Goal: Task Accomplishment & Management: Complete application form

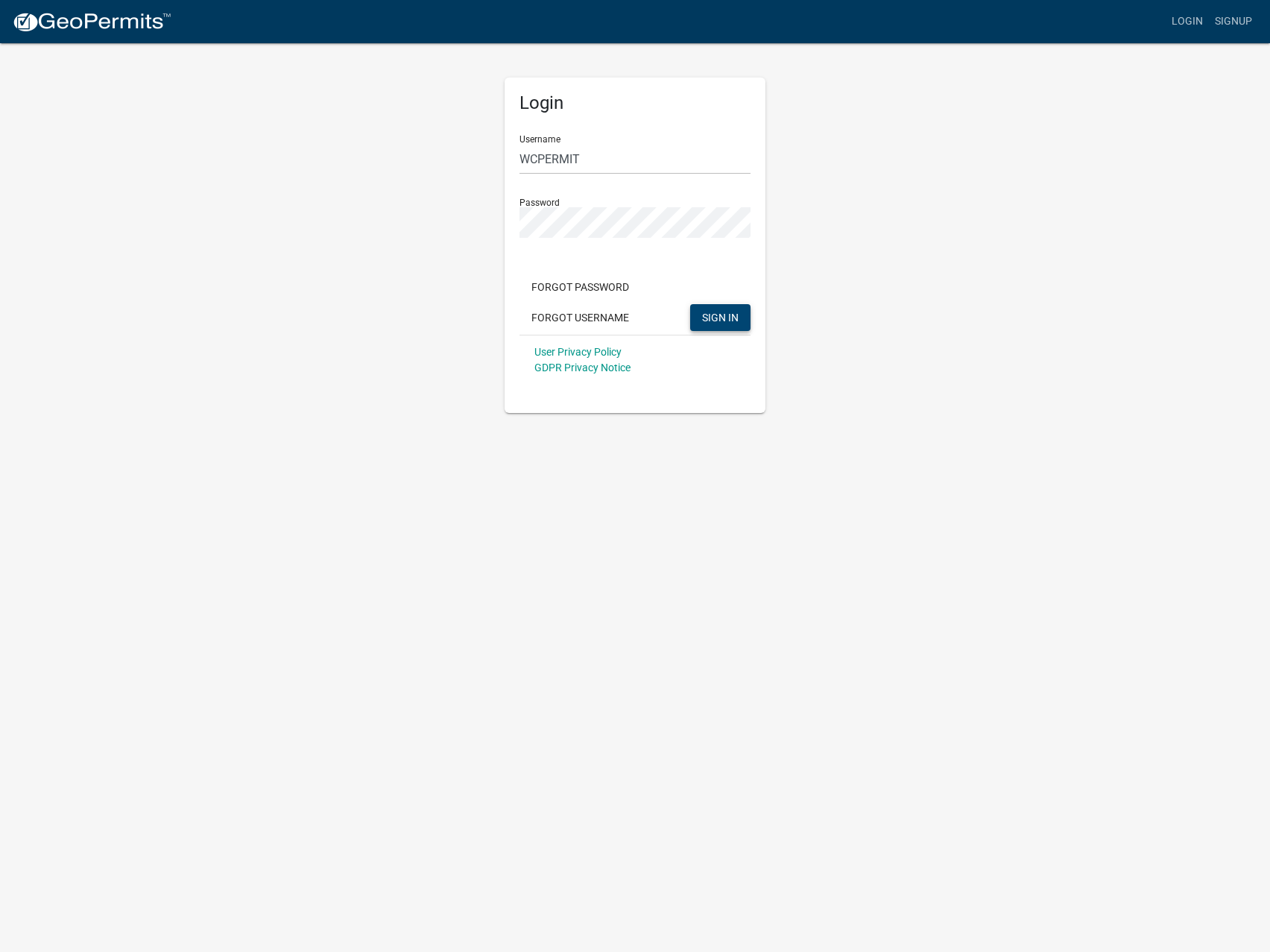
click at [712, 322] on span "SIGN IN" at bounding box center [720, 317] width 37 height 12
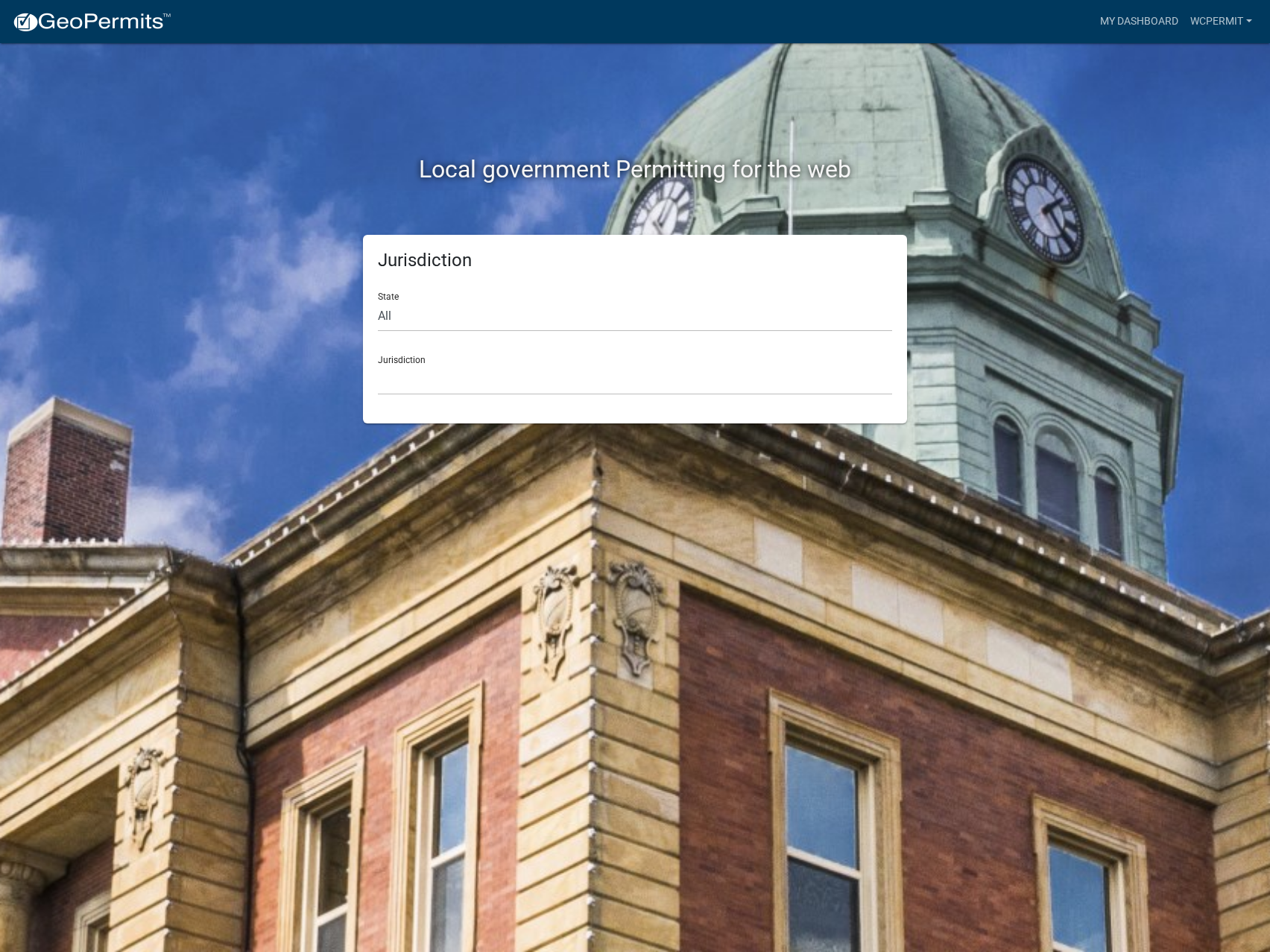
click at [419, 361] on div "Jurisdiction [GEOGRAPHIC_DATA], [US_STATE] [GEOGRAPHIC_DATA], [US_STATE][PERSON…" at bounding box center [634, 369] width 514 height 51
click at [378, 301] on select "All [US_STATE] [US_STATE] [US_STATE] [US_STATE] [US_STATE] [US_STATE] [US_STATE…" at bounding box center [634, 316] width 514 height 31
select select "[US_STATE]"
click option "[US_STATE]" at bounding box center [0, 0] width 0 height 0
click at [422, 398] on div "Jurisdiction State All [US_STATE] [US_STATE] [US_STATE] [US_STATE] [US_STATE] […" at bounding box center [634, 329] width 544 height 189
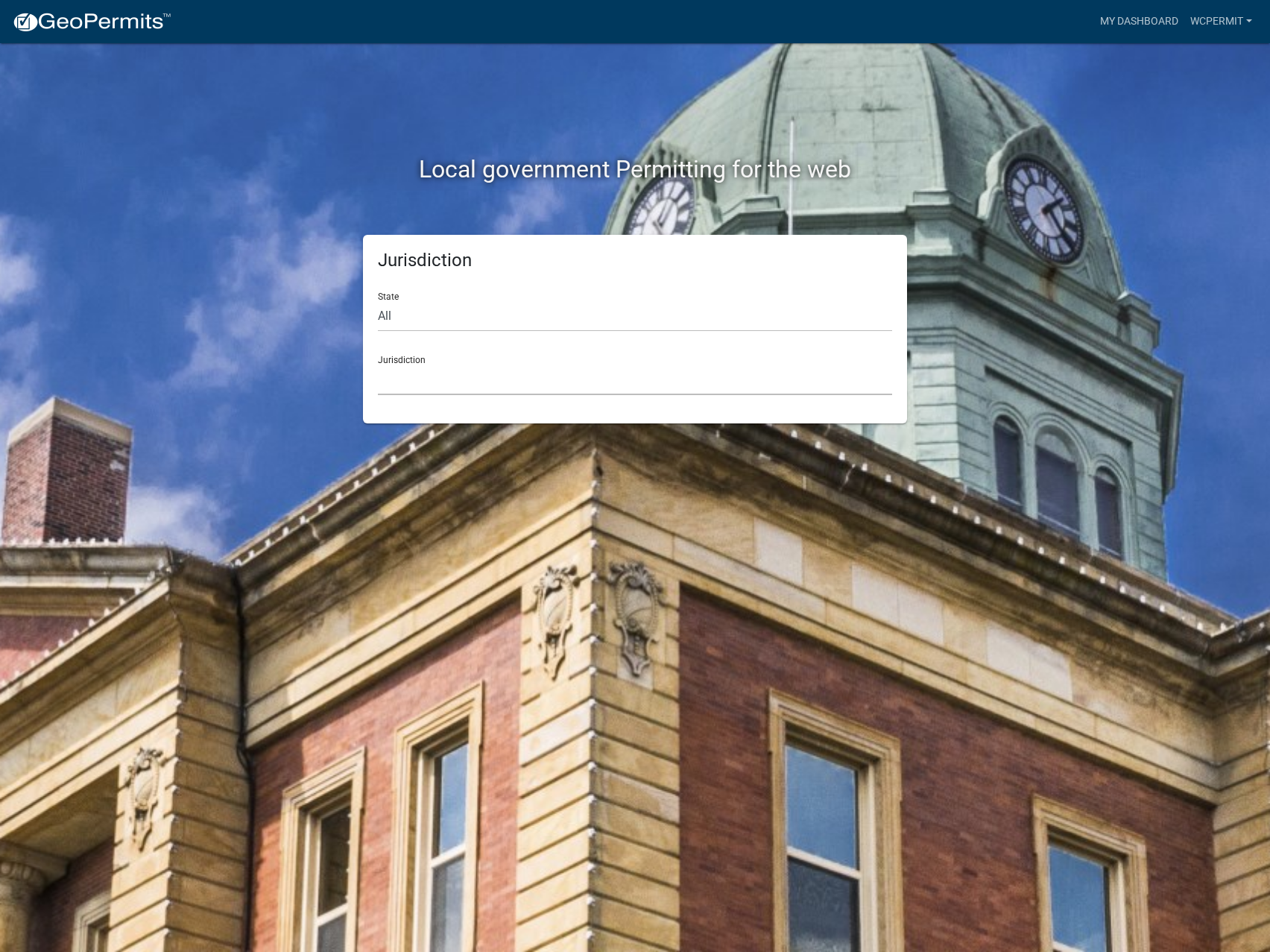
click at [378, 364] on select "[GEOGRAPHIC_DATA], [US_STATE] [GEOGRAPHIC_DATA], [US_STATE] [GEOGRAPHIC_DATA], …" at bounding box center [634, 379] width 514 height 31
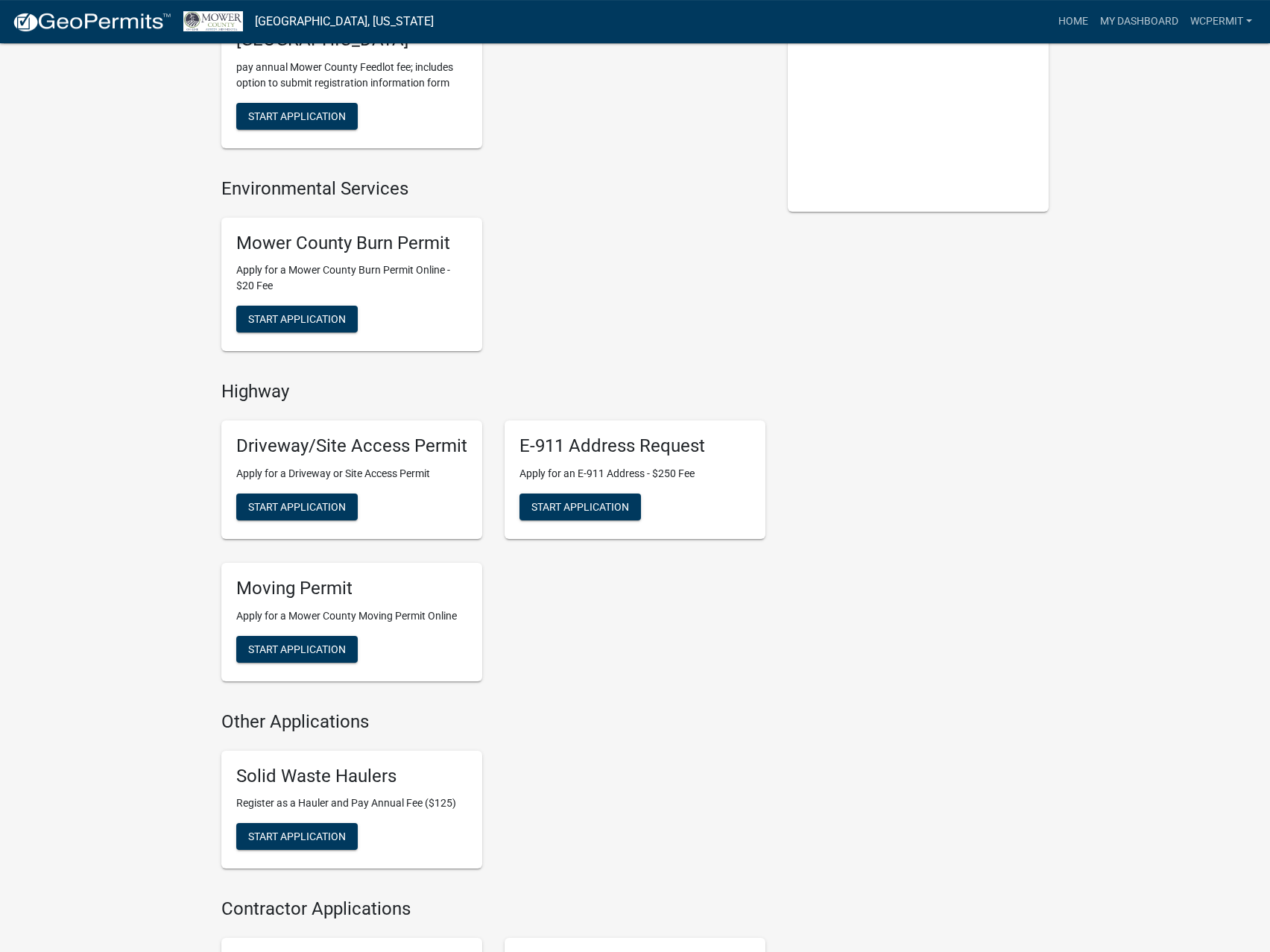
scroll to position [456, 0]
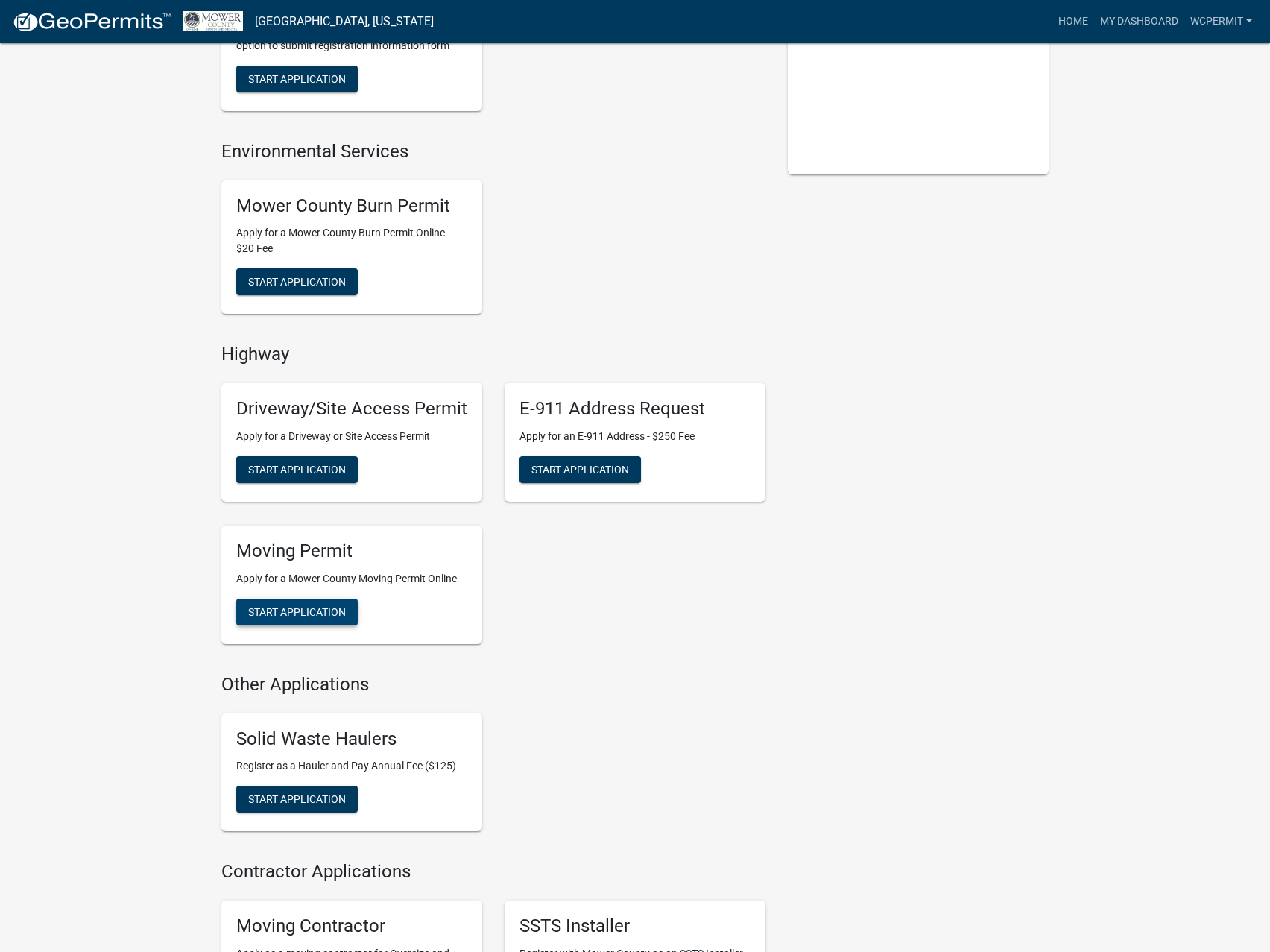
click at [337, 613] on span "Start Application" at bounding box center [297, 611] width 98 height 12
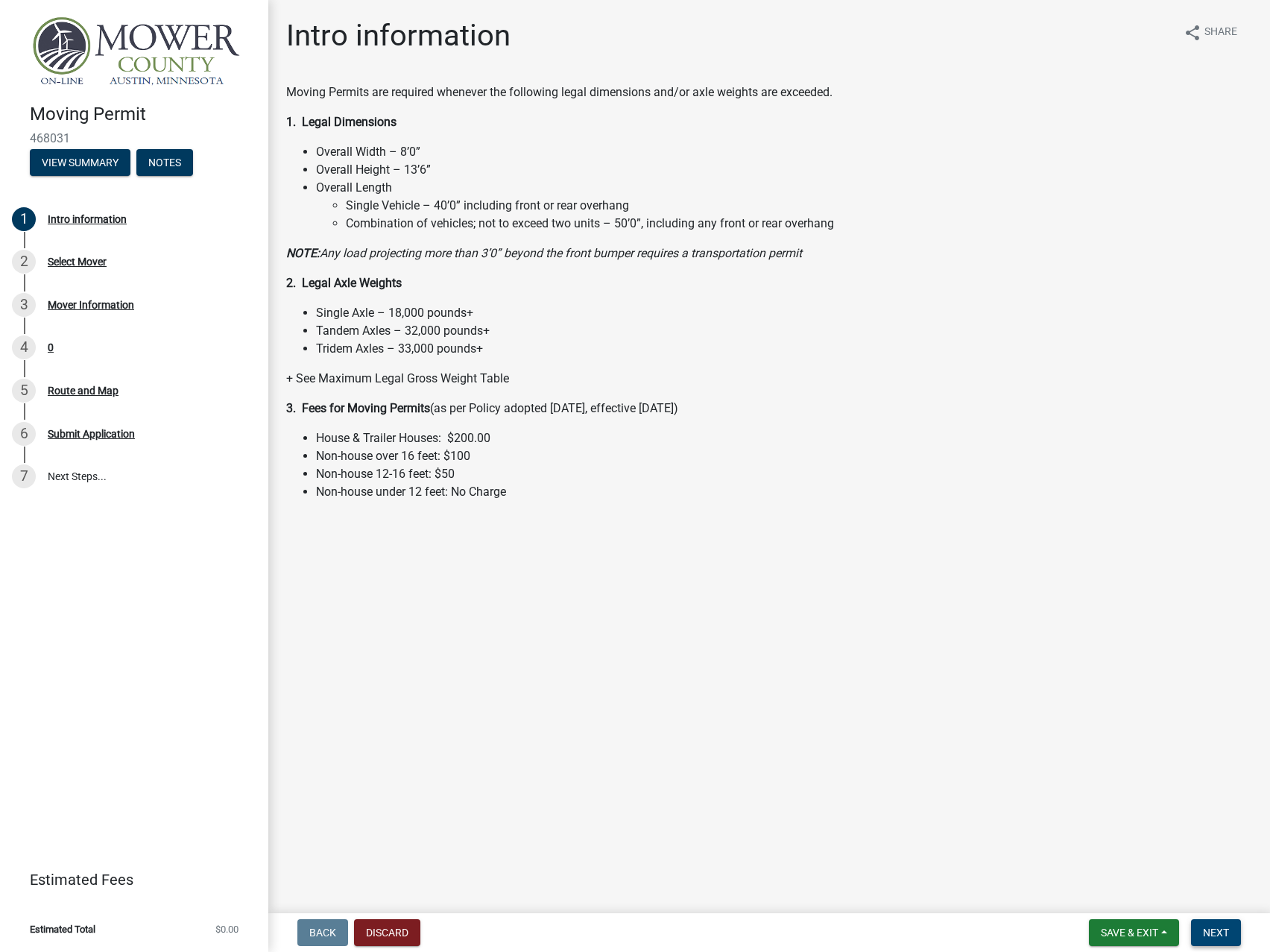
click at [1211, 926] on button "Next" at bounding box center [1216, 933] width 50 height 27
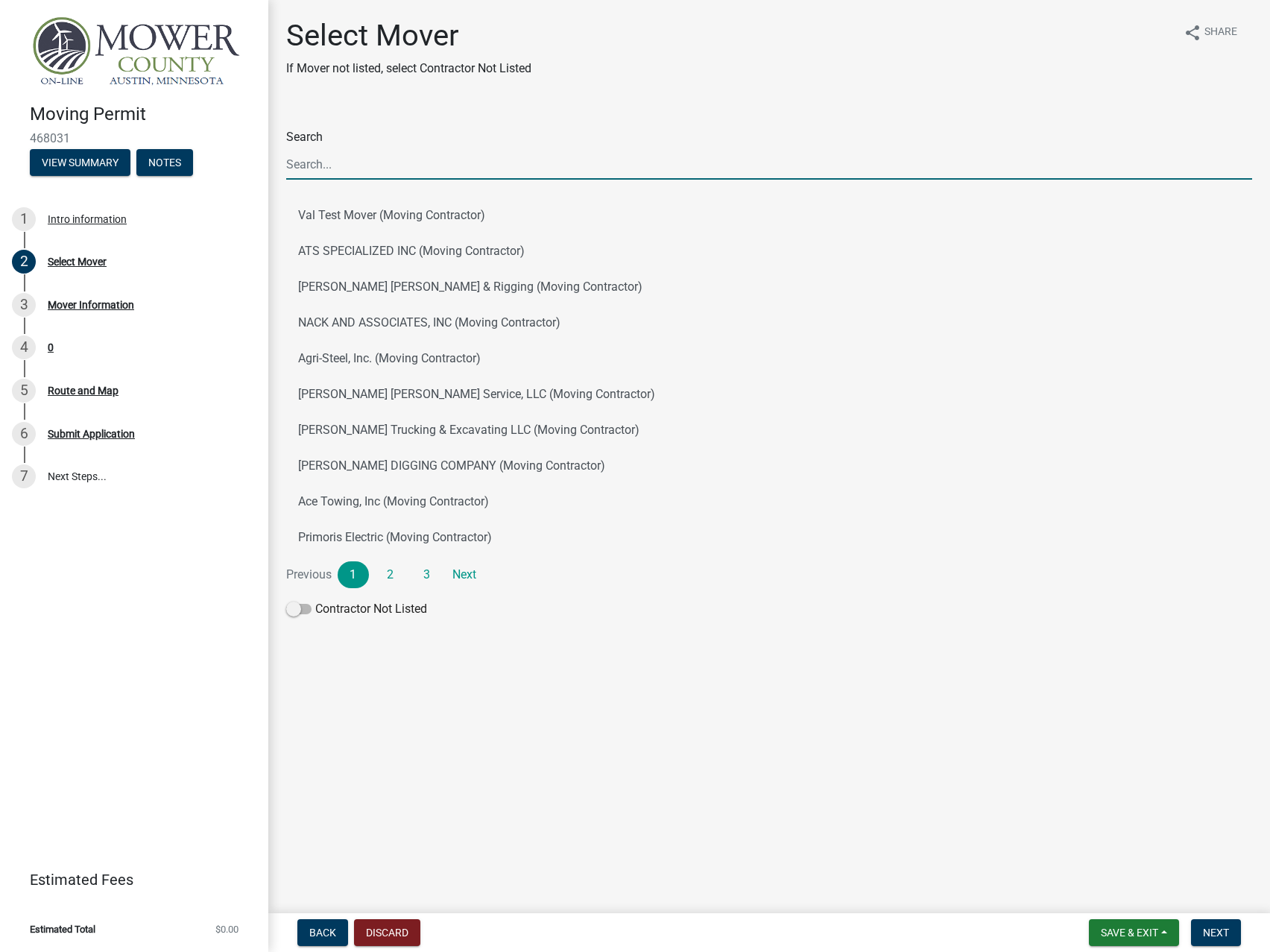
click at [366, 158] on input "Search" at bounding box center [769, 164] width 966 height 31
paste input "Transport National Llc"
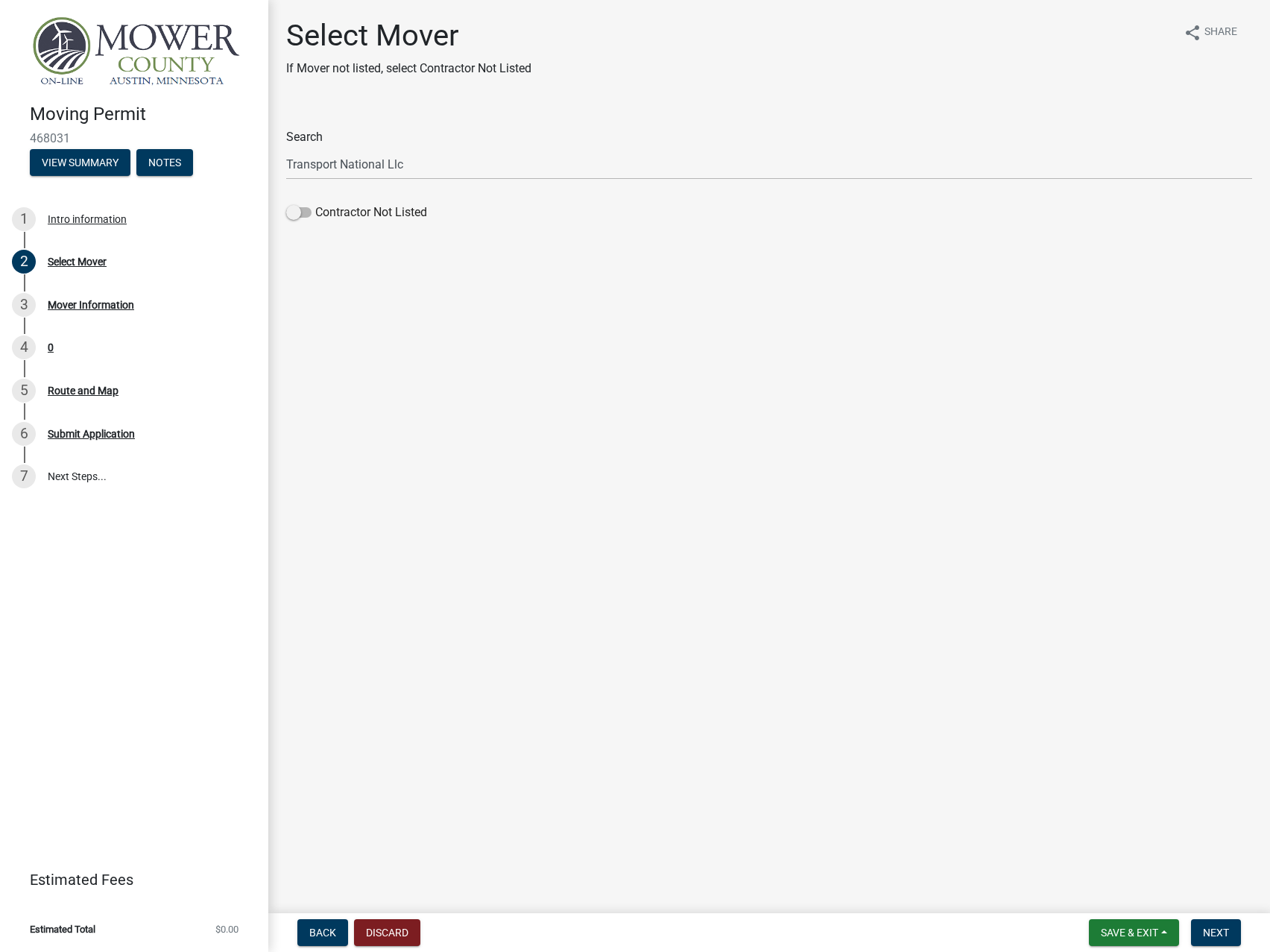
click at [437, 355] on main "Select Mover If Mover not listed, select Contractor Not Listed share Share Sear…" at bounding box center [769, 454] width 1002 height 907
click at [304, 217] on span at bounding box center [299, 213] width 25 height 10
click at [316, 204] on input "Contractor Not Listed" at bounding box center [316, 204] width 0 height 0
click at [438, 292] on main "Select Mover If Mover not listed, select Contractor Not Listed share Share Sear…" at bounding box center [769, 454] width 1002 height 907
click at [313, 218] on label "Contractor Not Listed" at bounding box center [357, 213] width 141 height 18
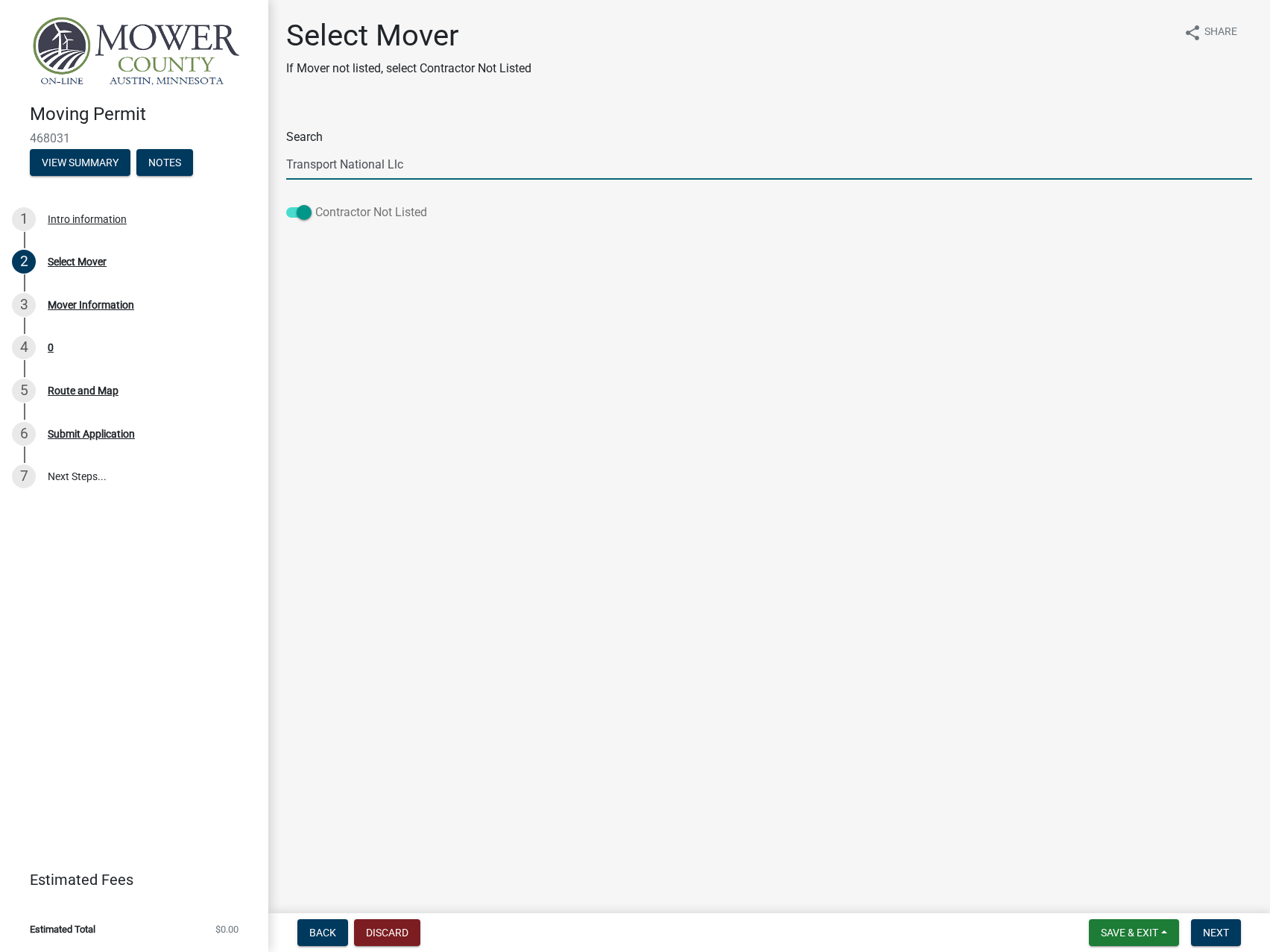
click at [316, 204] on input "Contractor Not Listed" at bounding box center [316, 204] width 0 height 0
click at [307, 210] on span at bounding box center [299, 213] width 25 height 10
click at [316, 204] on input "Contractor Not Listed" at bounding box center [316, 204] width 0 height 0
click at [399, 163] on input "Transport National Llc" at bounding box center [769, 164] width 966 height 31
click at [428, 172] on input "Transport National Llc" at bounding box center [769, 164] width 966 height 31
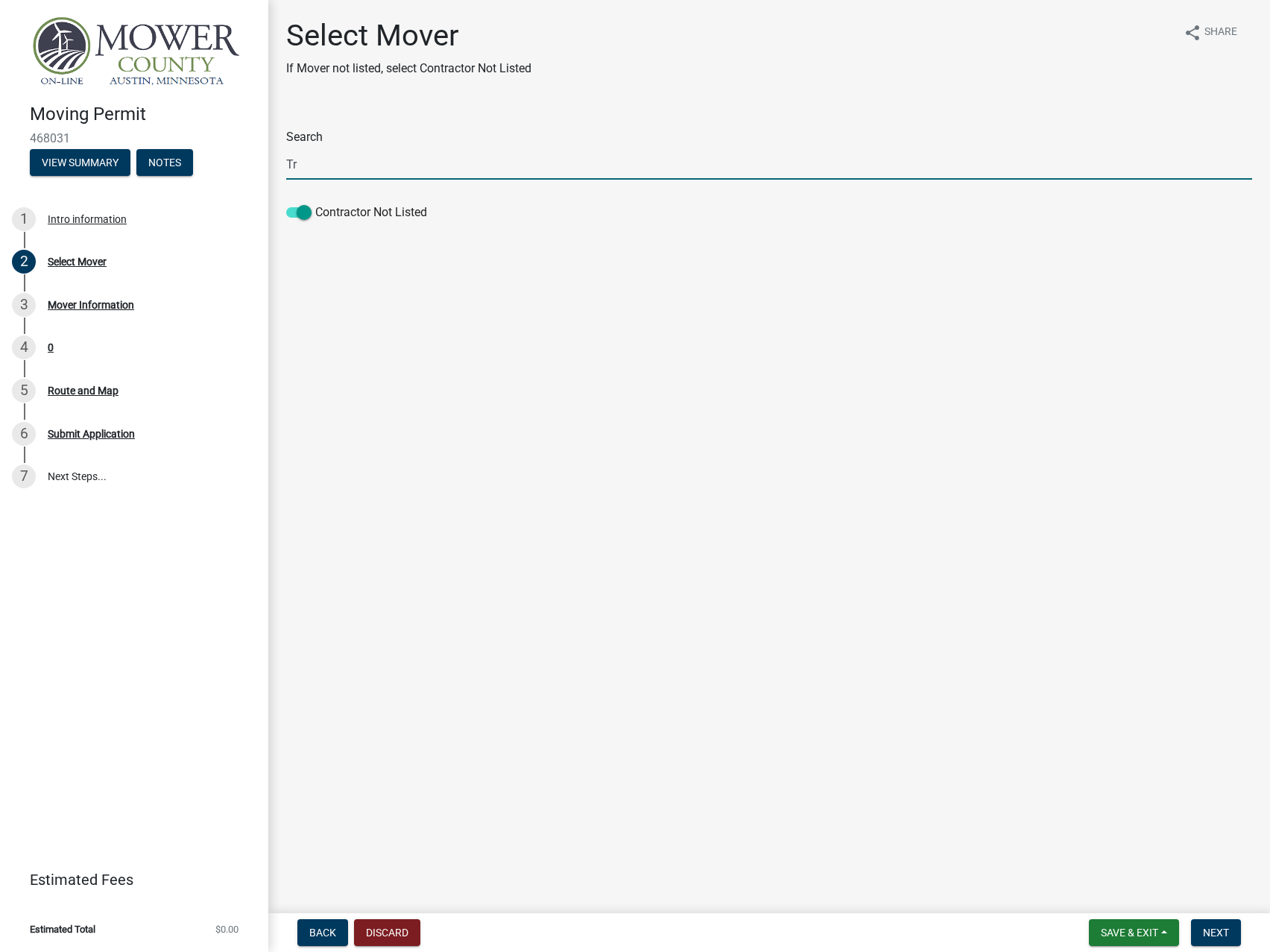
type input "T"
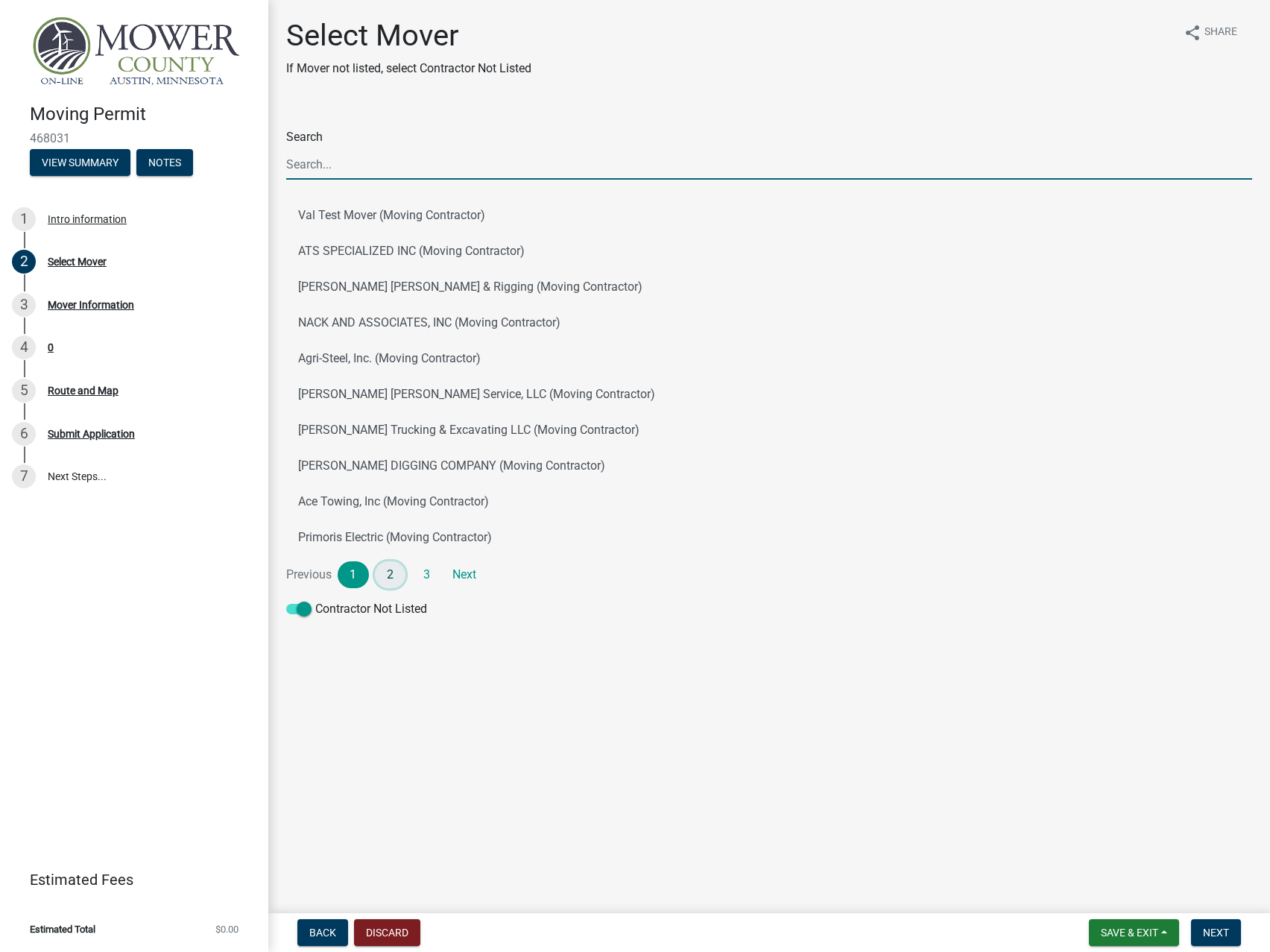
click at [390, 572] on link "2" at bounding box center [390, 574] width 31 height 27
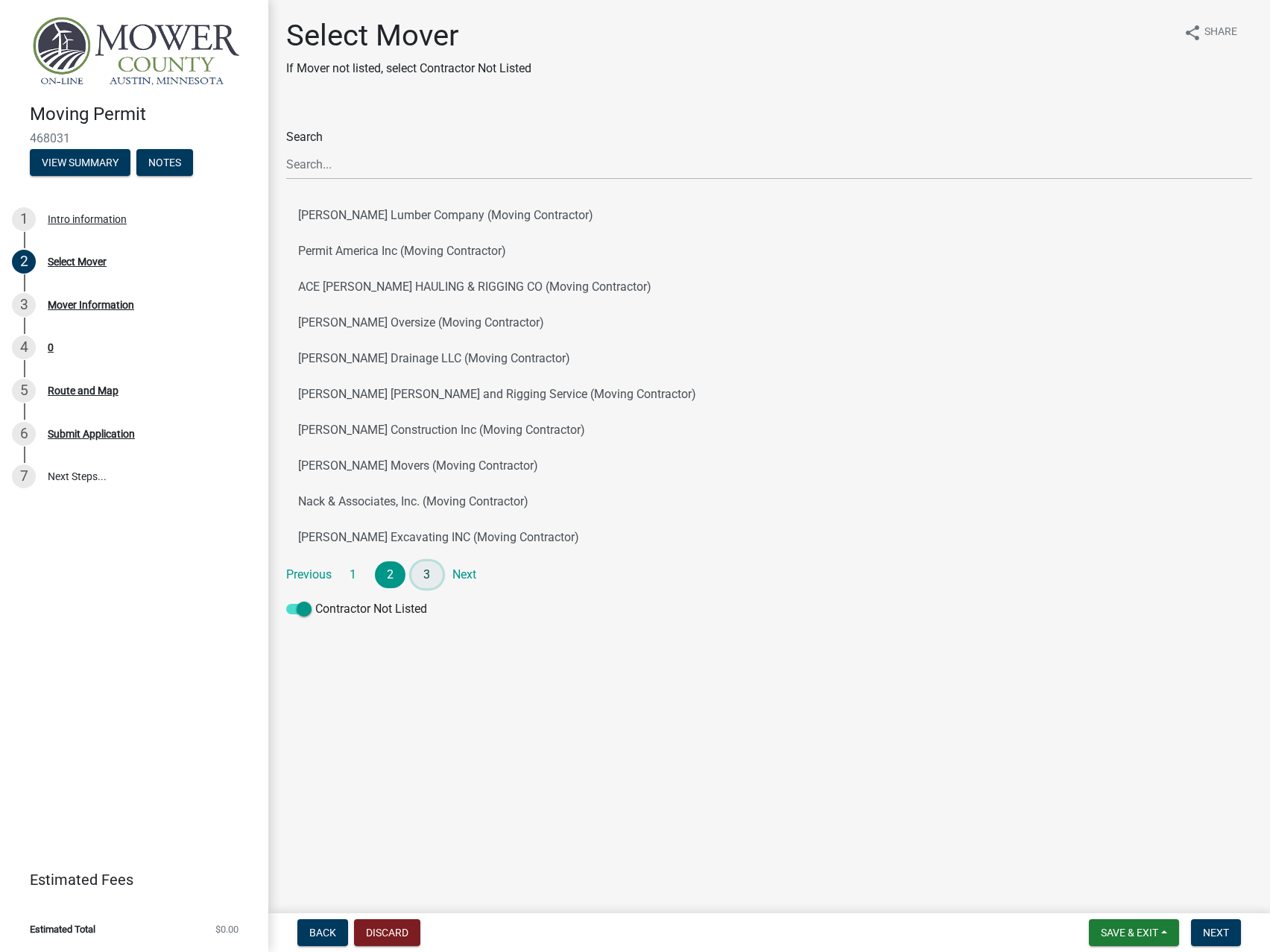
click at [422, 568] on link "3" at bounding box center [427, 574] width 31 height 27
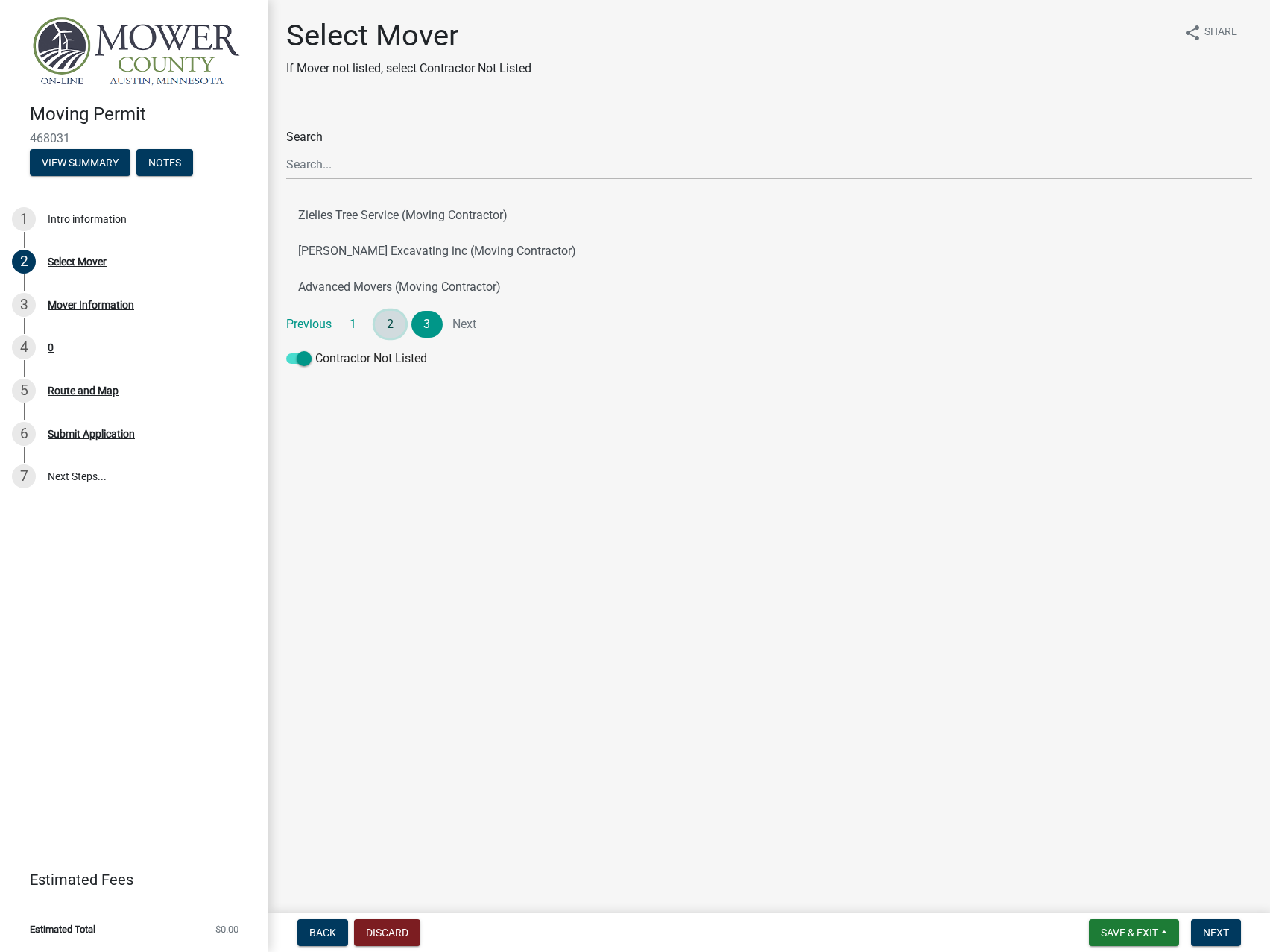
click at [395, 323] on link "2" at bounding box center [390, 325] width 31 height 27
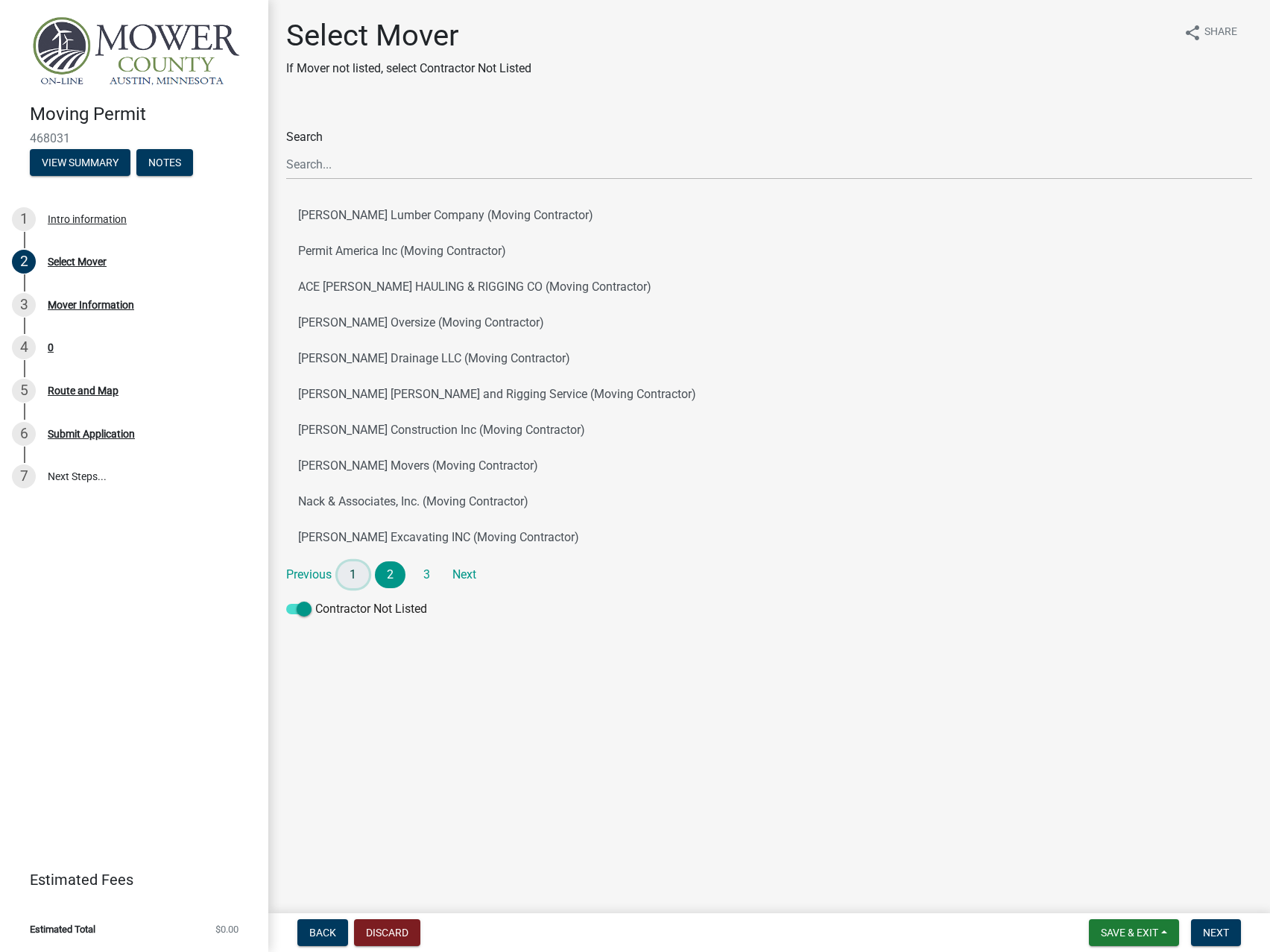
click at [351, 574] on link "1" at bounding box center [354, 574] width 31 height 27
click at [1232, 939] on button "Next" at bounding box center [1216, 933] width 50 height 27
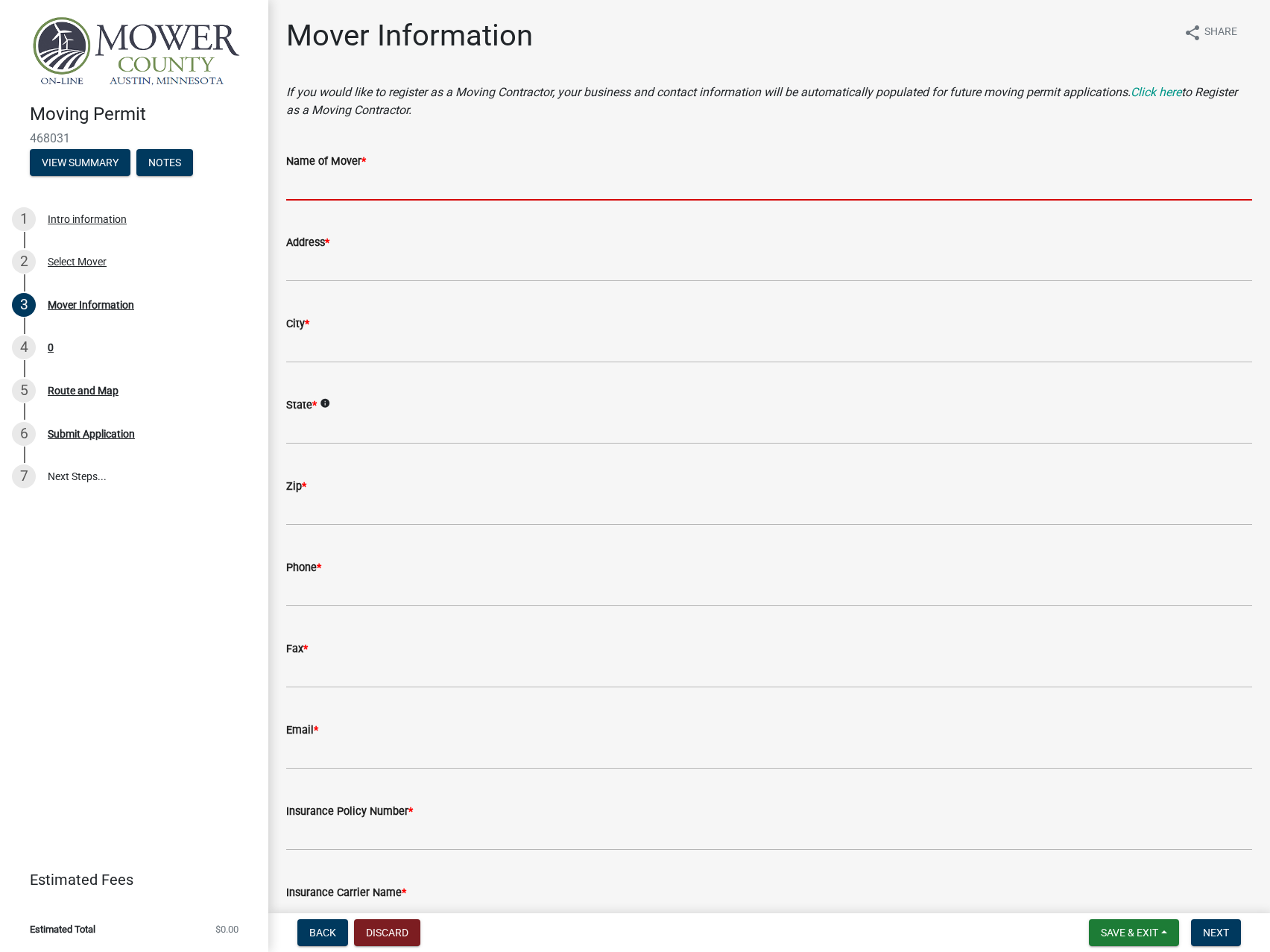
click at [391, 192] on input "Name of Mover *" at bounding box center [769, 185] width 966 height 31
paste input "Transport National Llc"
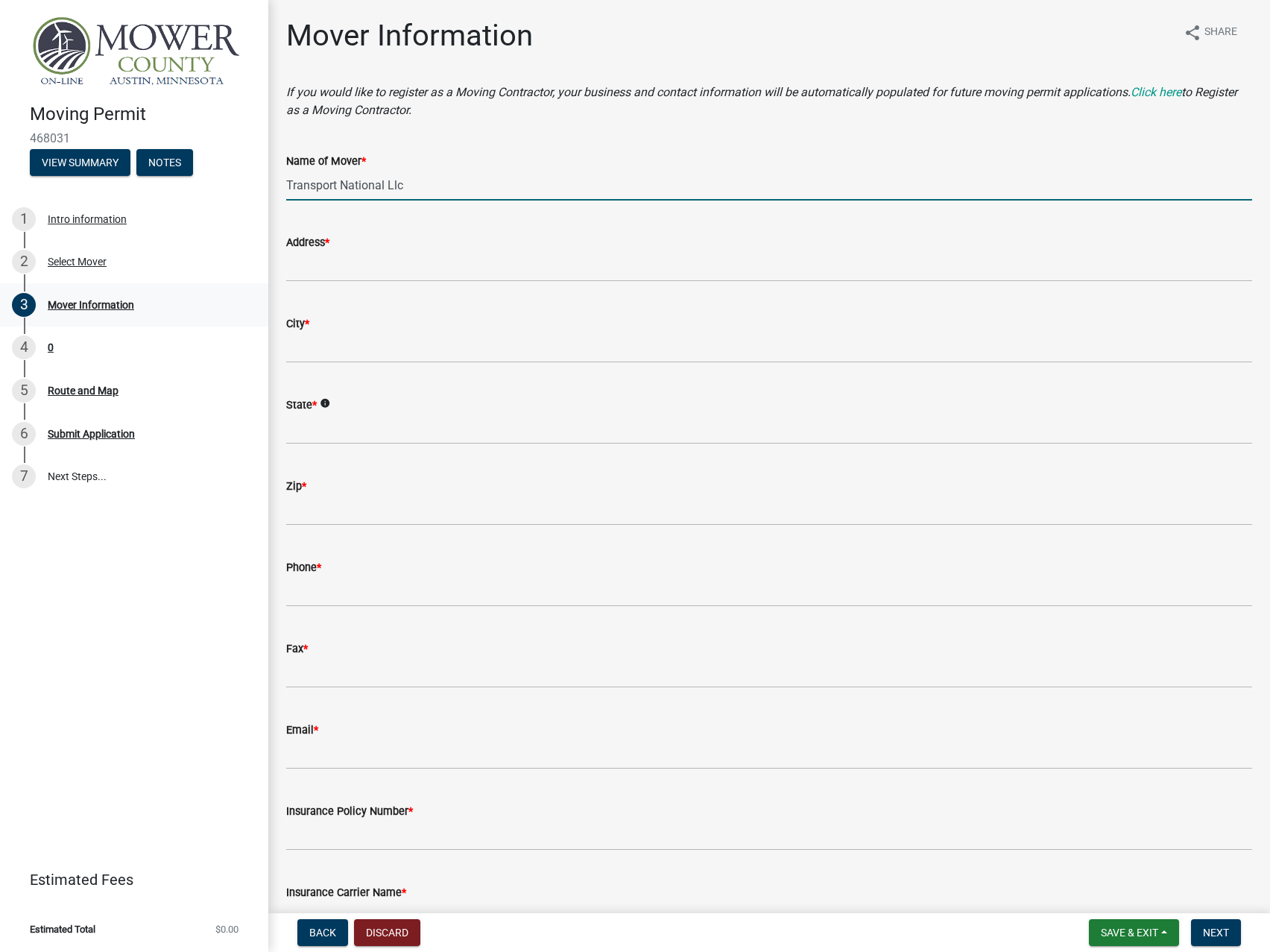
type input "Transport National Llc"
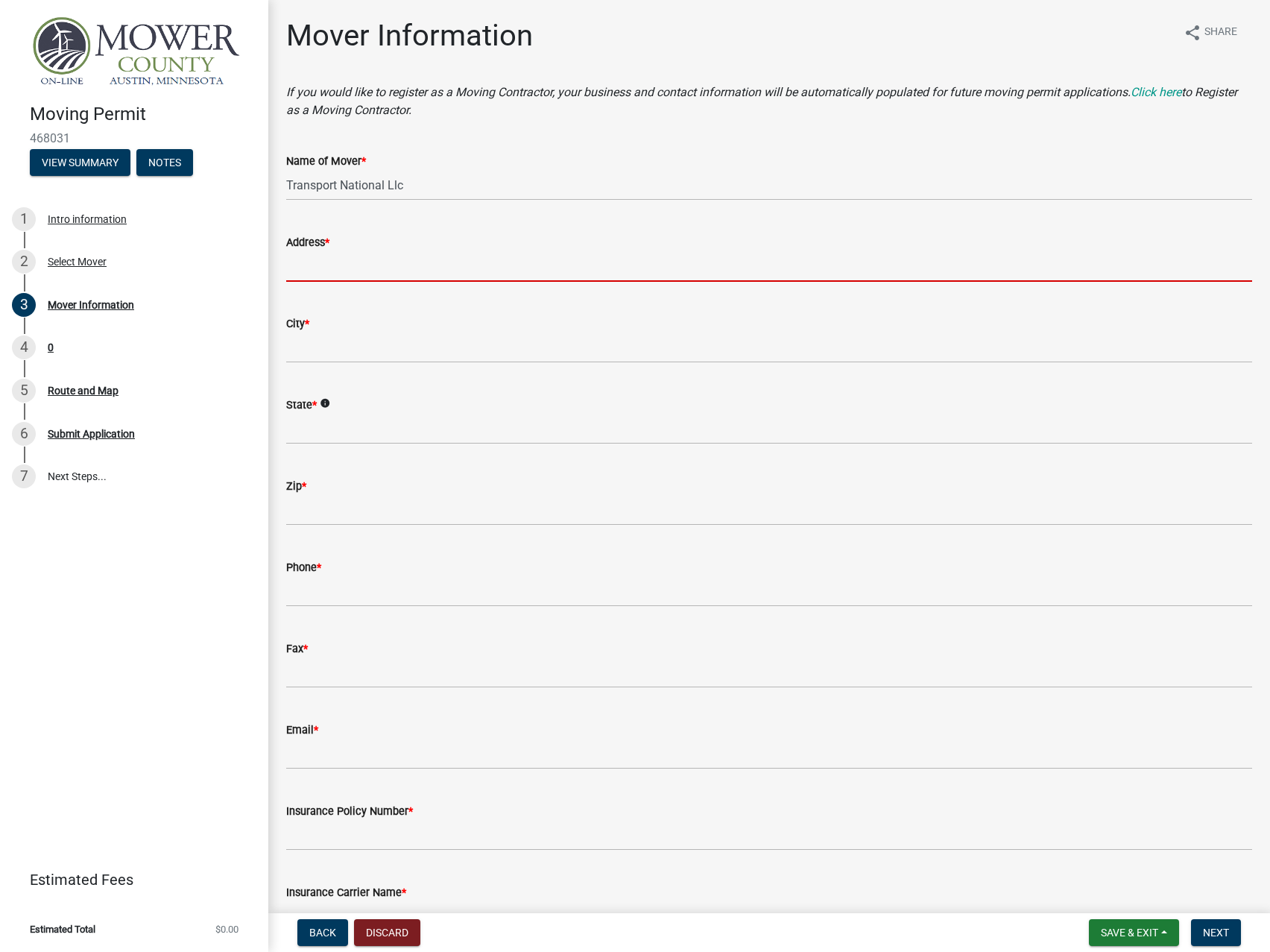
click at [379, 265] on input "Address *" at bounding box center [769, 266] width 966 height 31
paste input "[STREET_ADDRESS]"
type input "[STREET_ADDRESS]"
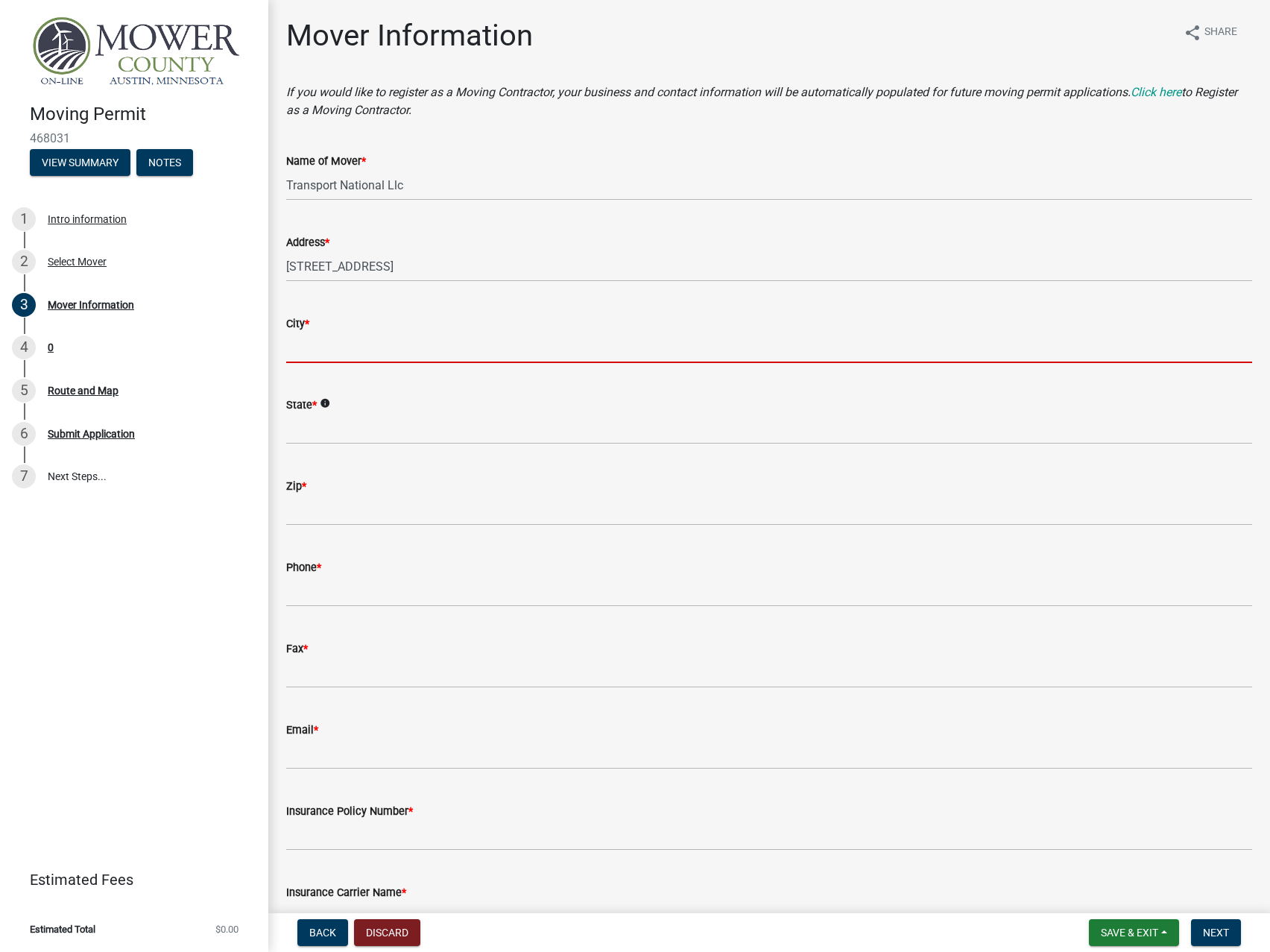
click at [325, 354] on input "City *" at bounding box center [769, 348] width 966 height 31
paste input "[GEOGRAPHIC_DATA]-4913"
click at [375, 345] on input "[GEOGRAPHIC_DATA]-4913" at bounding box center [769, 348] width 966 height 31
type input "[GEOGRAPHIC_DATA]-4913"
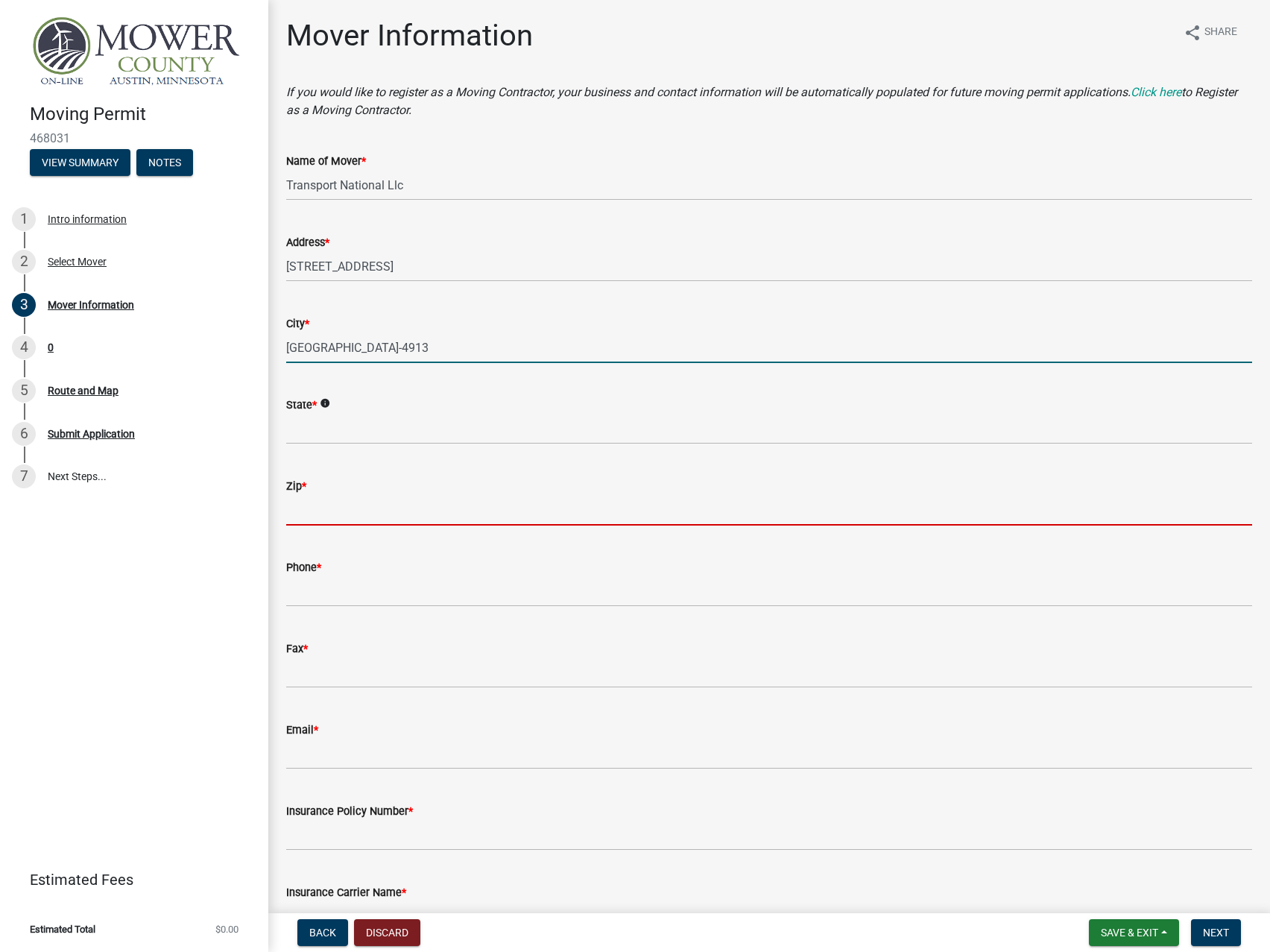
click at [361, 506] on input "Zip *" at bounding box center [769, 510] width 966 height 31
paste input "53154"
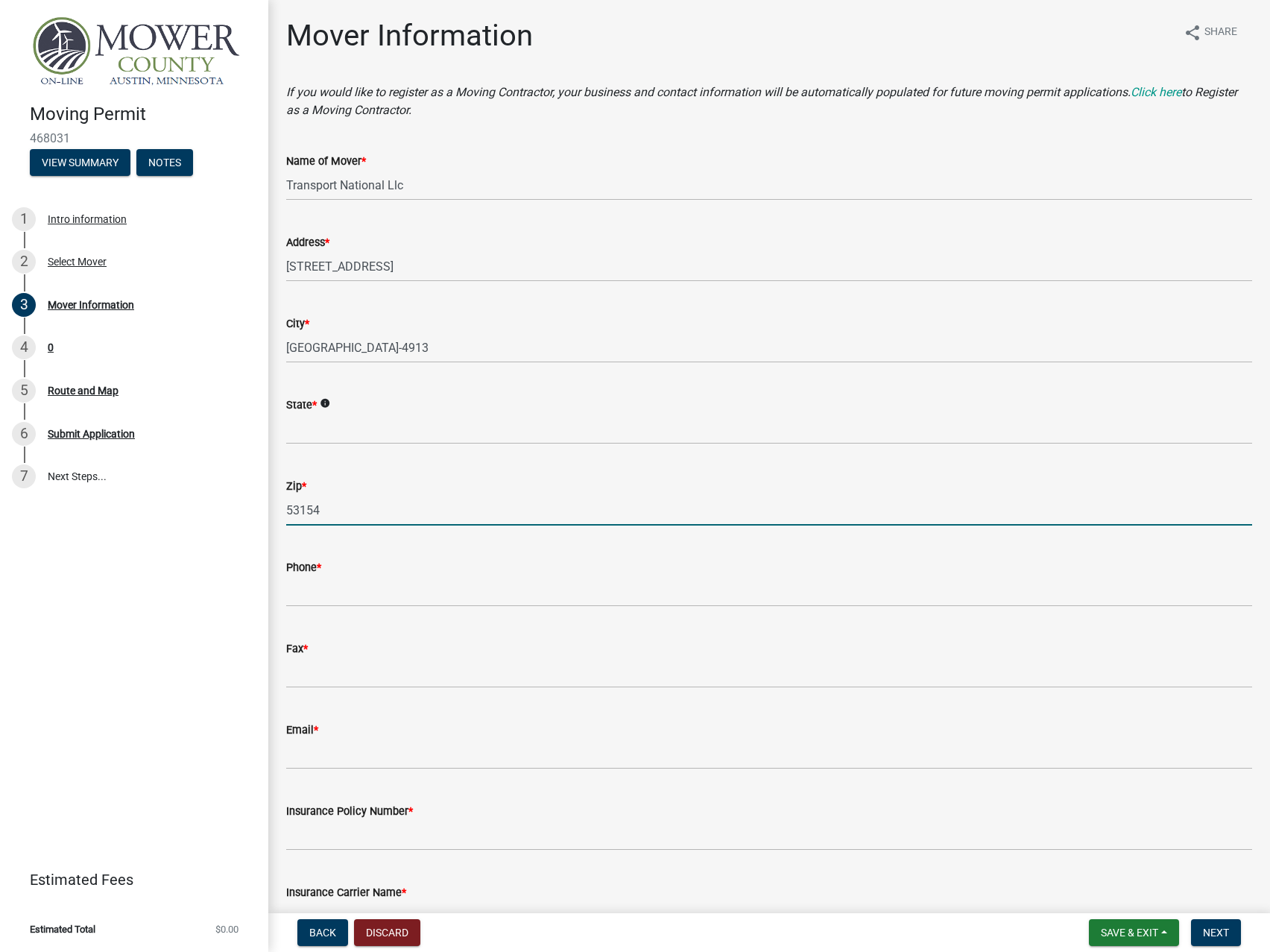
type input "53154"
click at [352, 345] on input "[GEOGRAPHIC_DATA]-4913" at bounding box center [769, 348] width 966 height 31
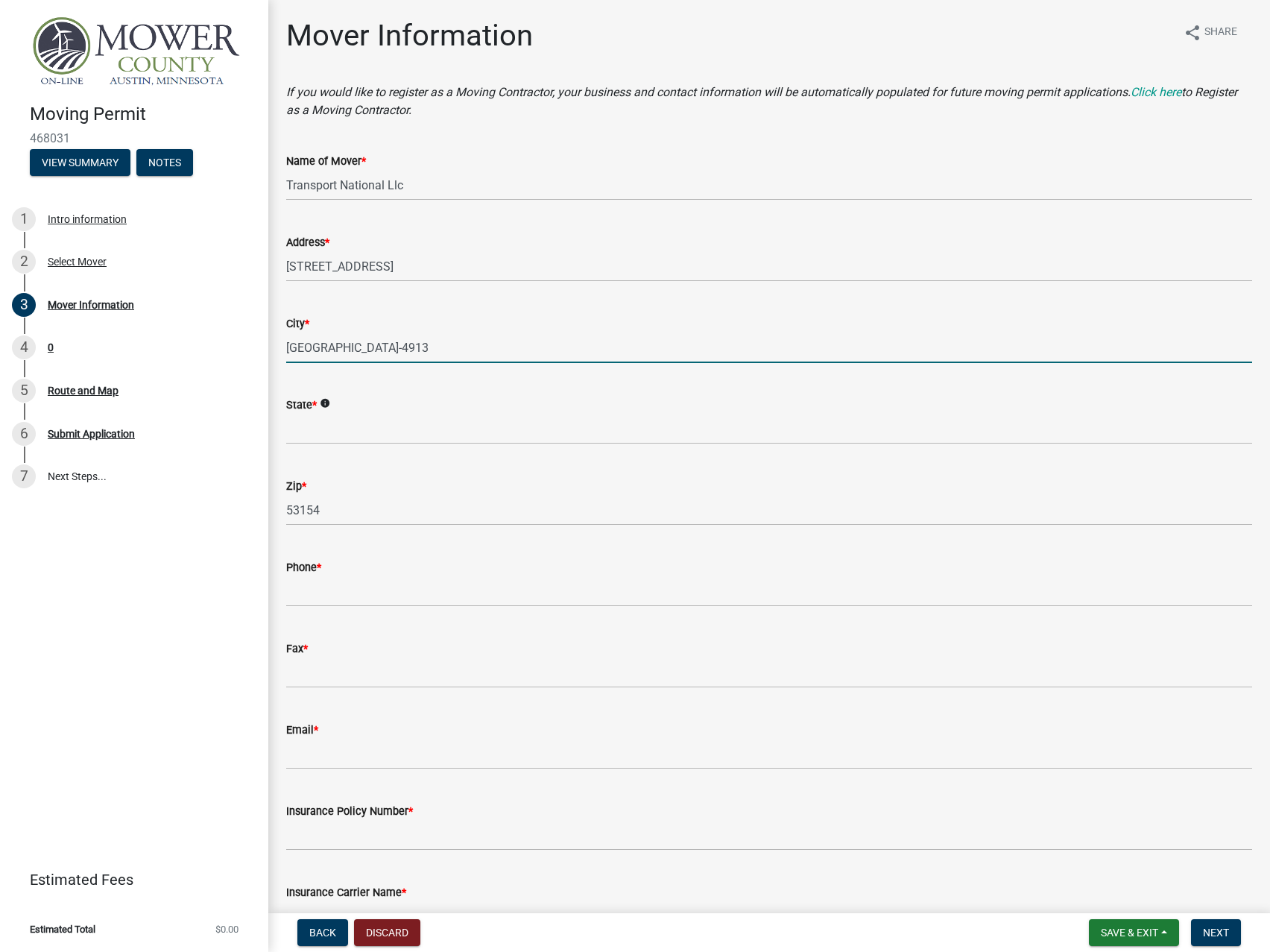
click at [352, 345] on input "[GEOGRAPHIC_DATA]-4913" at bounding box center [769, 348] width 966 height 31
click at [349, 428] on input "State *" at bounding box center [769, 428] width 966 height 31
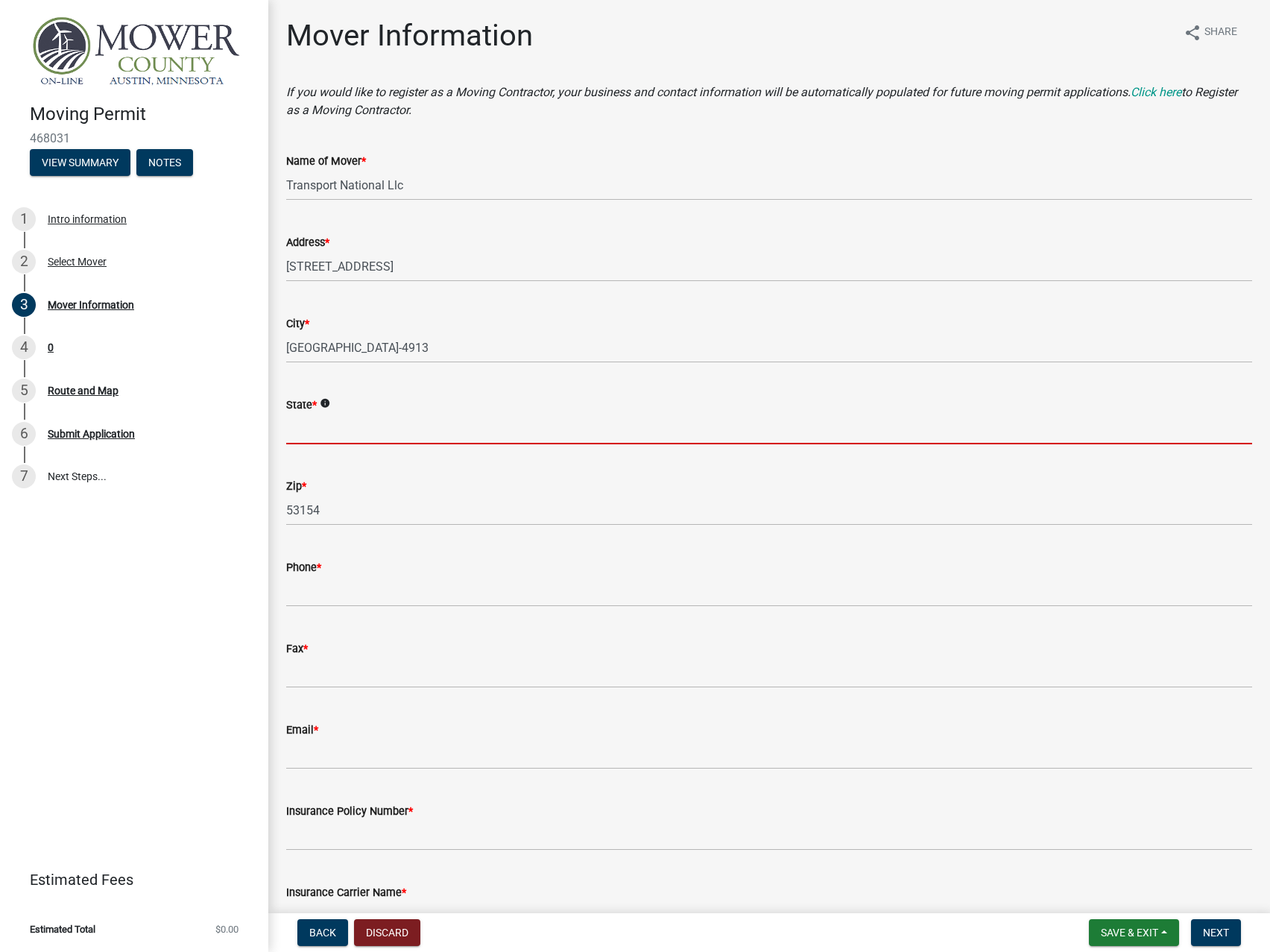
paste input "WI"
type input "WI"
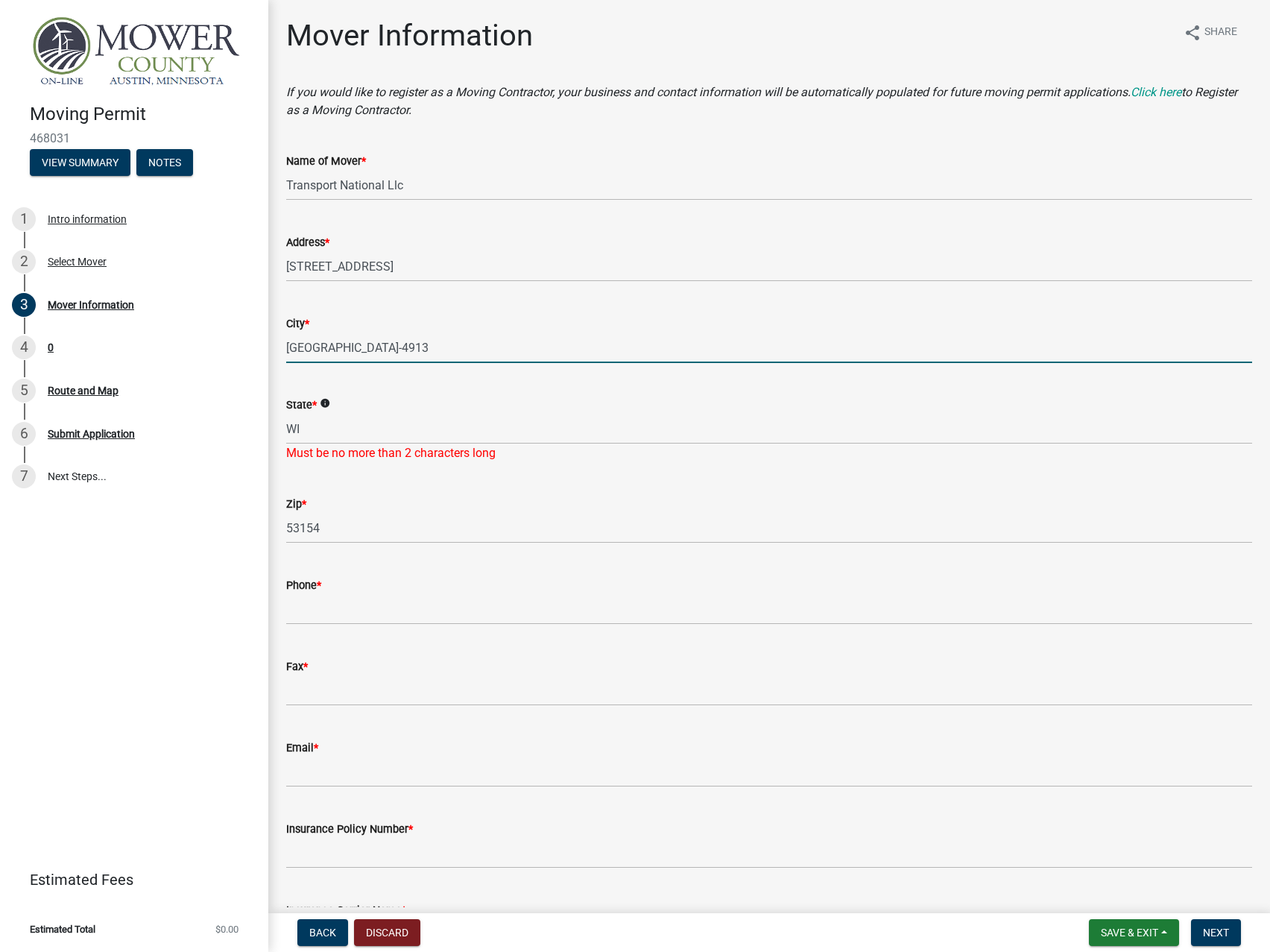
drag, startPoint x: 340, startPoint y: 351, endPoint x: 580, endPoint y: 345, distance: 240.1
click at [571, 351] on input "[GEOGRAPHIC_DATA]-4913" at bounding box center [769, 348] width 966 height 31
type input "[GEOGRAPHIC_DATA]"
click at [420, 436] on input "WI" at bounding box center [769, 428] width 966 height 31
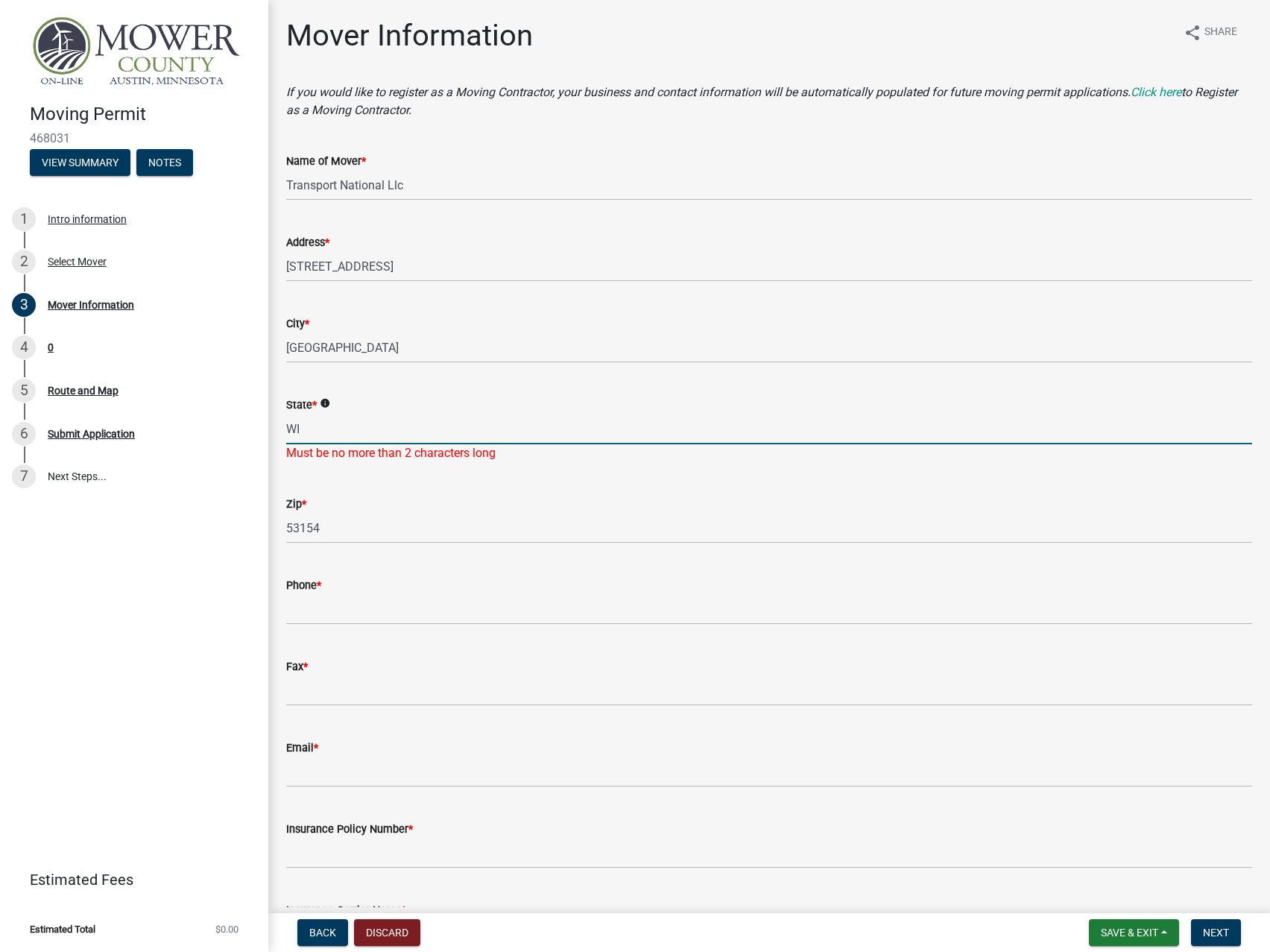
click at [419, 436] on input "WI" at bounding box center [769, 428] width 966 height 31
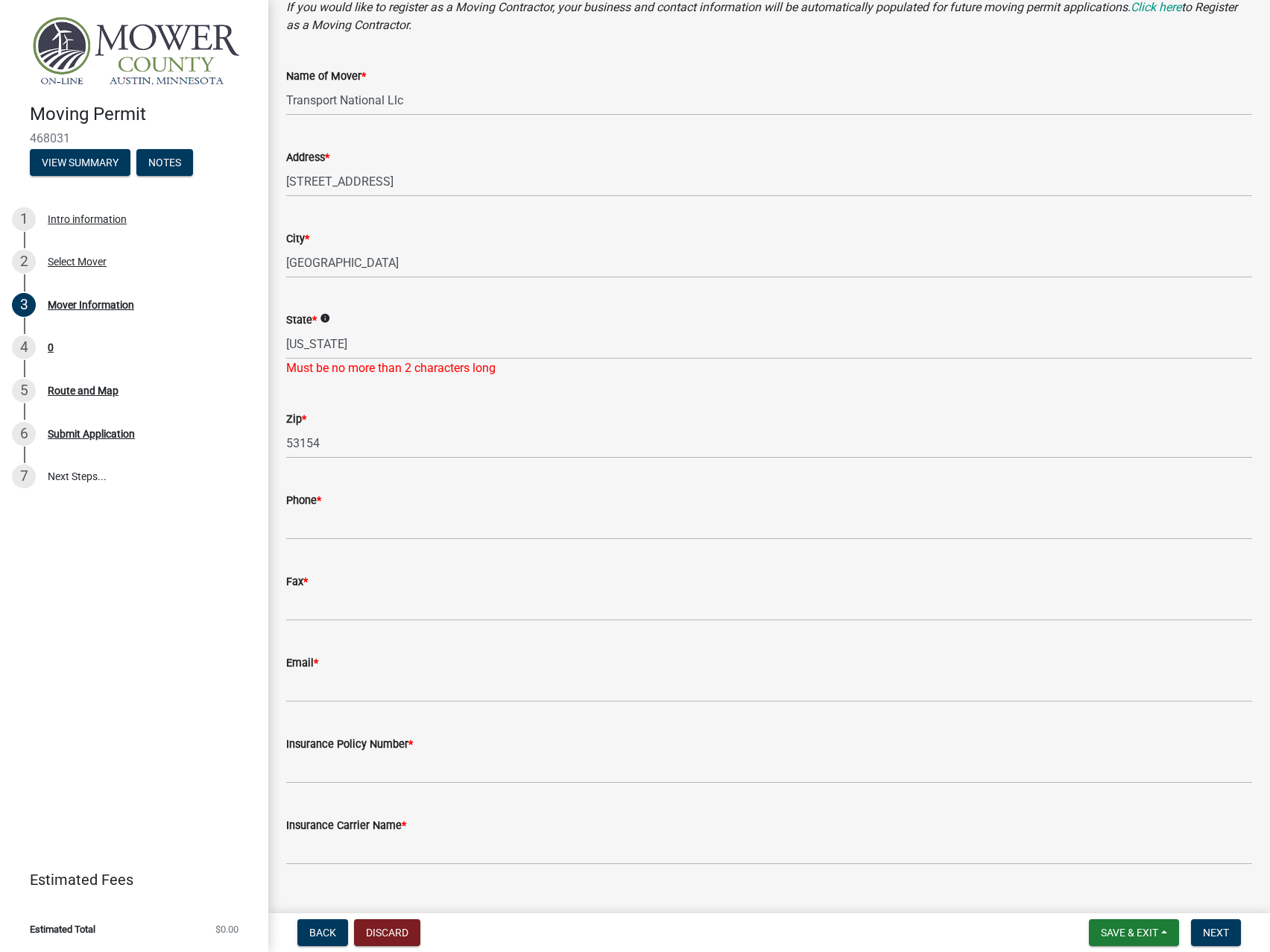
click at [453, 388] on wm-data-entity-input "State * info [US_STATE] Must be no more than 2 characters long" at bounding box center [769, 339] width 966 height 99
click at [378, 339] on input "[US_STATE]" at bounding box center [769, 344] width 966 height 31
click at [378, 339] on input "[US_STATE]" at bounding box center [769, 344] width 966 height 31
type input "Q"
type input "WI"
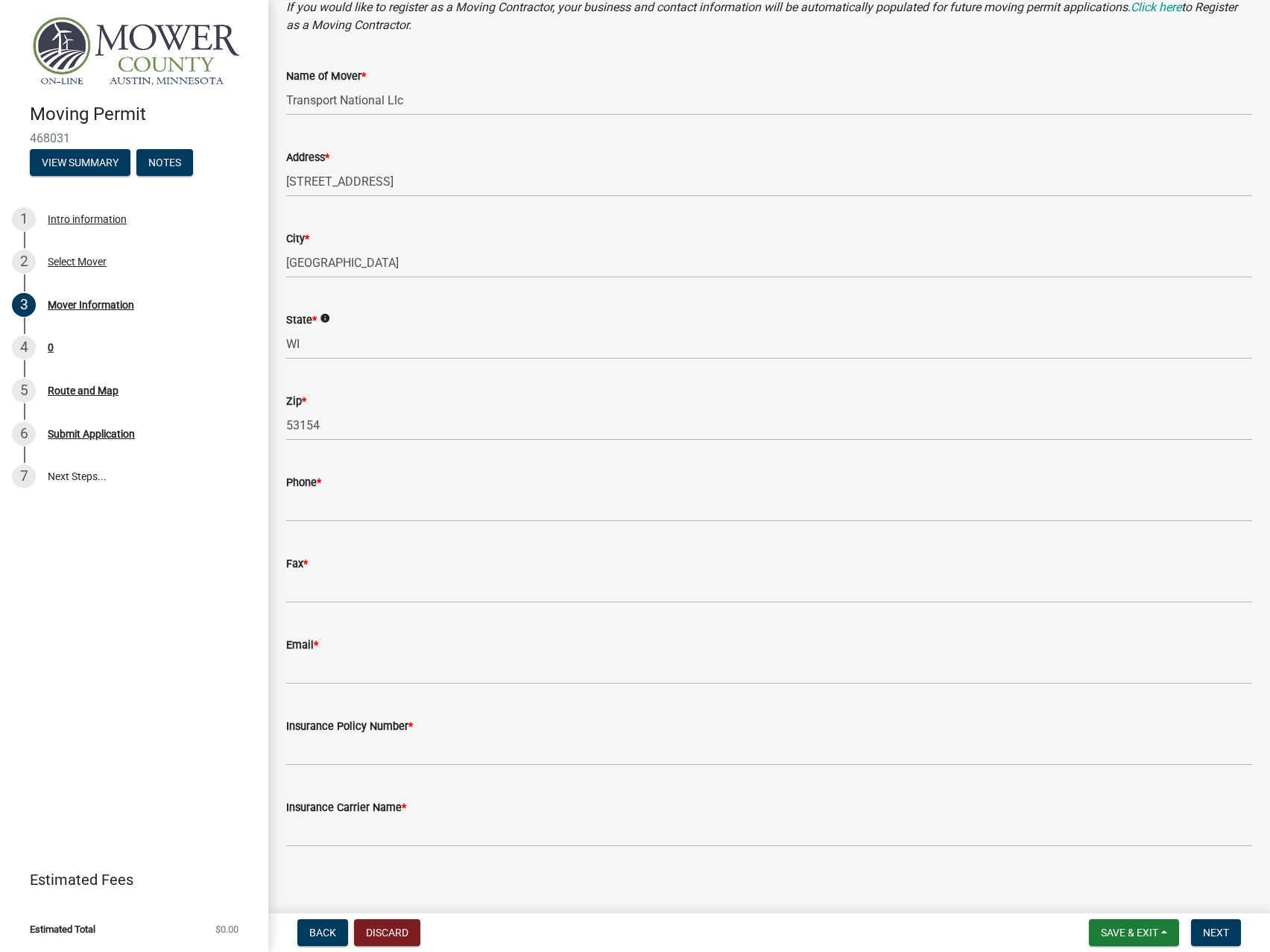
click at [496, 392] on div "Zip * 53154" at bounding box center [769, 405] width 966 height 69
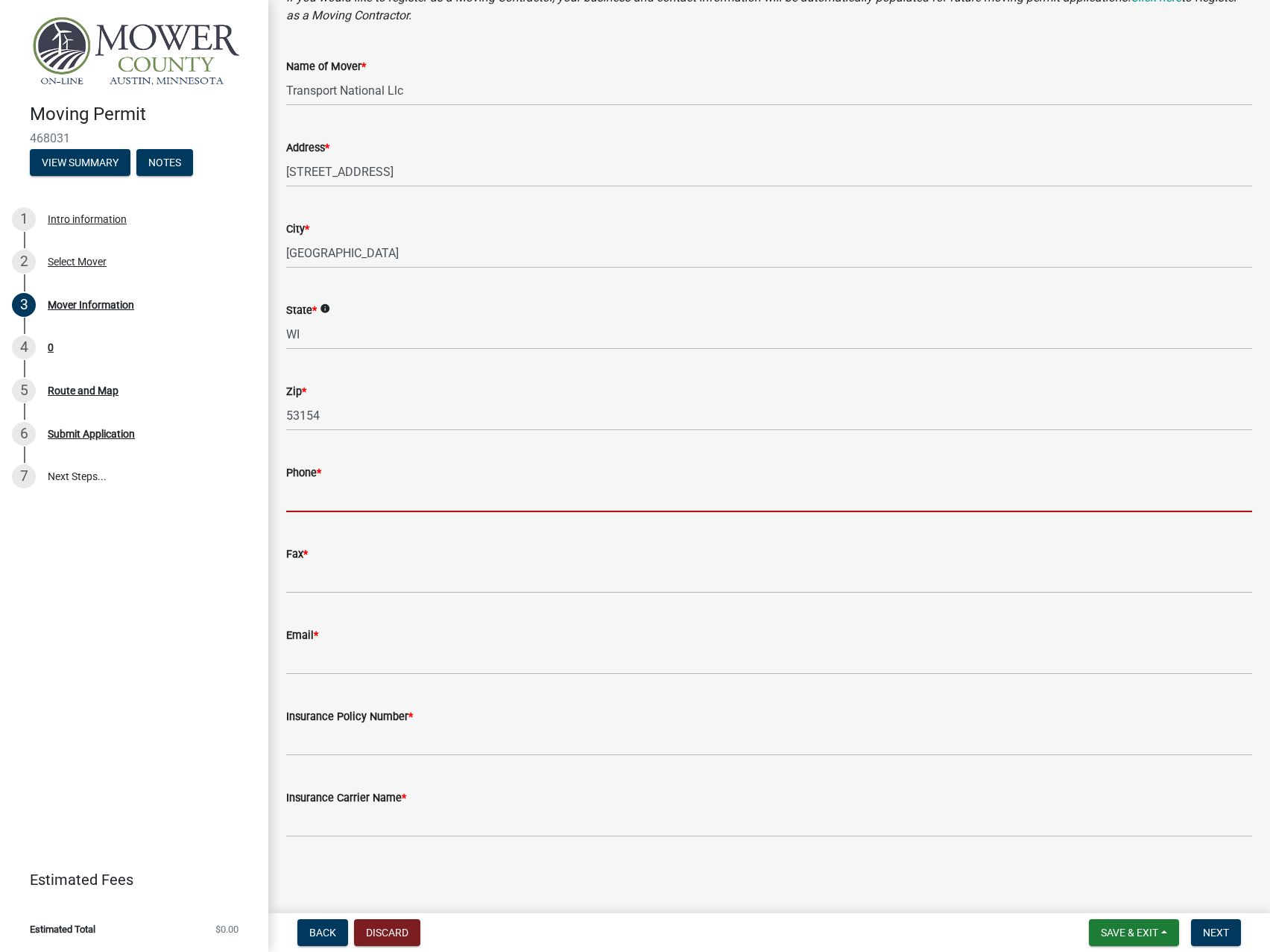
click at [349, 501] on input "Phone *" at bounding box center [769, 496] width 966 height 31
click at [322, 495] on input "Phone *" at bounding box center [769, 496] width 966 height 31
paste input "[PHONE_NUMBER]"
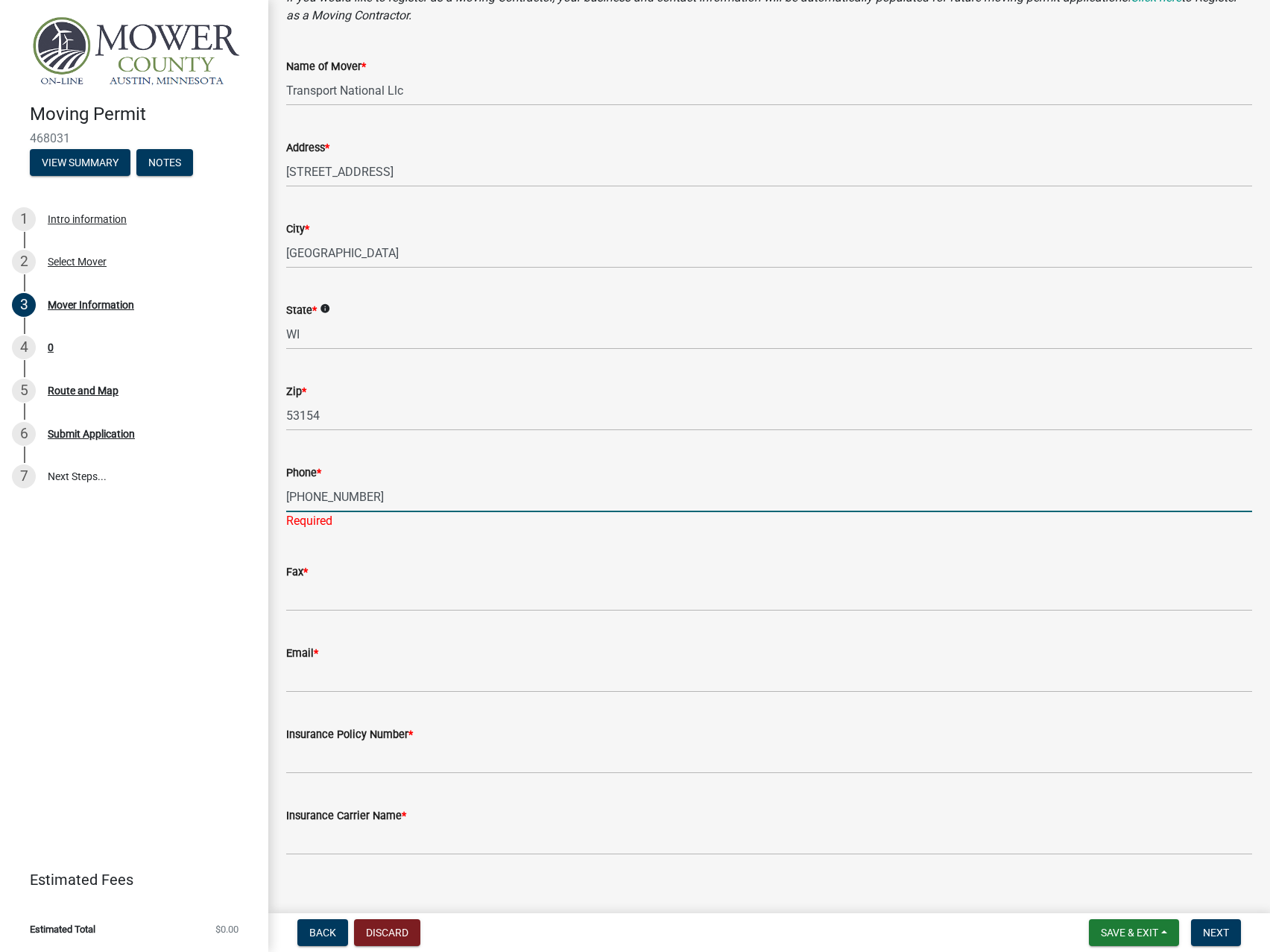
type input "[PHONE_NUMBER]"
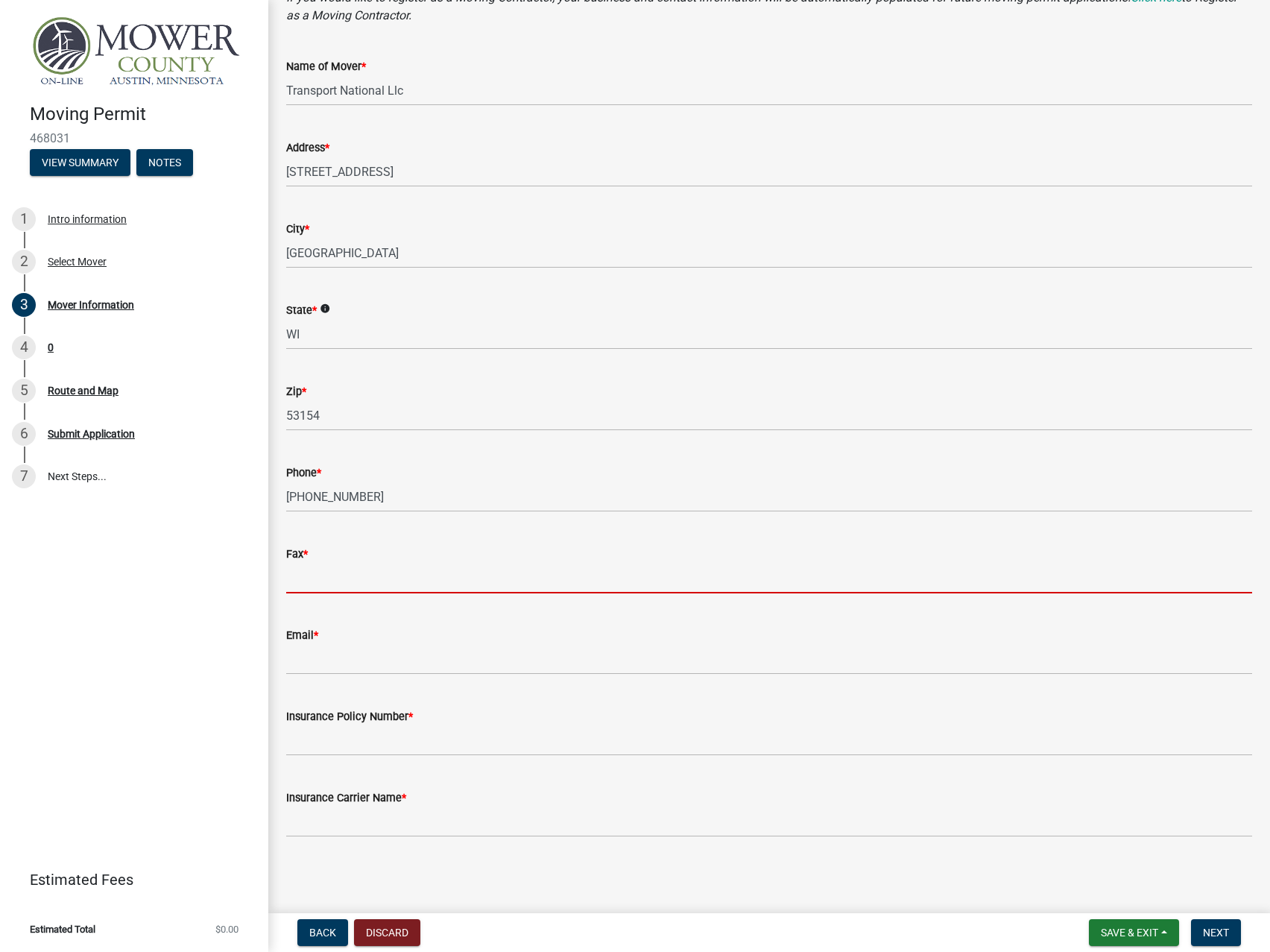
click at [358, 593] on input "Fax *" at bounding box center [769, 577] width 966 height 31
paste input "[PHONE_NUMBER]"
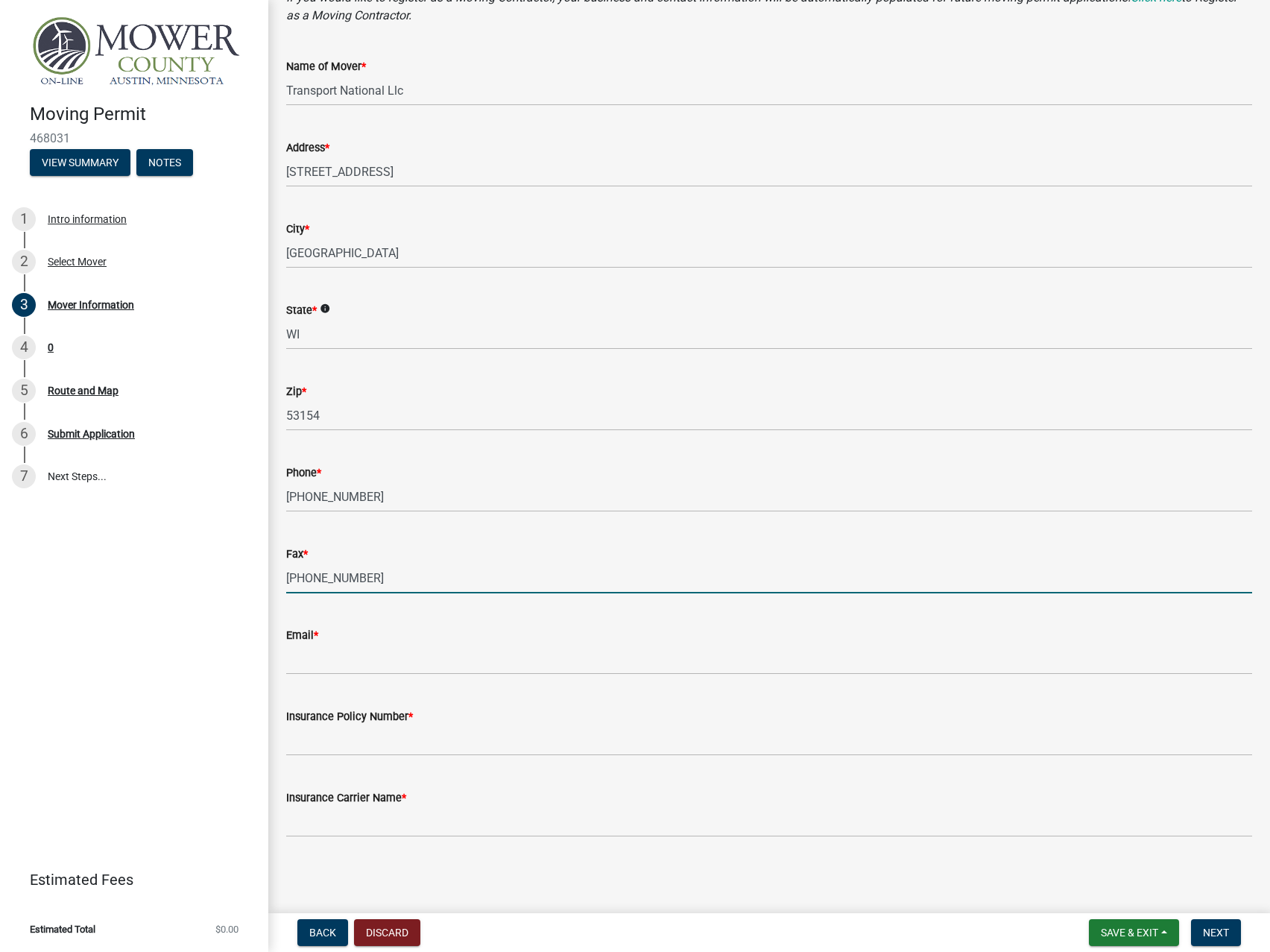
click at [300, 573] on input "[PHONE_NUMBER]" at bounding box center [769, 577] width 966 height 31
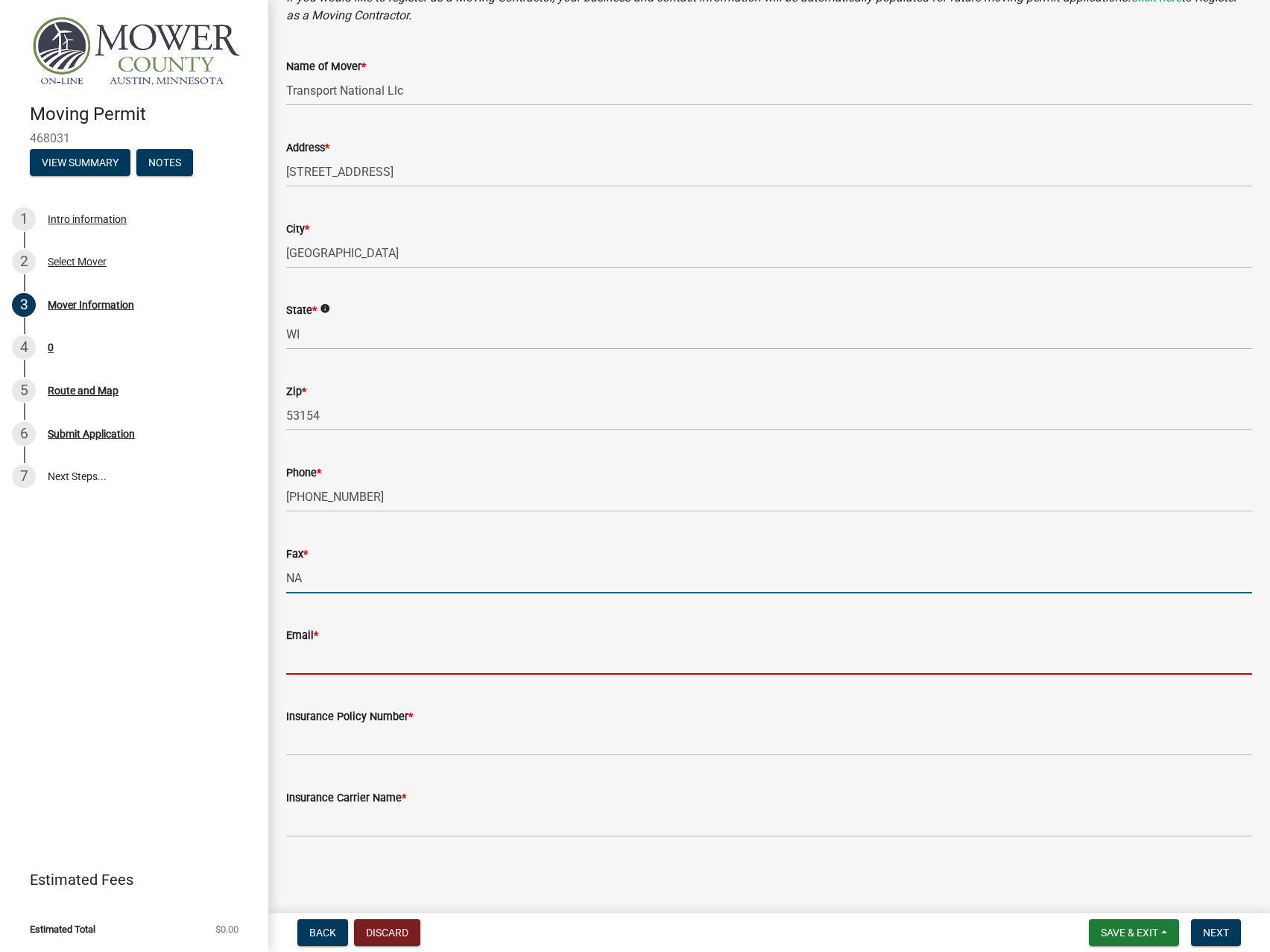
click at [553, 658] on input "Email *" at bounding box center [769, 659] width 966 height 31
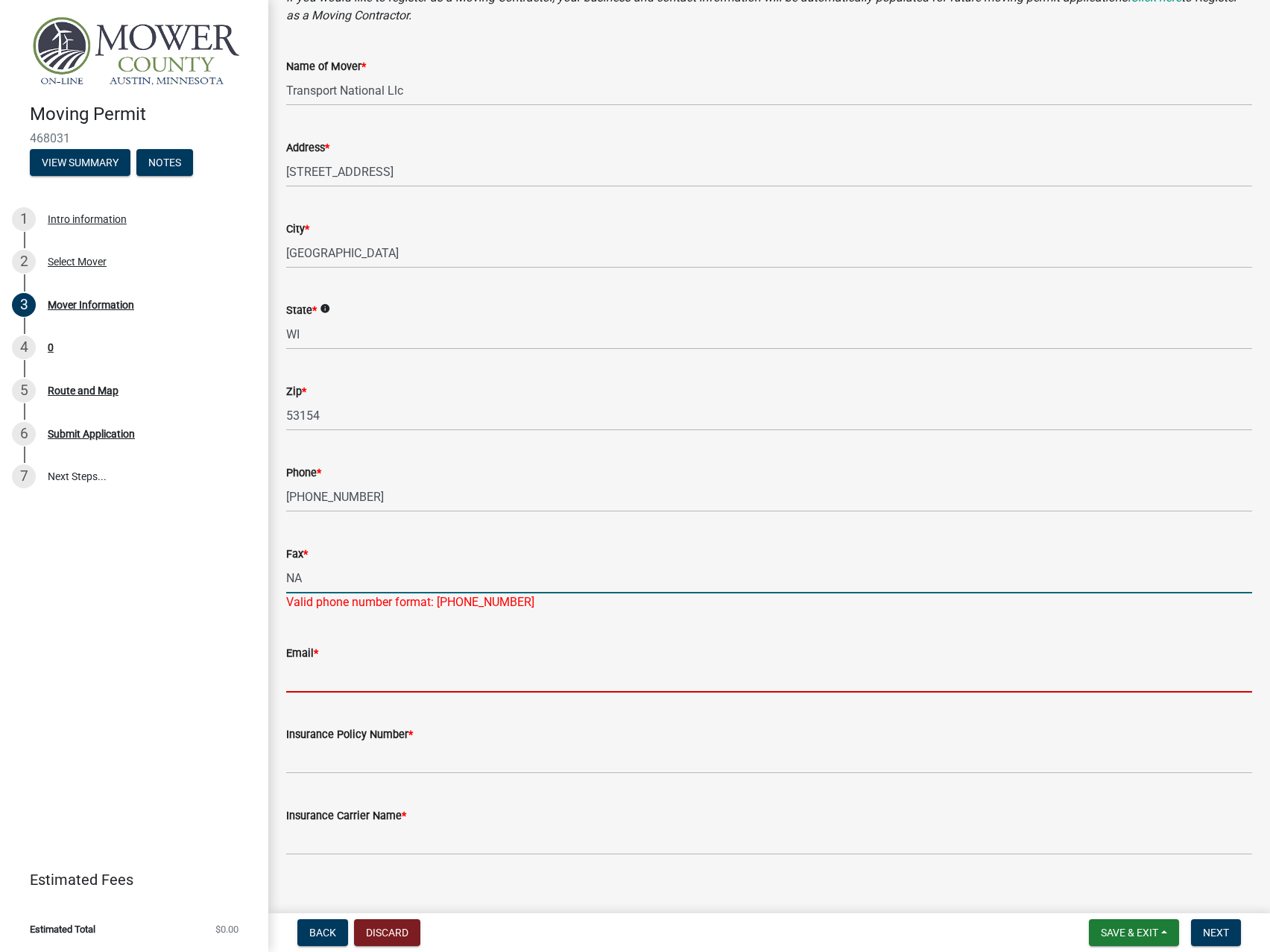
click at [363, 586] on input "NA" at bounding box center [769, 577] width 966 height 31
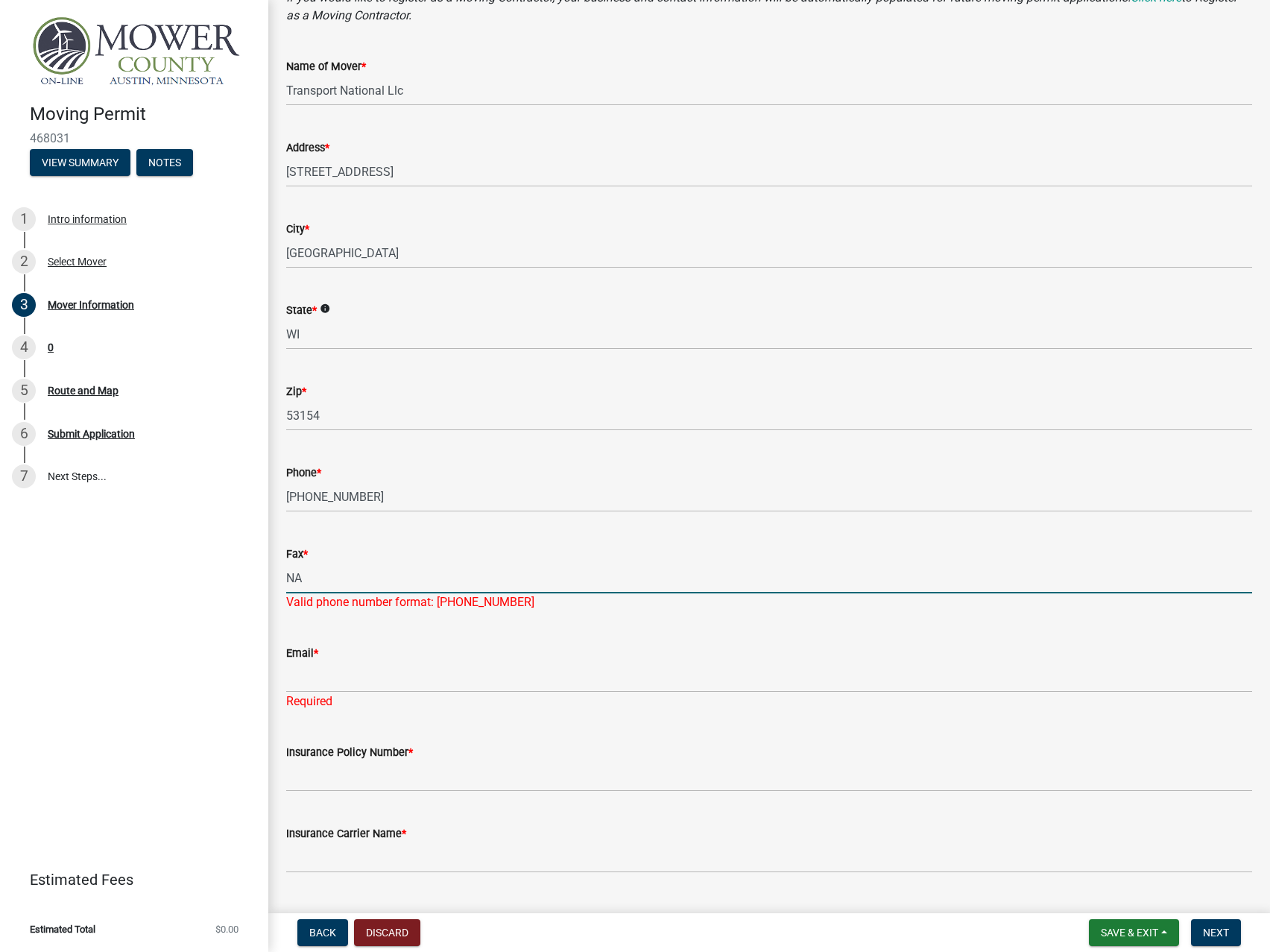
click at [363, 586] on input "NA" at bounding box center [769, 577] width 966 height 31
type input "5"
type input "5555555555"
click at [447, 675] on input "Email *" at bounding box center [769, 677] width 966 height 31
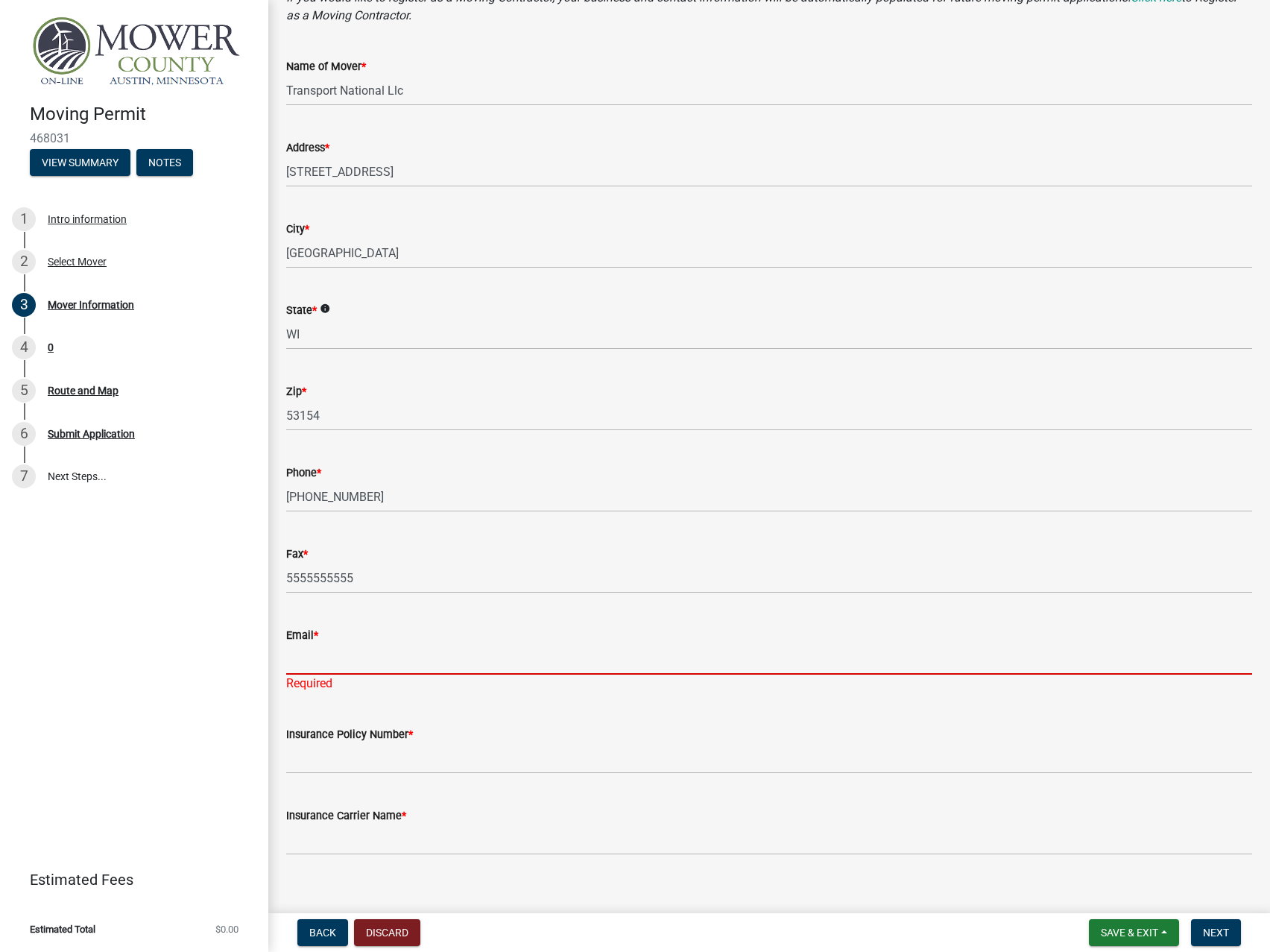
click at [387, 667] on input "Email *" at bounding box center [769, 659] width 966 height 31
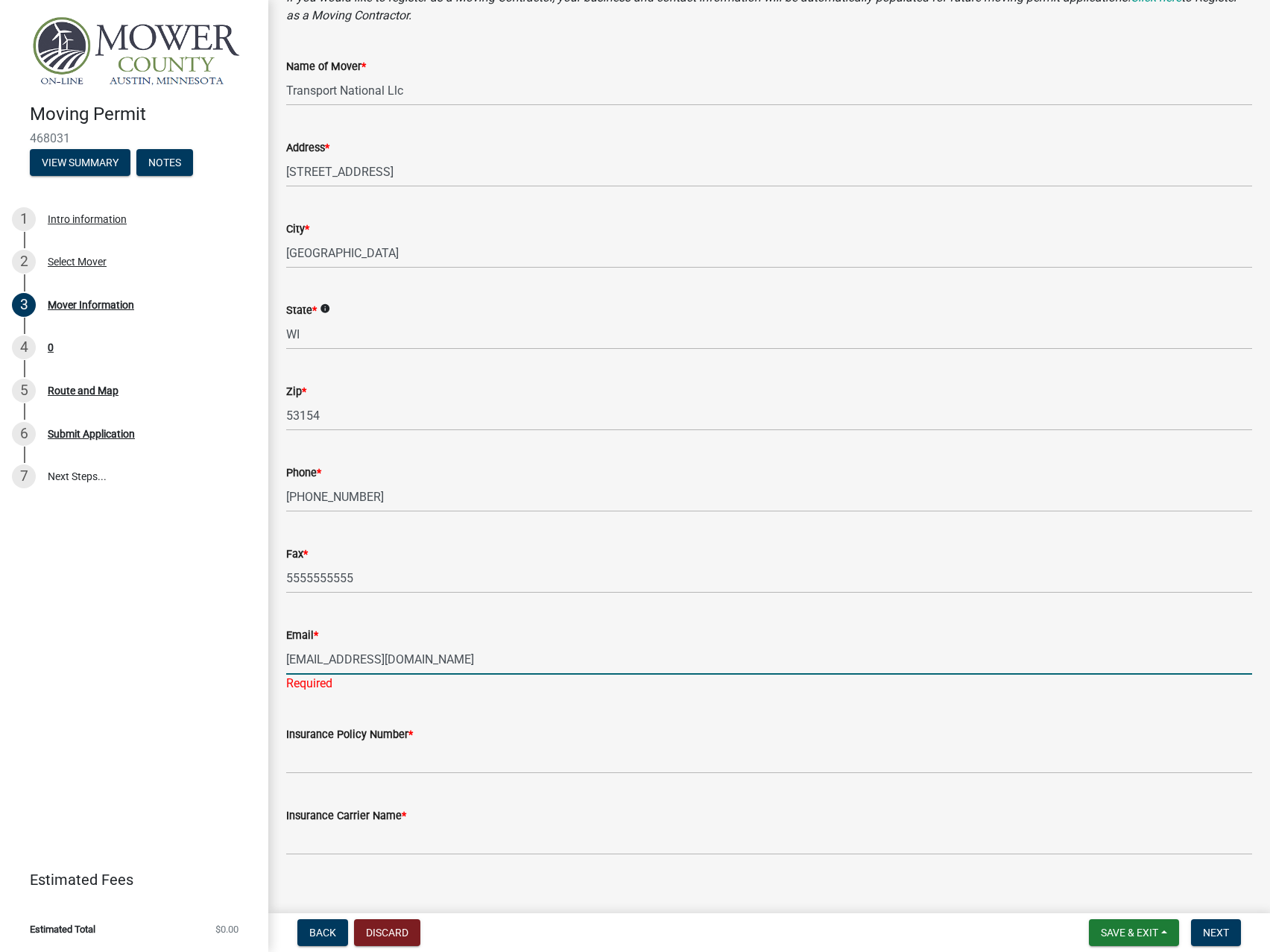
type input "[EMAIL_ADDRESS][DOMAIN_NAME]"
click at [348, 762] on input "Insurance Policy Number *" at bounding box center [769, 758] width 966 height 31
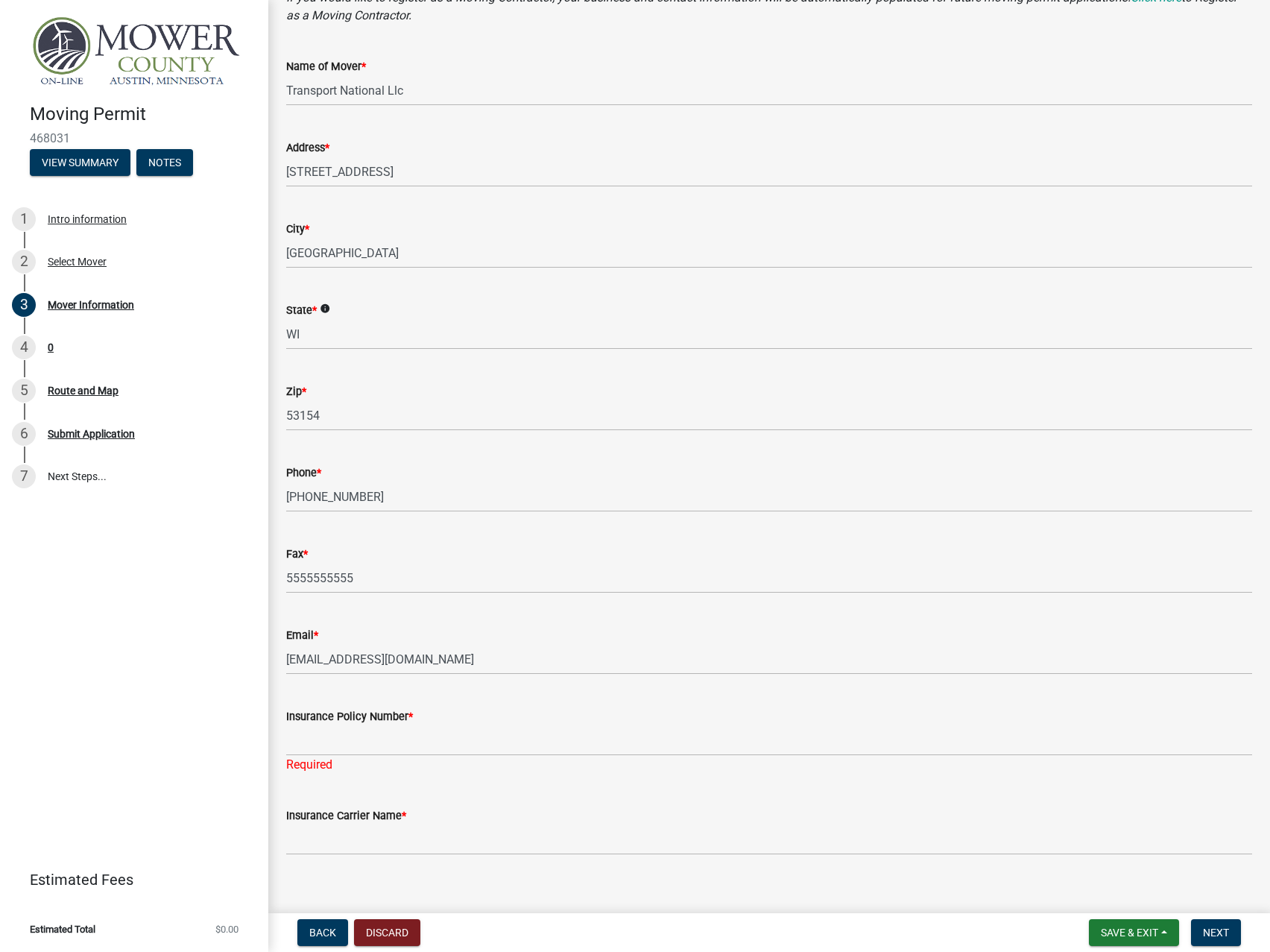
click at [348, 762] on wm-data-entity-input "Insurance Policy Number * Required" at bounding box center [769, 736] width 966 height 99
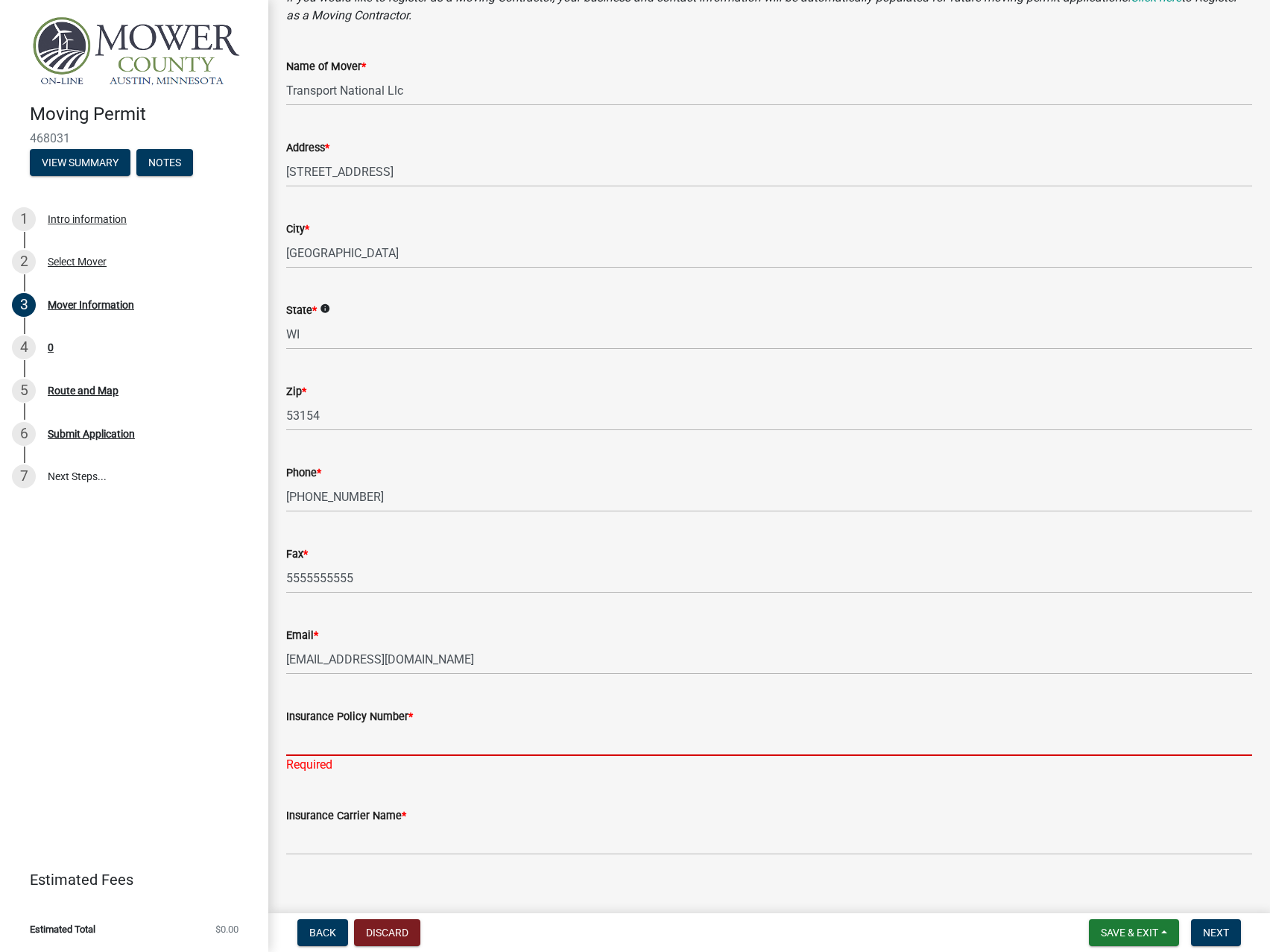
click at [358, 745] on input "Insurance Policy Number *" at bounding box center [769, 740] width 966 height 31
paste input "SCR0000492-13"
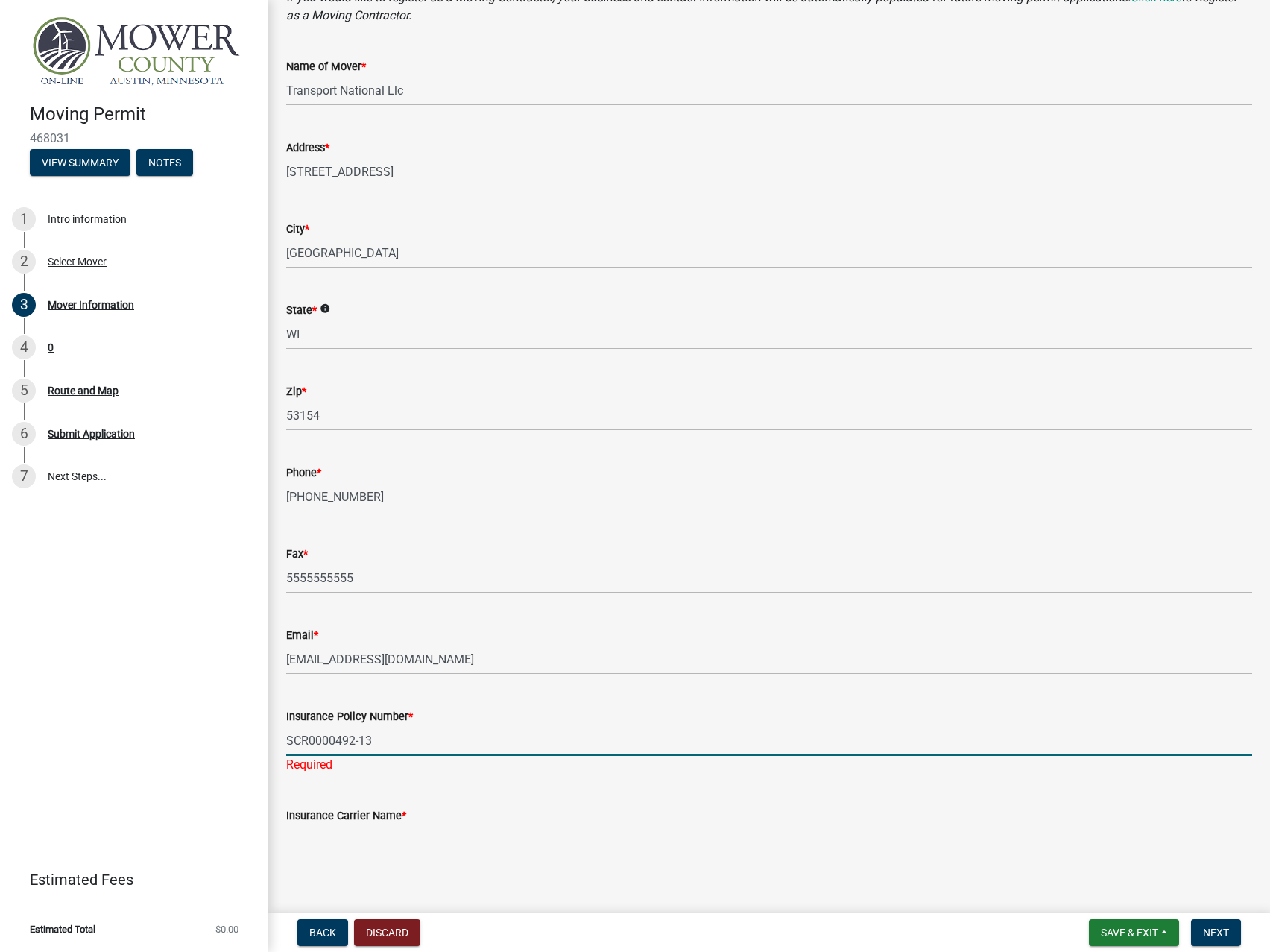
type input "SCR0000492-13"
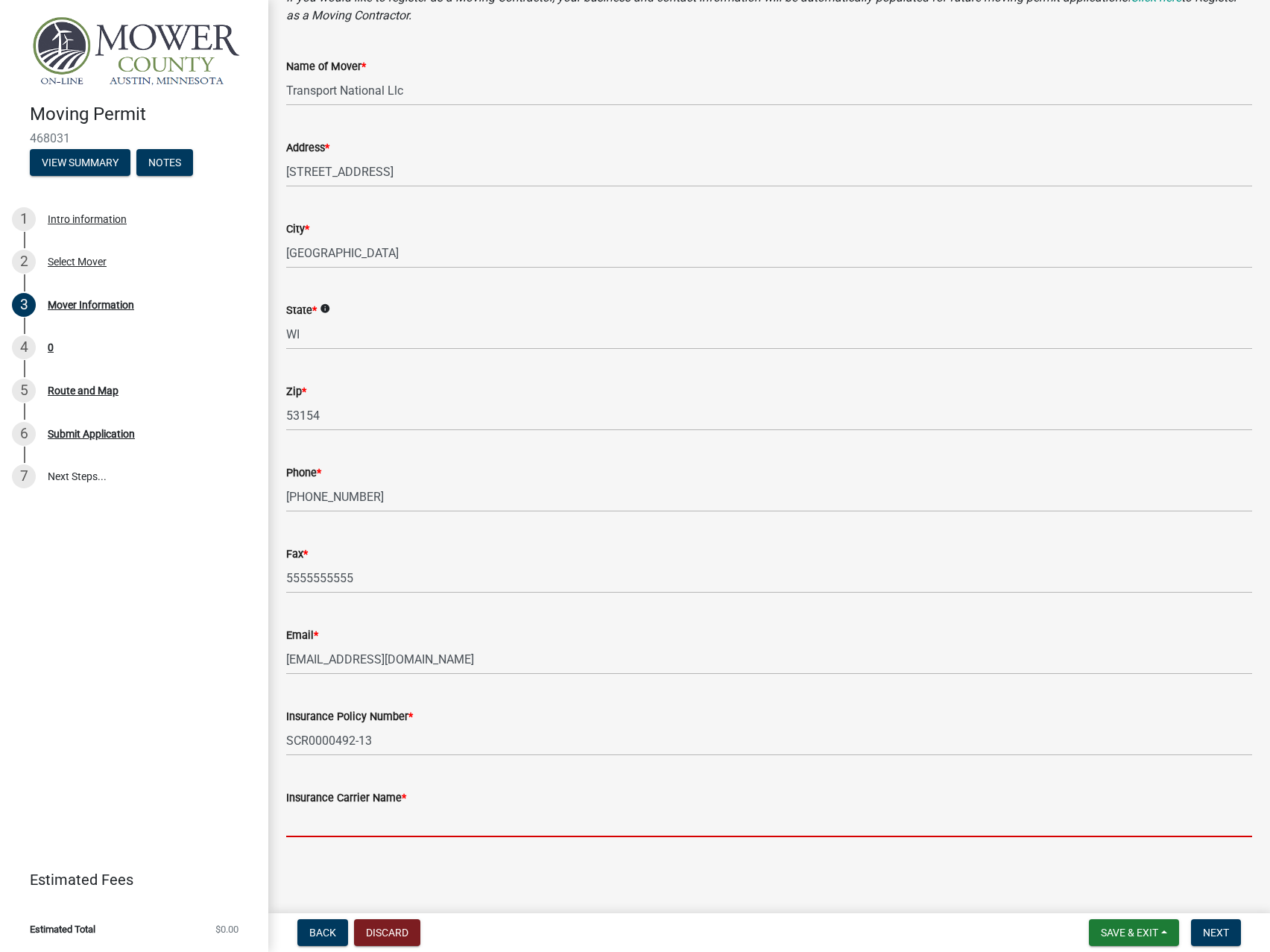
click at [323, 828] on input "Insurance Carrier Name *" at bounding box center [769, 821] width 966 height 31
paste input "National Interstate Insurance CO"
type input "National Interstate Insurance CO"
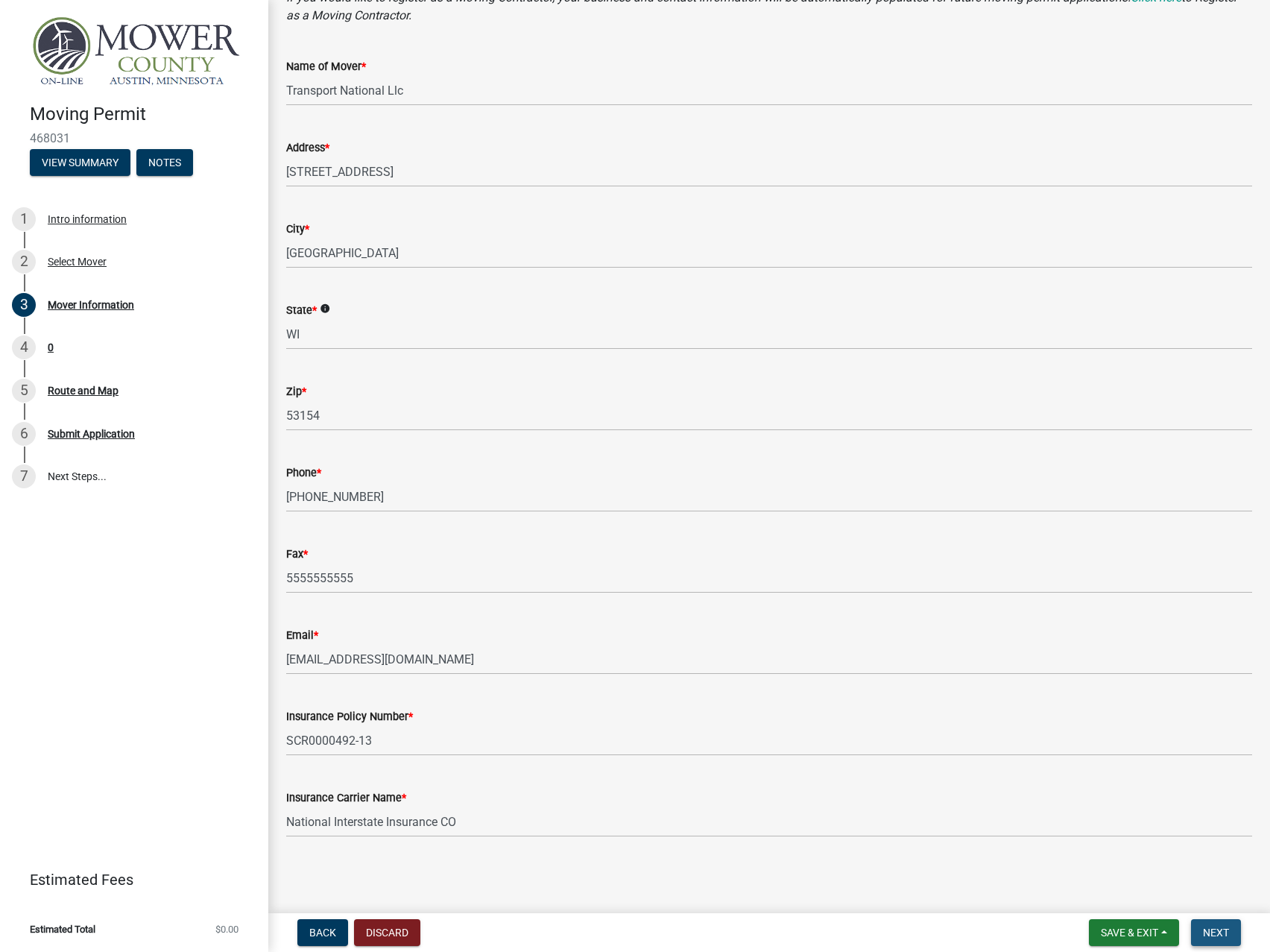
click at [1211, 933] on span "Next" at bounding box center [1216, 933] width 26 height 12
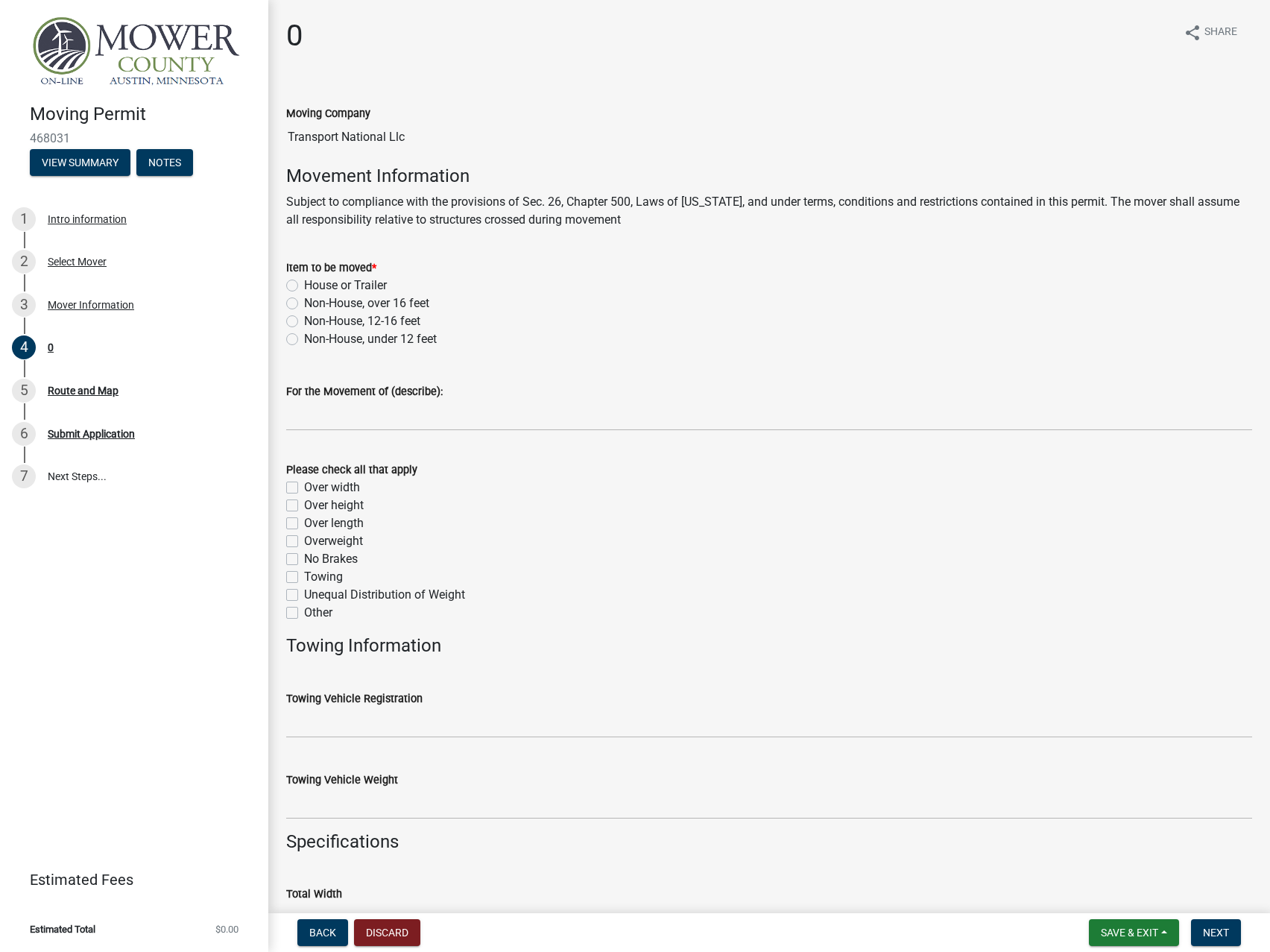
click at [676, 372] on div "For the Movement of (describe):" at bounding box center [769, 395] width 966 height 69
click at [304, 301] on label "Non-House, over 16 feet" at bounding box center [367, 304] width 125 height 18
click at [304, 301] on input "Non-House, over 16 feet" at bounding box center [309, 299] width 10 height 10
radio input "true"
click at [304, 322] on label "Non-House, 12-16 feet" at bounding box center [363, 322] width 116 height 18
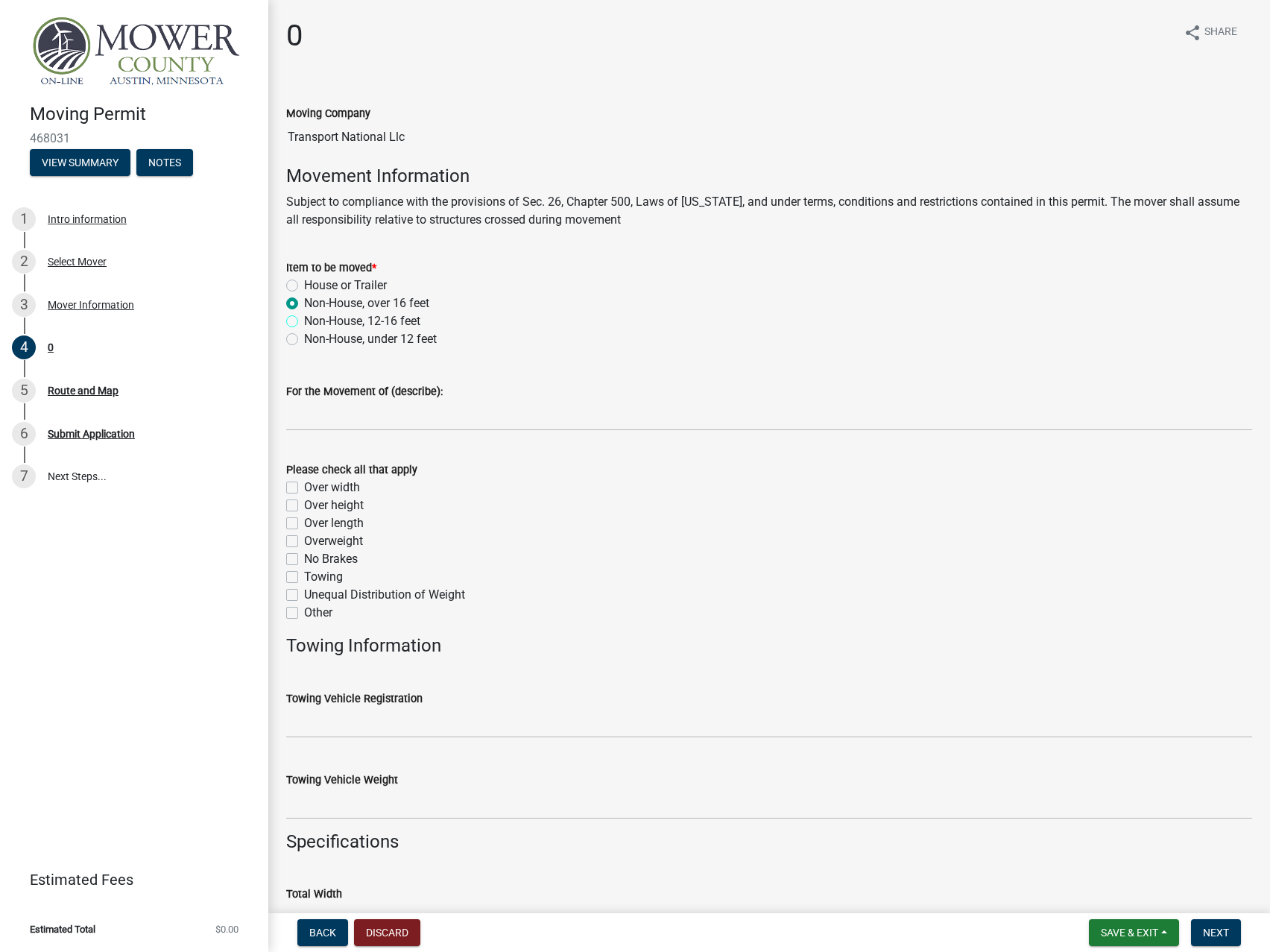
click at [304, 322] on input "Non-House, 12-16 feet" at bounding box center [309, 317] width 10 height 10
radio input "true"
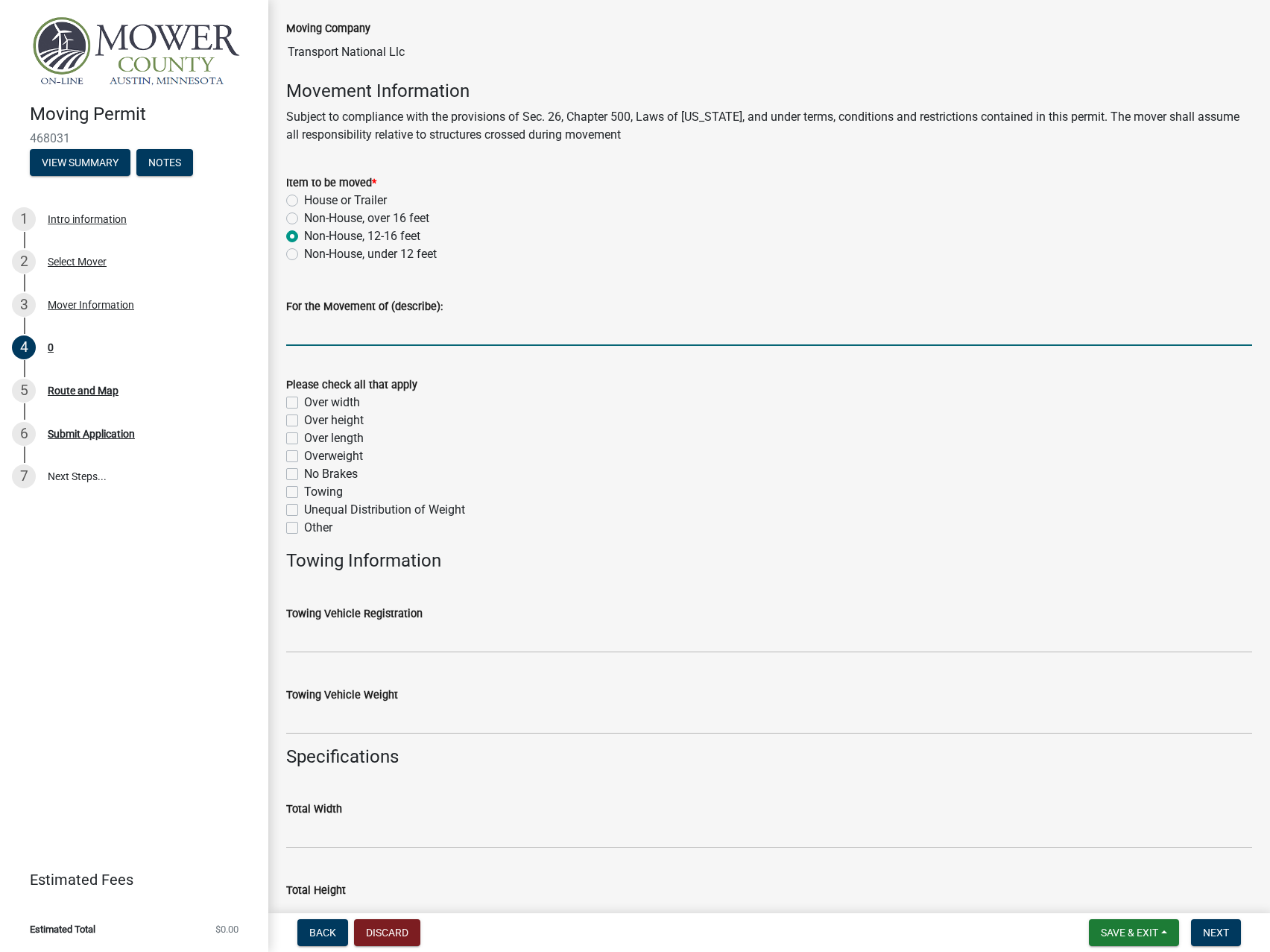
click at [445, 333] on input "For the Movement of (describe):" at bounding box center [769, 331] width 966 height 31
paste input "STEEL TANK"
type input "STEEL TANK"
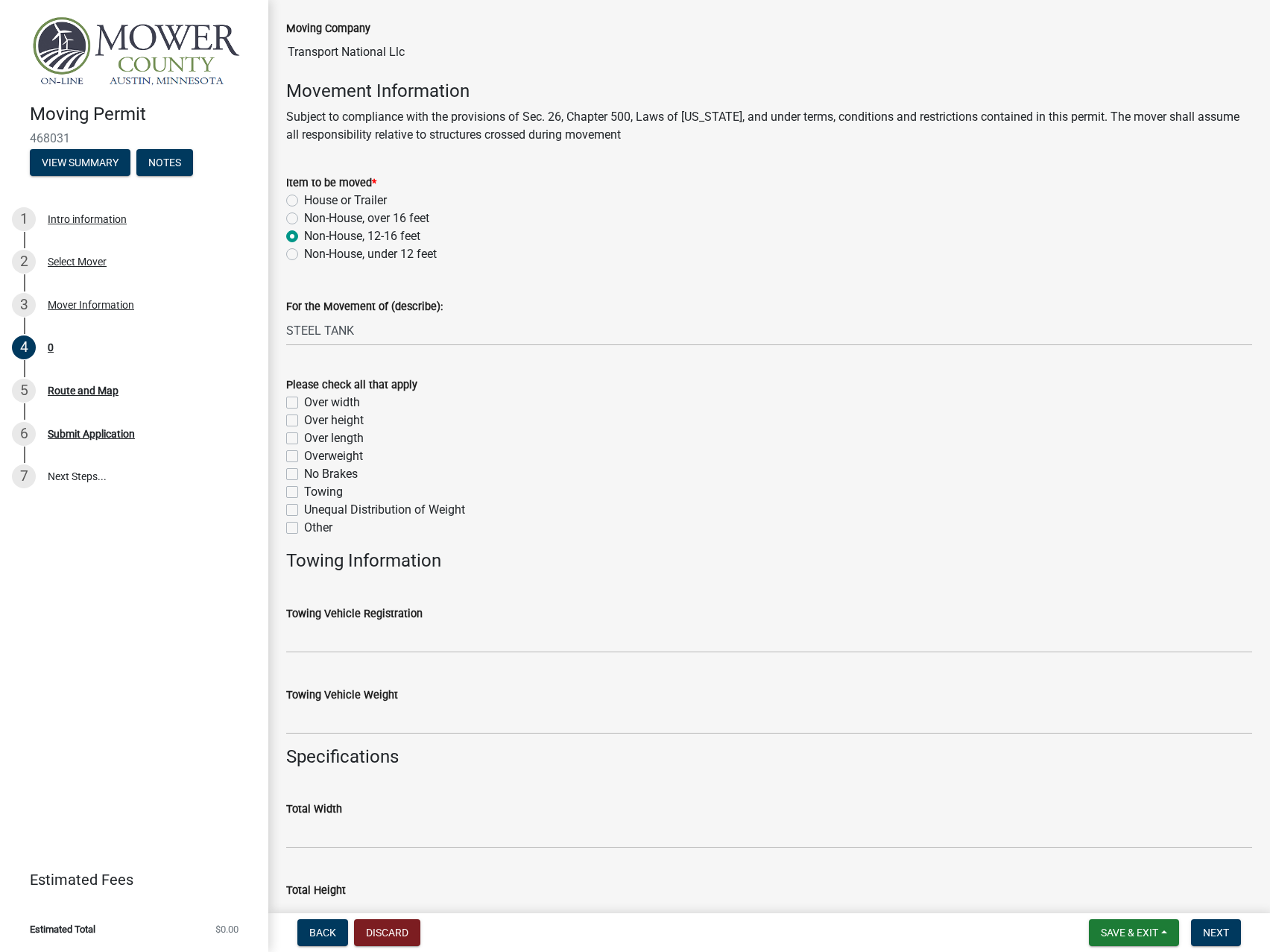
click at [304, 402] on label "Over width" at bounding box center [332, 402] width 56 height 18
click at [304, 402] on input "Over width" at bounding box center [309, 398] width 10 height 10
checkbox input "true"
checkbox input "false"
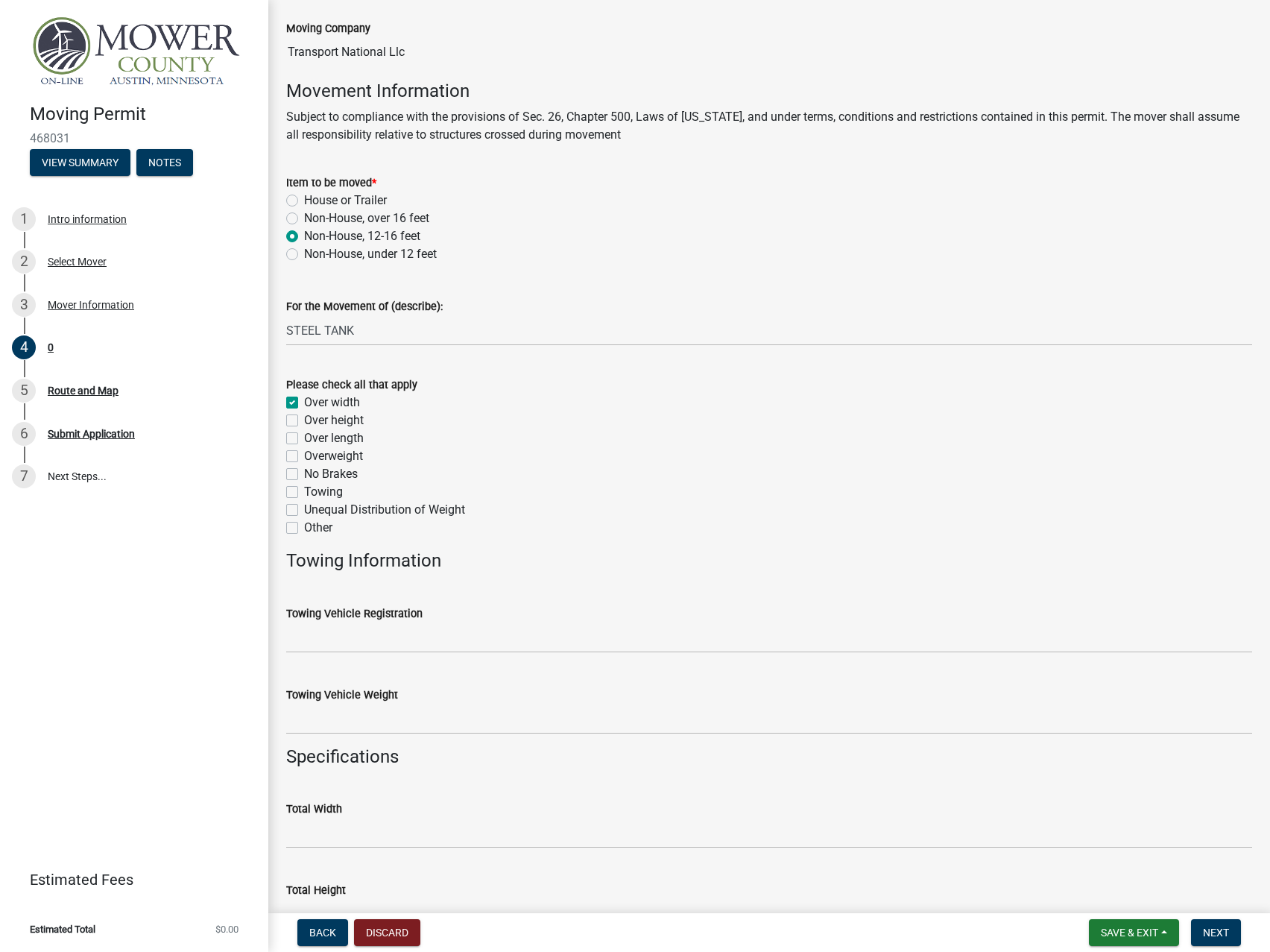
checkbox input "false"
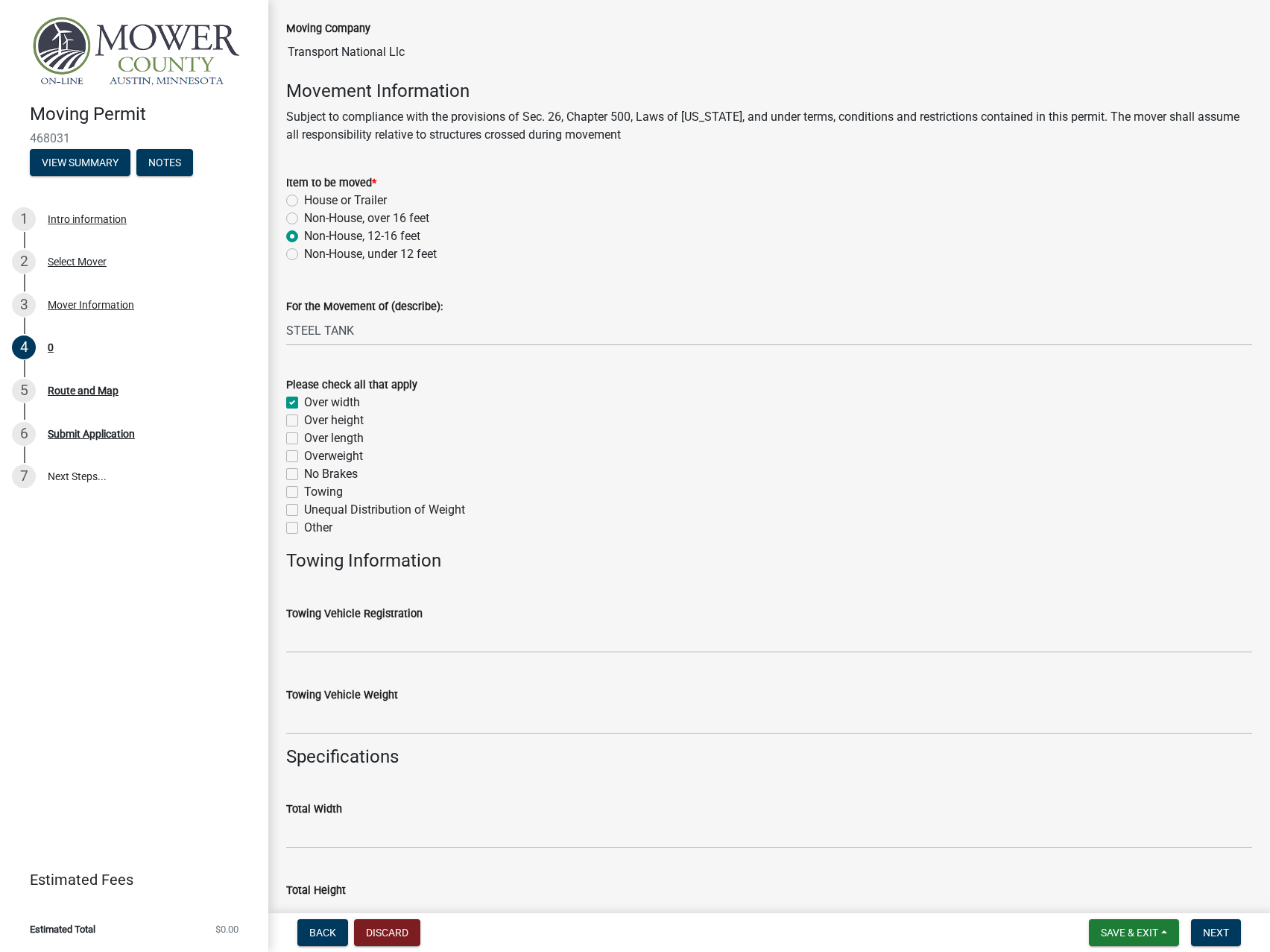
click at [304, 420] on label "Over height" at bounding box center [334, 420] width 60 height 18
click at [304, 420] on input "Over height" at bounding box center [309, 416] width 10 height 10
checkbox input "true"
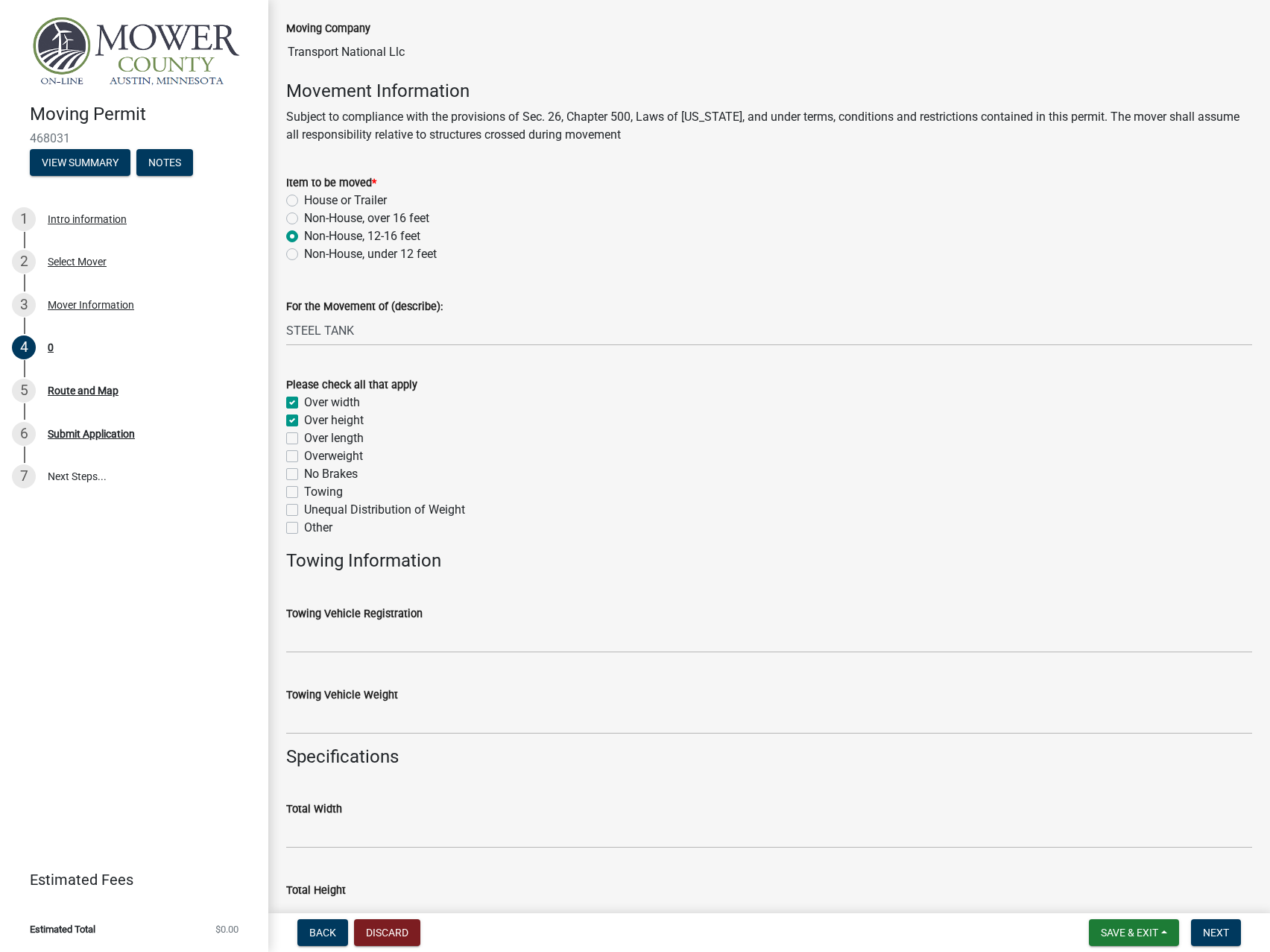
checkbox input "false"
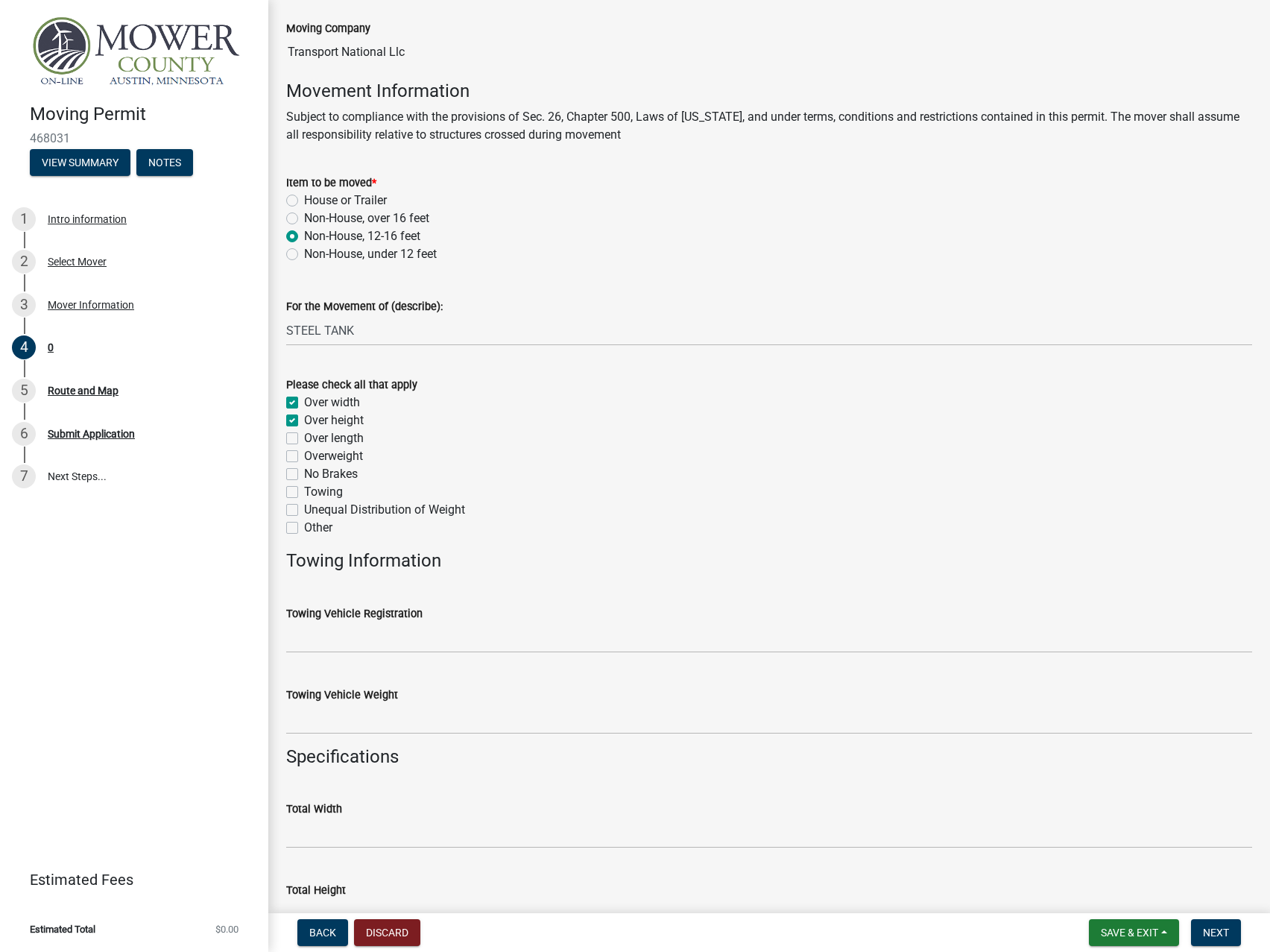
checkbox input "false"
click at [304, 439] on label "Over length" at bounding box center [334, 438] width 60 height 18
click at [304, 439] on input "Over length" at bounding box center [309, 433] width 10 height 10
checkbox input "true"
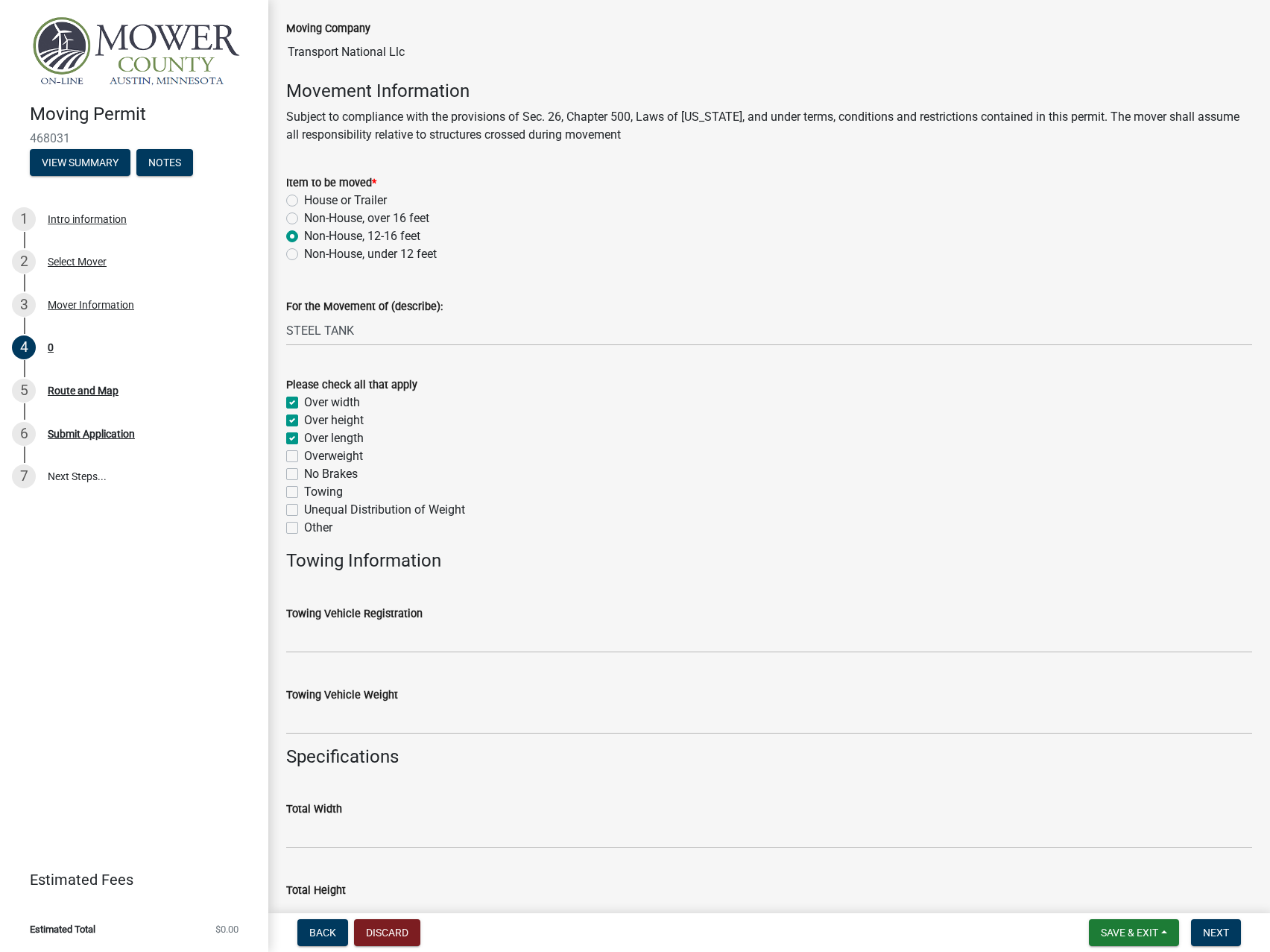
checkbox input "true"
checkbox input "false"
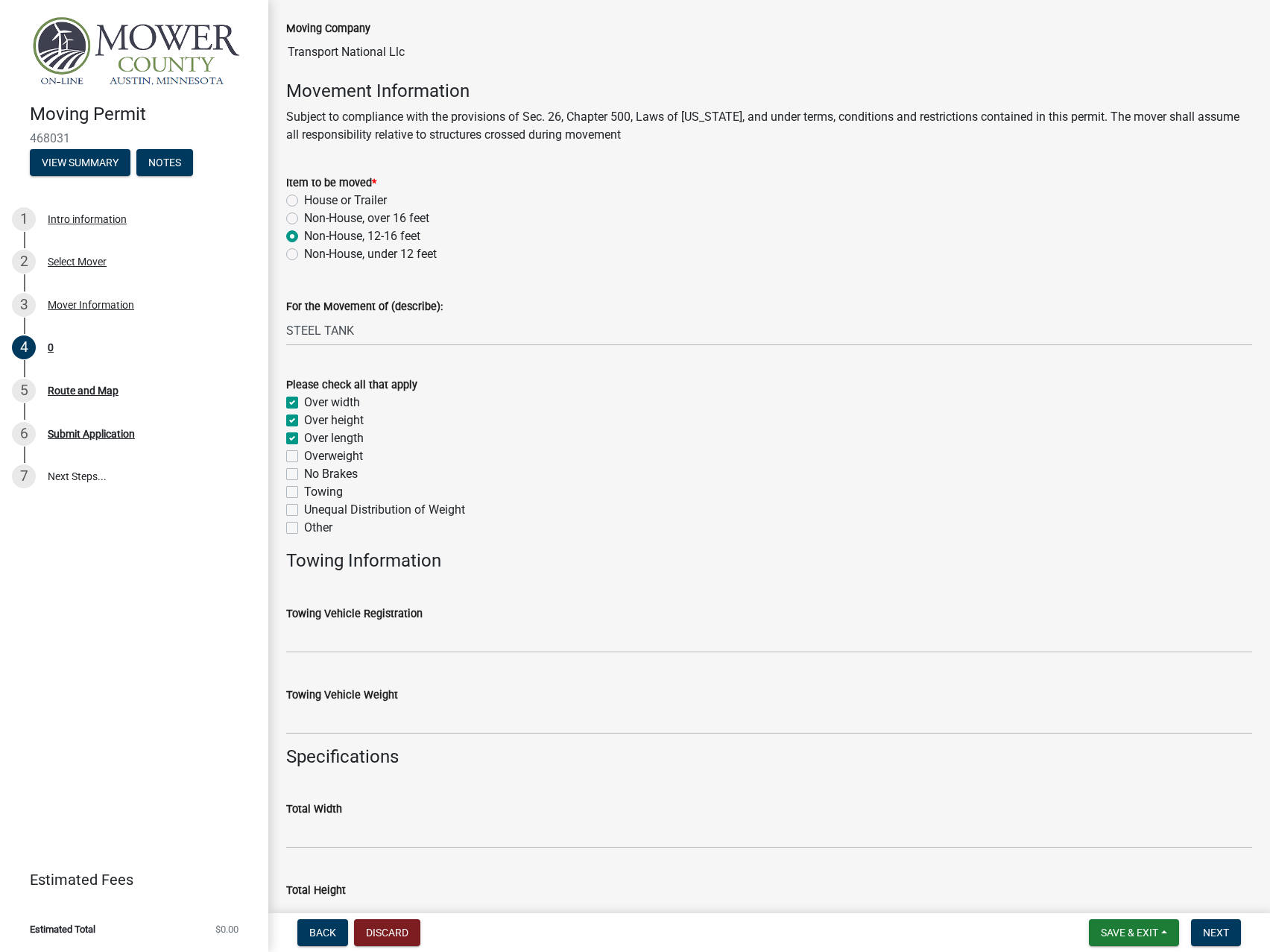
checkbox input "false"
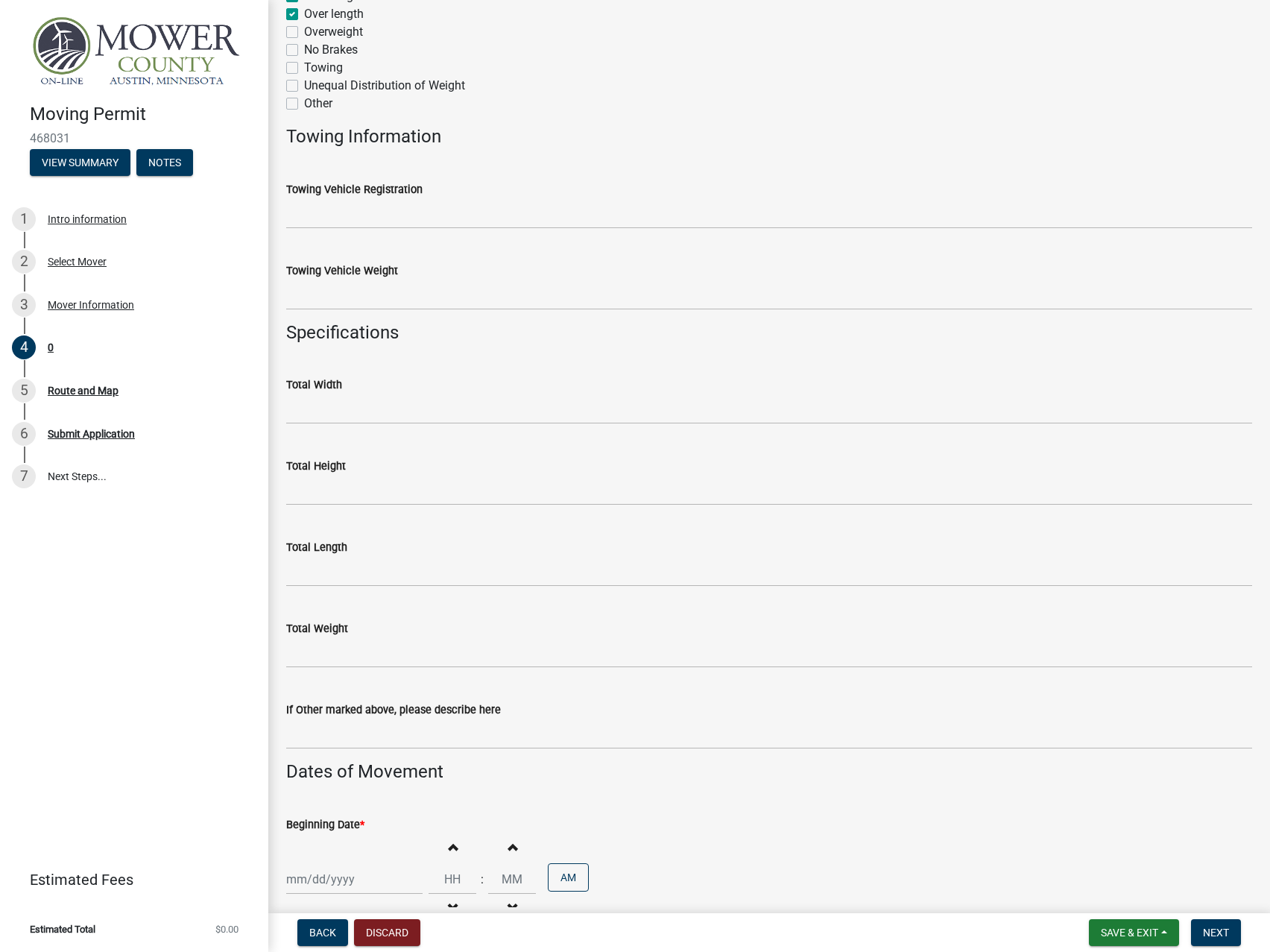
scroll to position [485, 0]
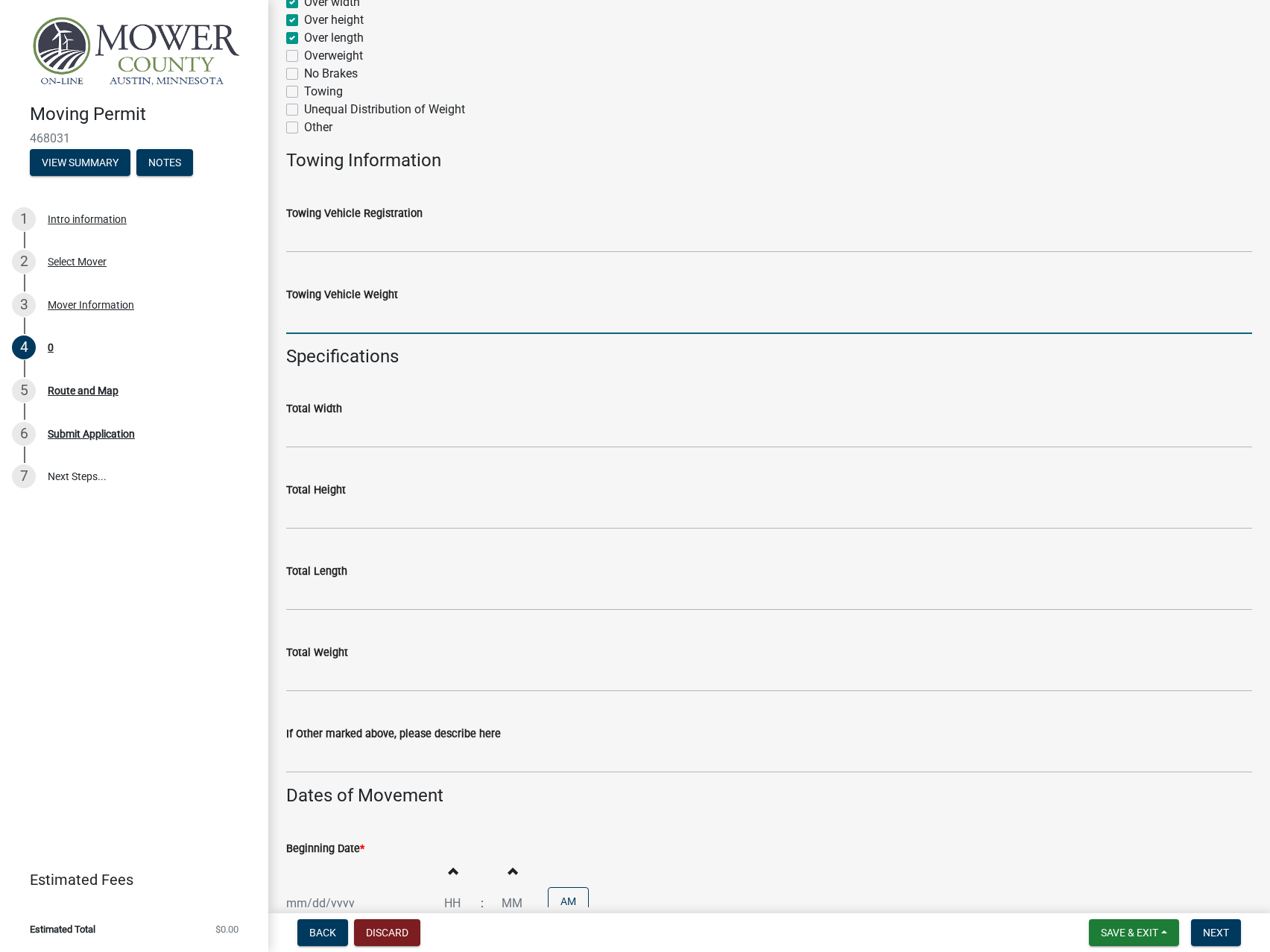
click at [371, 318] on input "Towing Vehicle Weight" at bounding box center [769, 319] width 966 height 31
type input "80000"
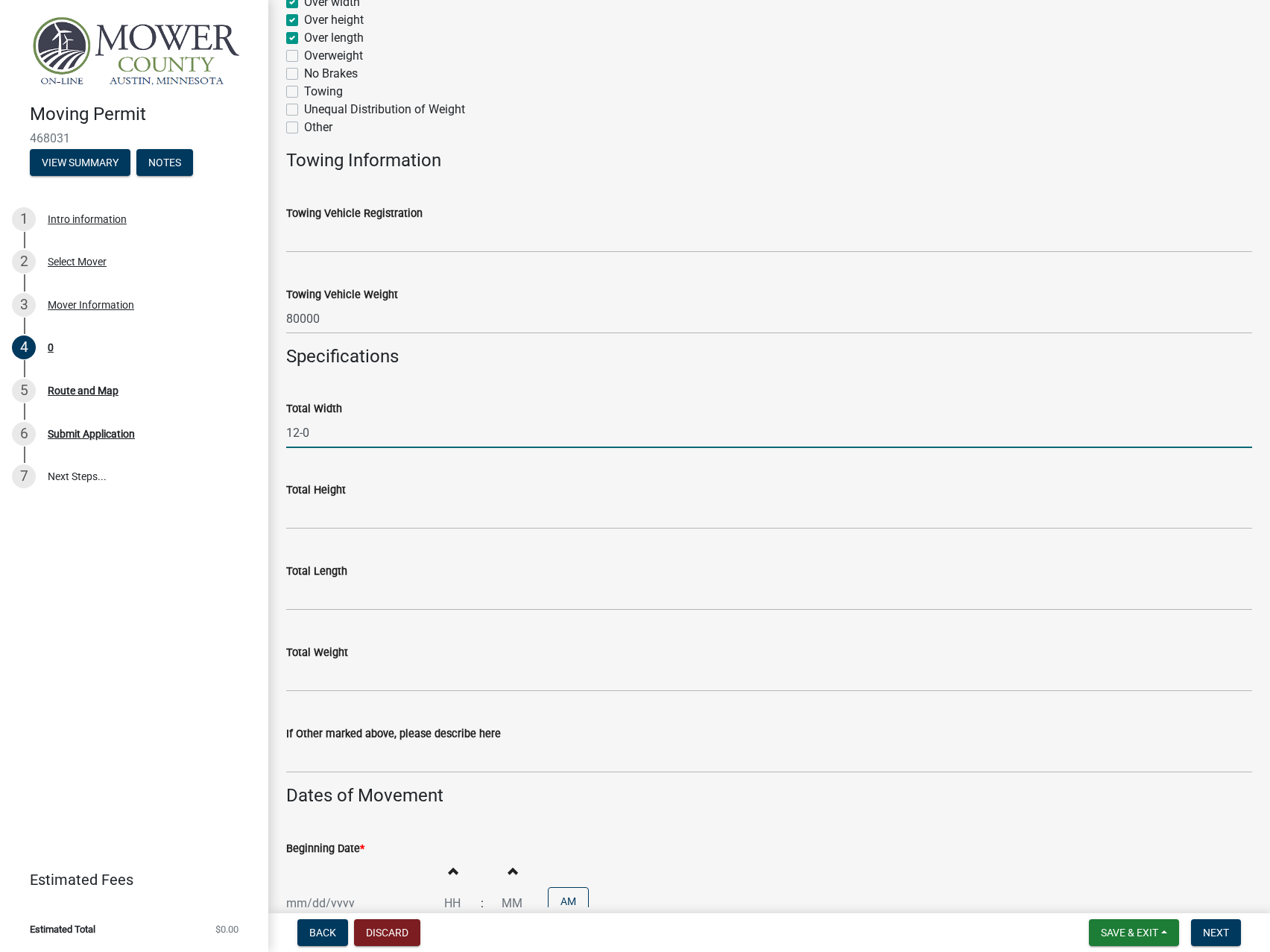
type input "12-0"
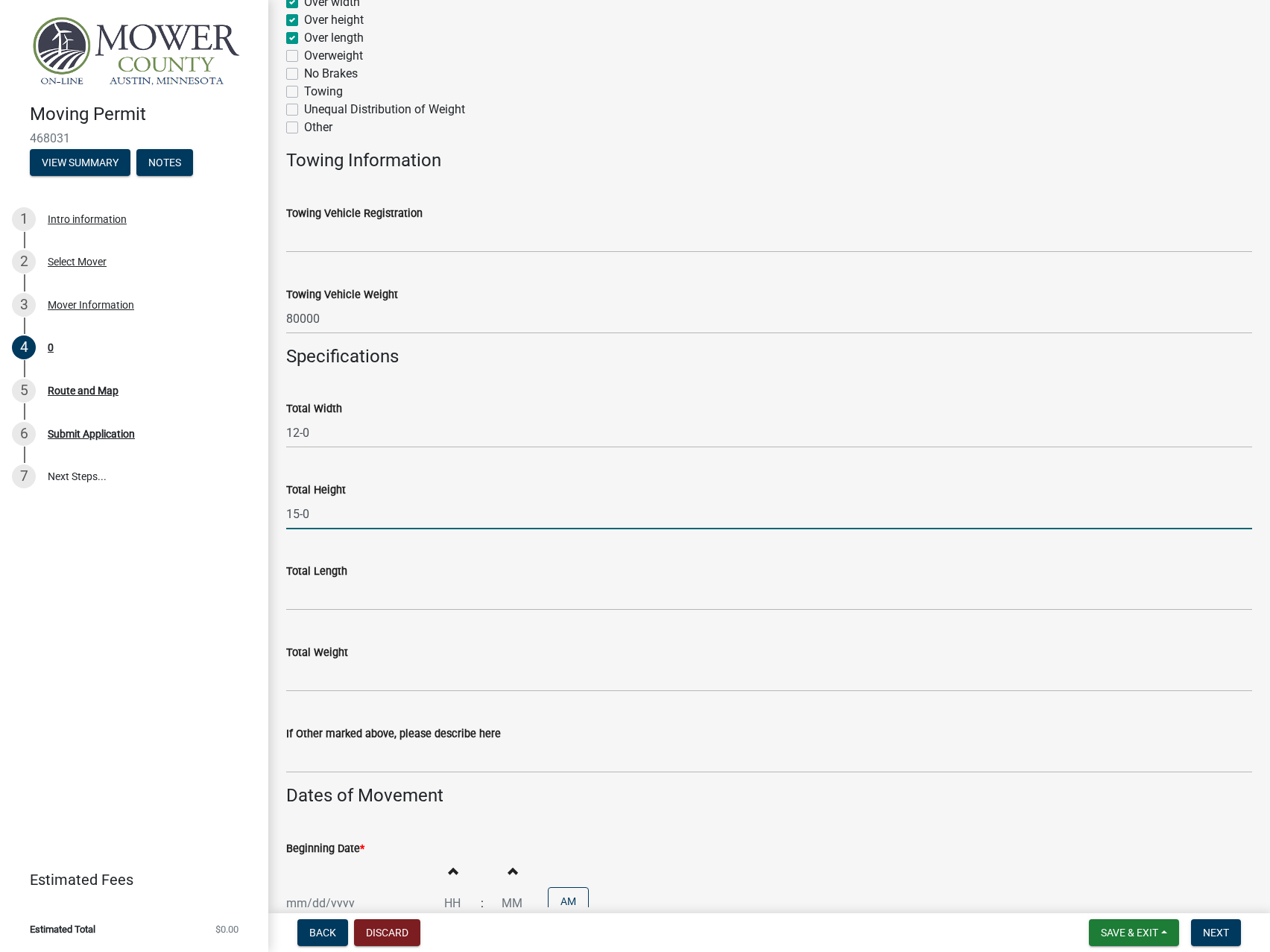
type input "15-0"
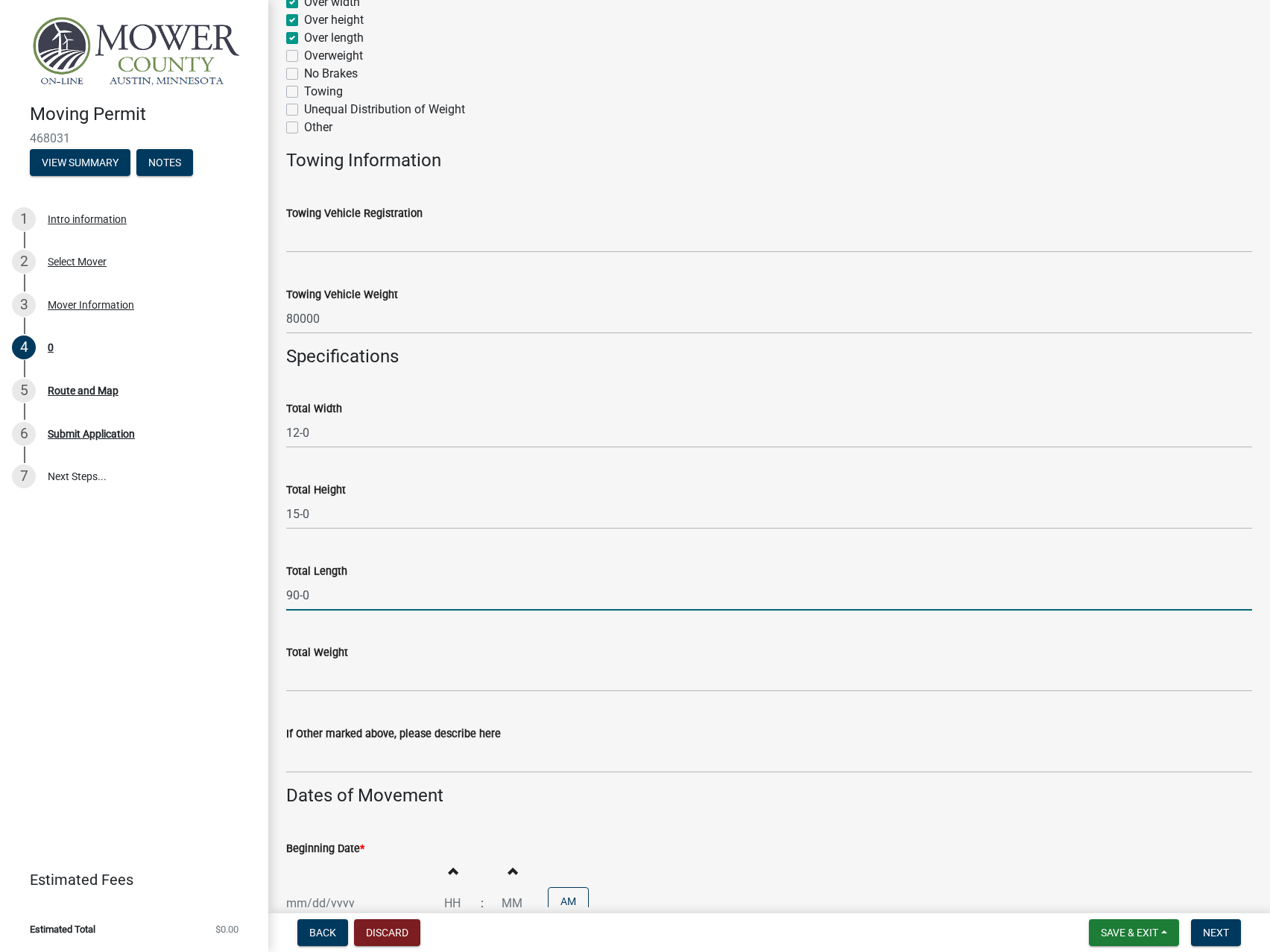
type input "90-0"
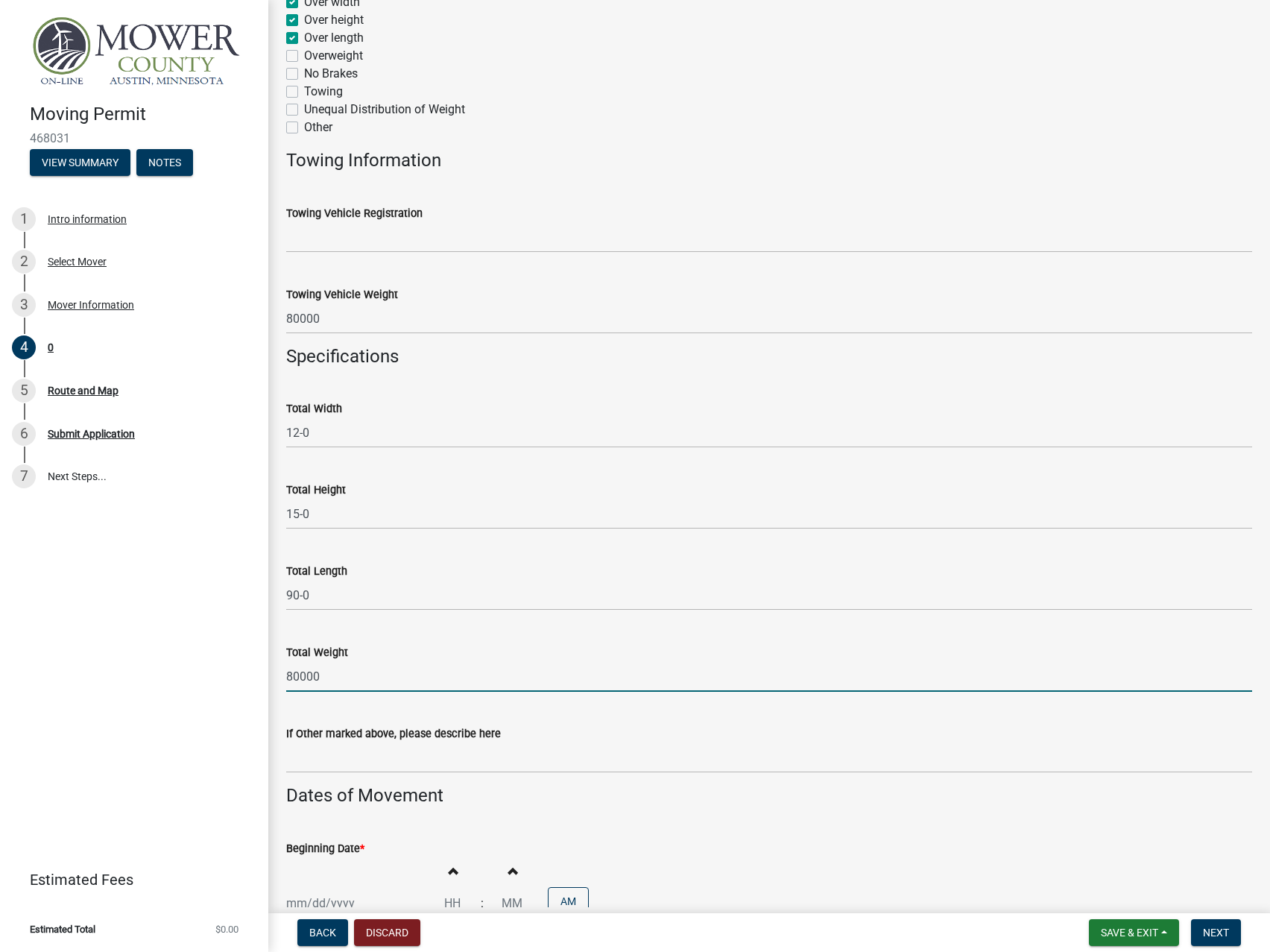
type input "80000"
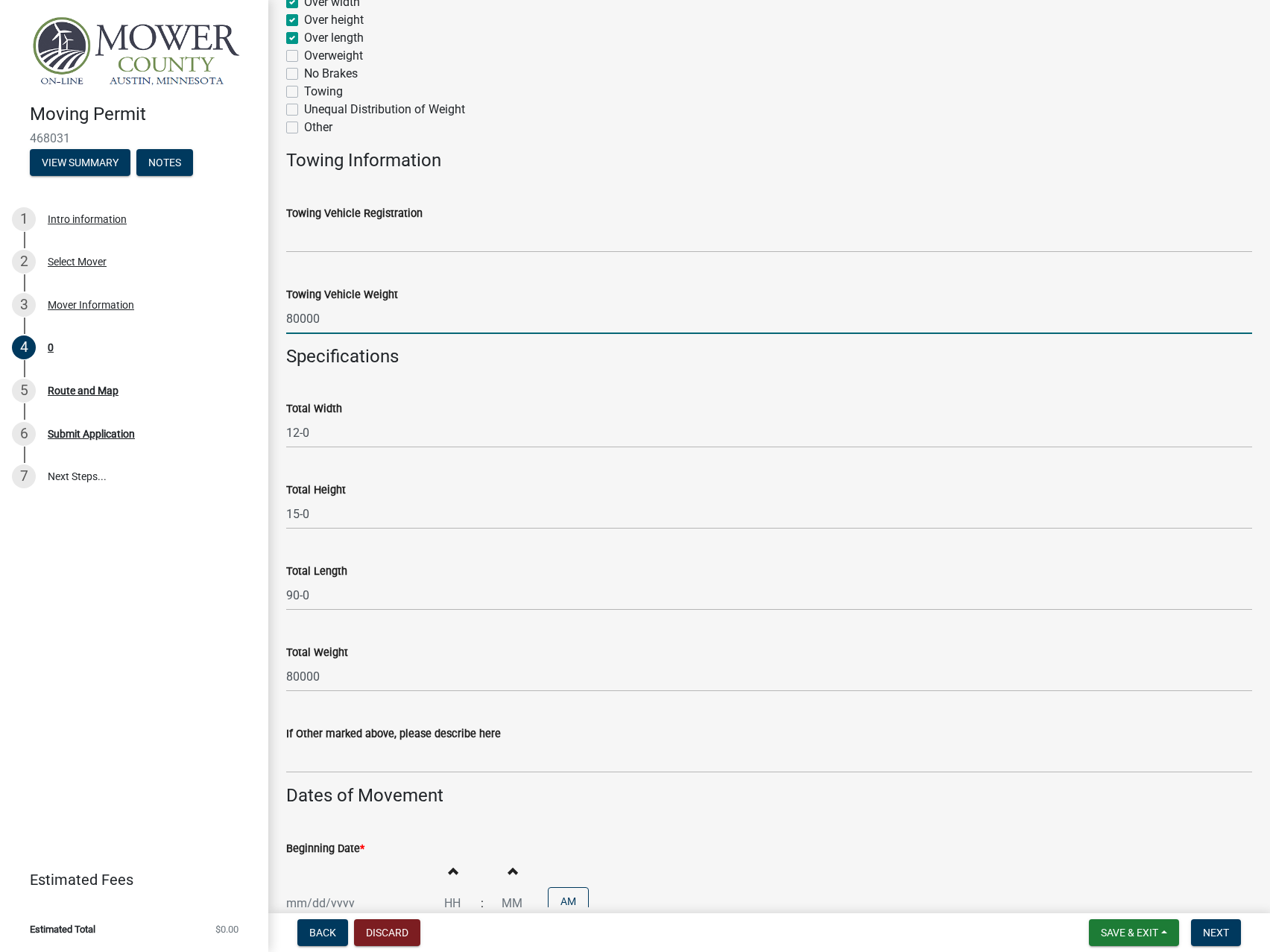
click at [386, 328] on input "80000" at bounding box center [769, 319] width 966 height 31
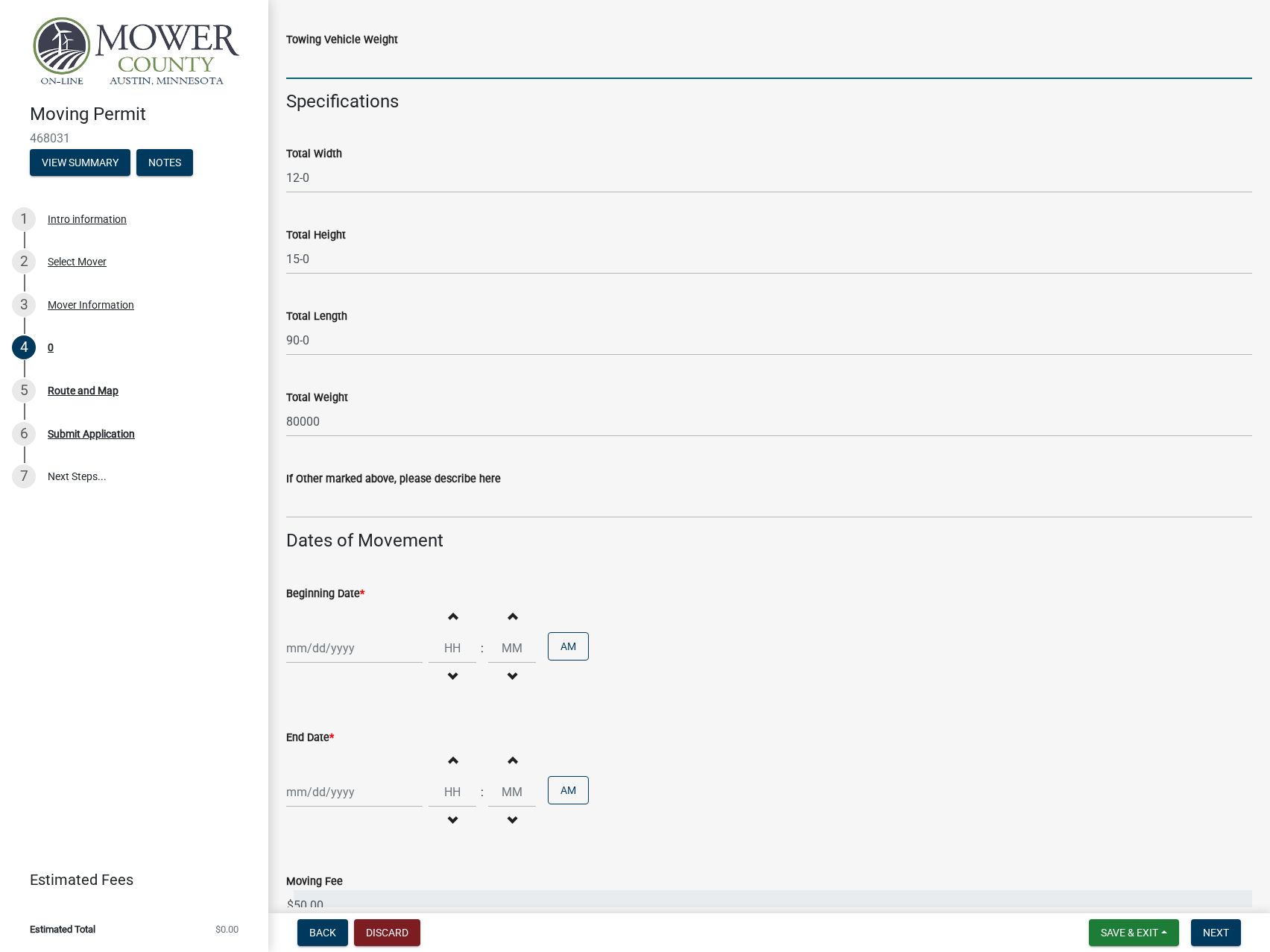
scroll to position [825, 0]
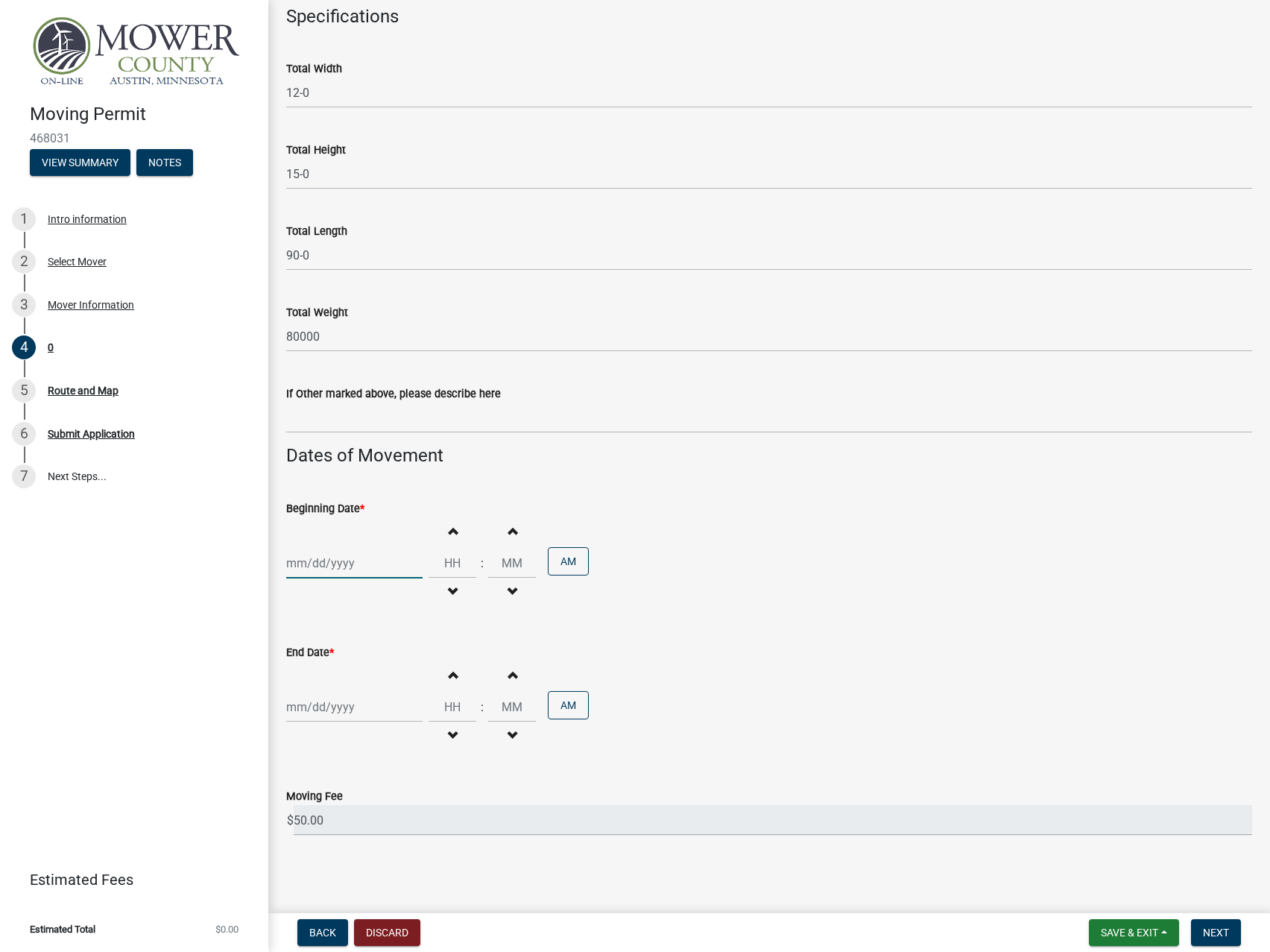
click at [319, 570] on input "Beginning Date *" at bounding box center [354, 563] width 137 height 31
select select "8"
select select "2025"
click at [319, 580] on ngb-datepicker "[PERSON_NAME] Feb Mar Apr [PERSON_NAME][DATE] Oct Nov [DATE] 1526 1527 1528 152…" at bounding box center [373, 678] width 173 height 197
click at [364, 742] on div "28" at bounding box center [372, 738] width 24 height 24
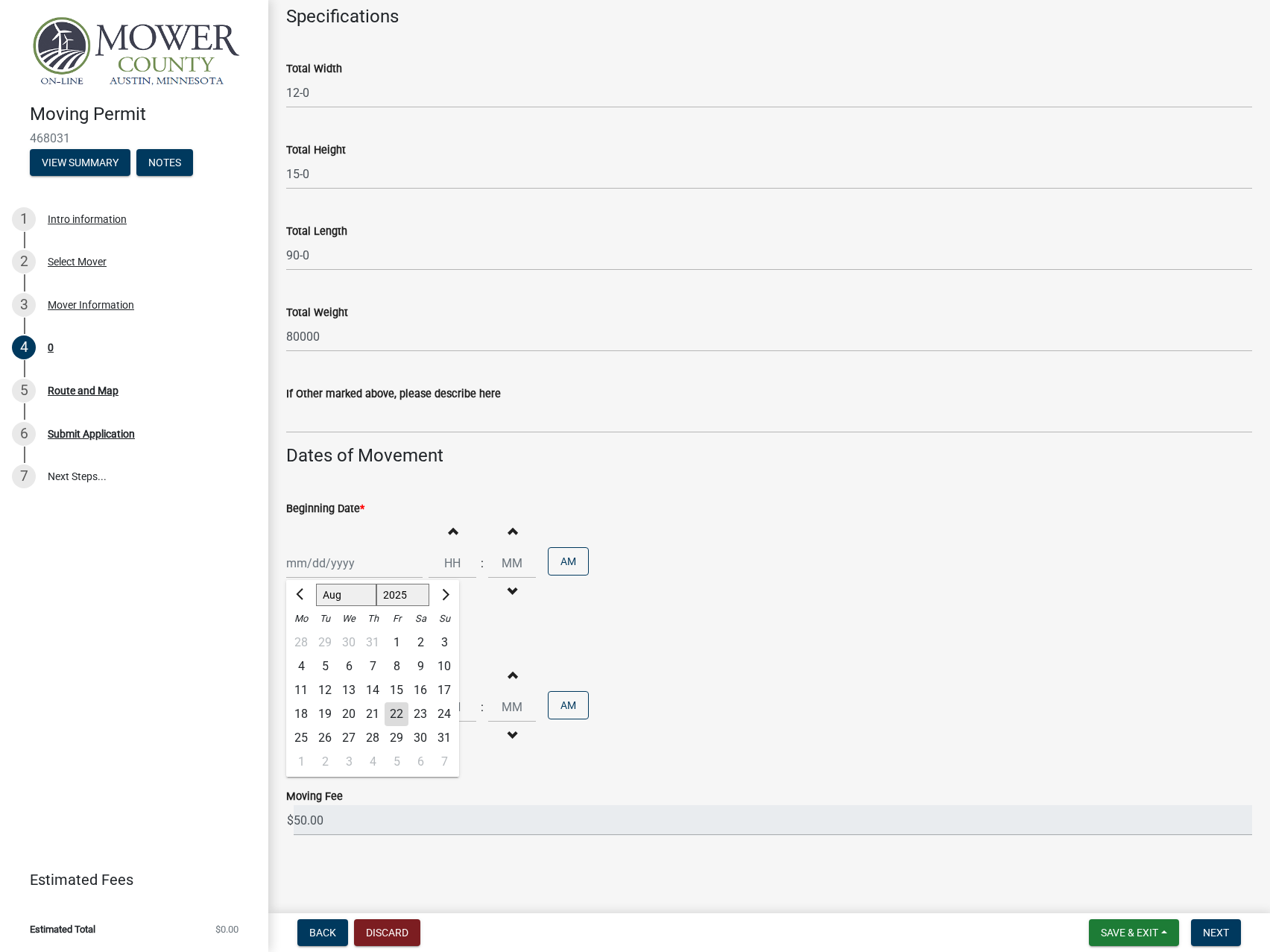
type input "[DATE]"
click at [454, 529] on button "Increment hours" at bounding box center [452, 530] width 31 height 27
type input "01"
type input "00"
click at [454, 529] on button "Increment hours" at bounding box center [452, 530] width 31 height 27
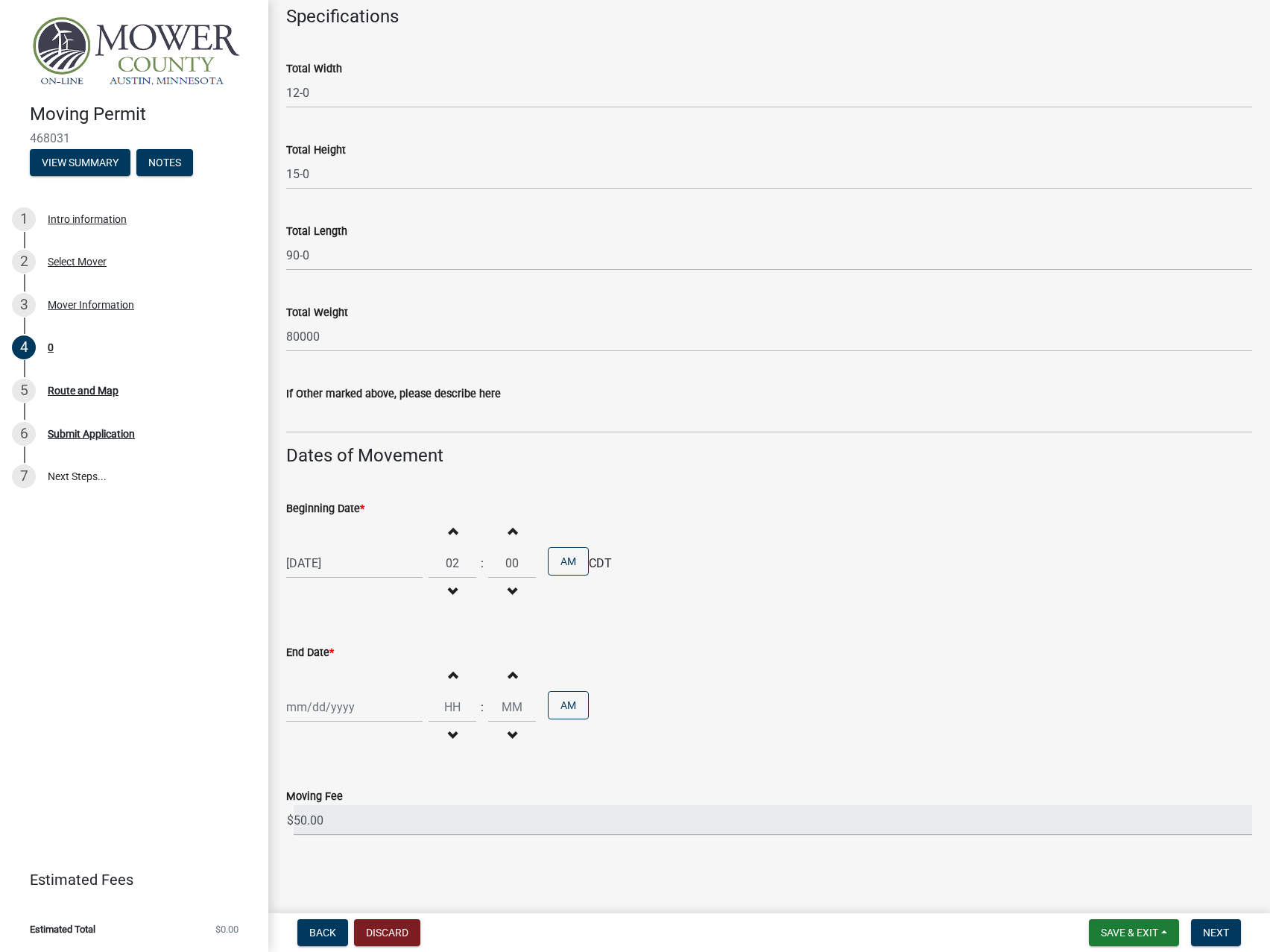
click at [454, 529] on button "Increment hours" at bounding box center [452, 530] width 31 height 27
type input "06"
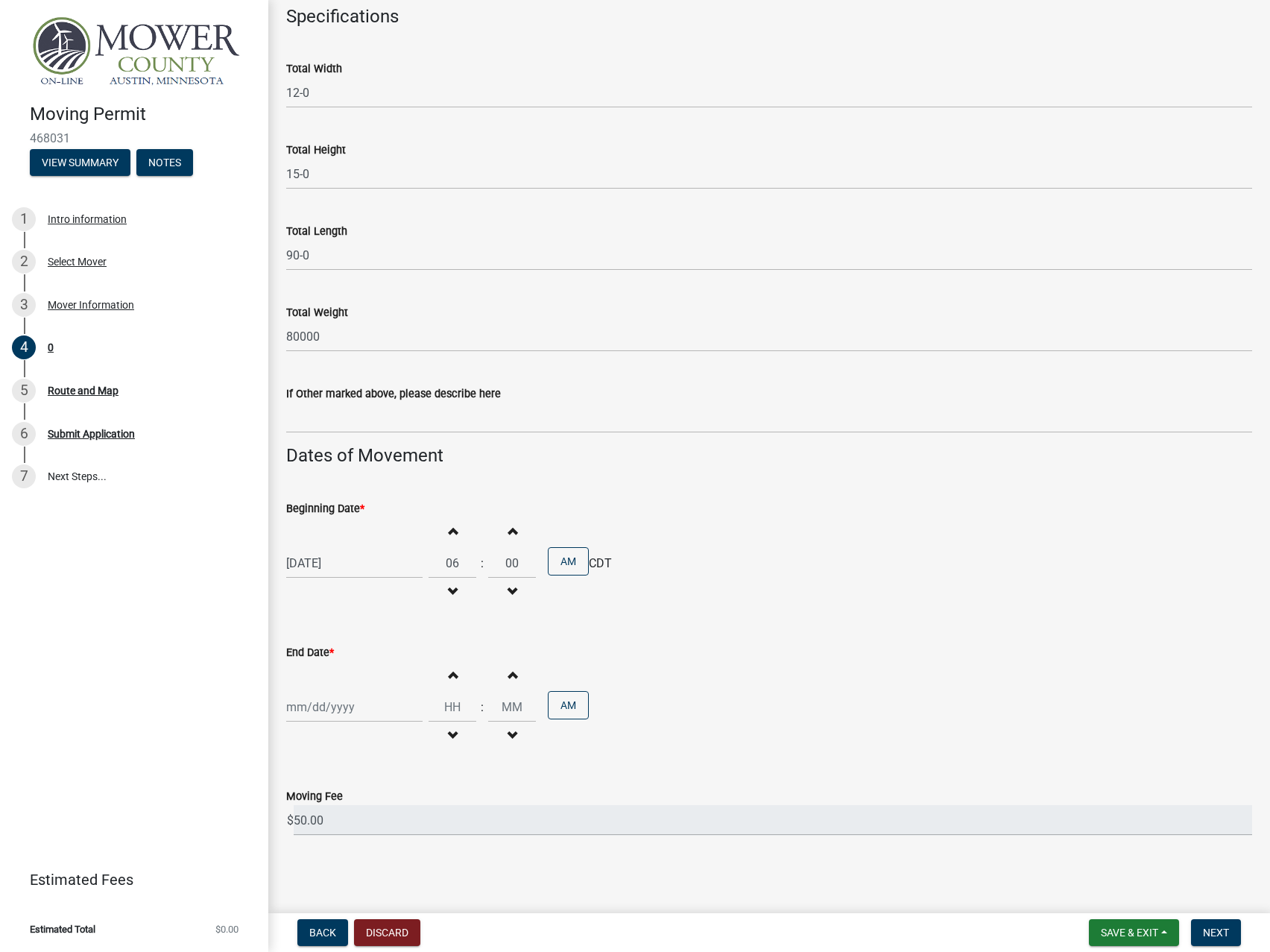
click at [335, 711] on input "End Date *" at bounding box center [354, 707] width 137 height 31
select select "8"
select select "2025"
click at [348, 675] on div "3" at bounding box center [349, 675] width 24 height 24
type input "[DATE]"
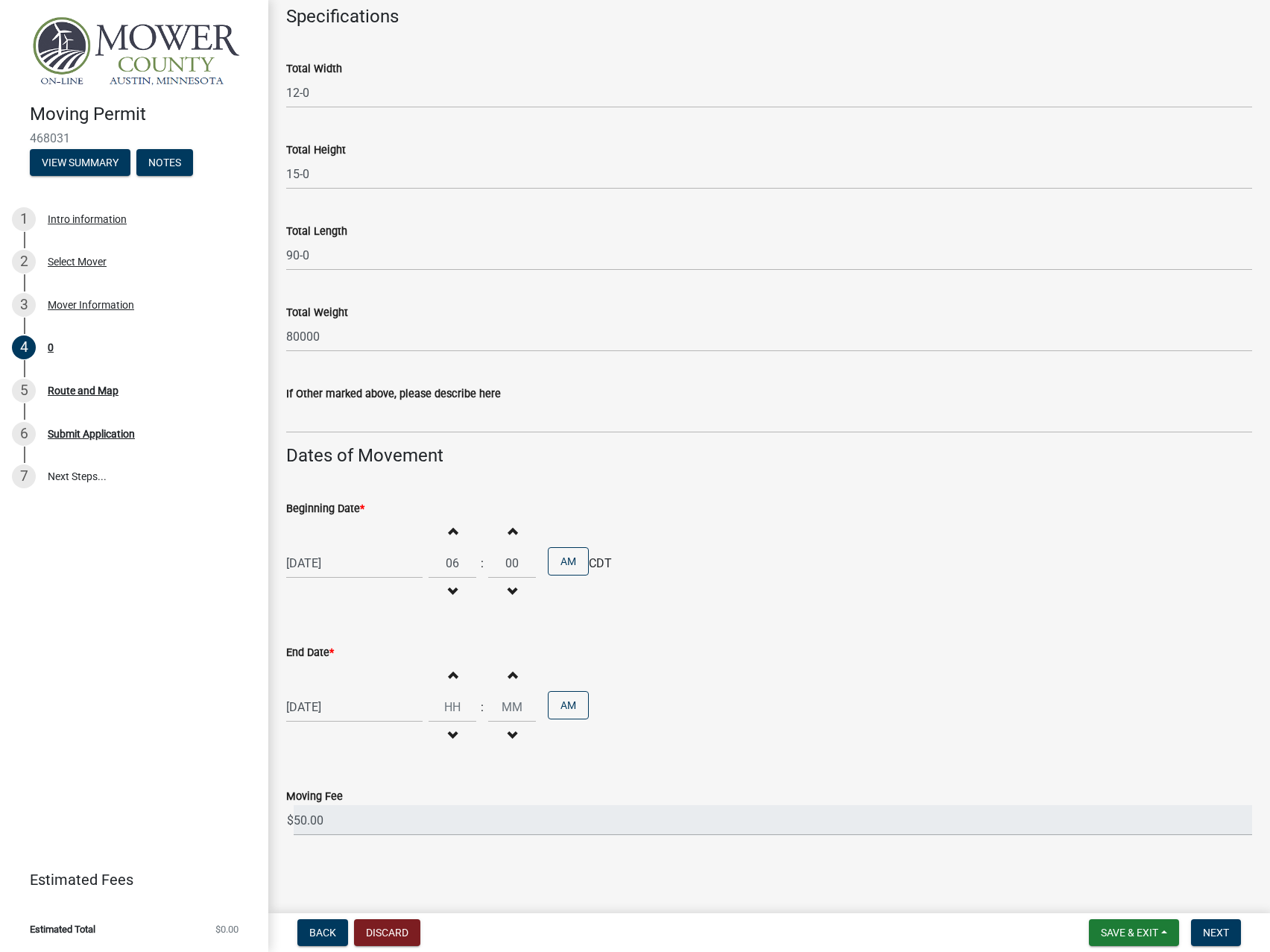
click at [453, 673] on button "Increment hours" at bounding box center [452, 674] width 31 height 27
type input "01"
type input "00"
click at [453, 673] on button "Increment hours" at bounding box center [452, 674] width 31 height 27
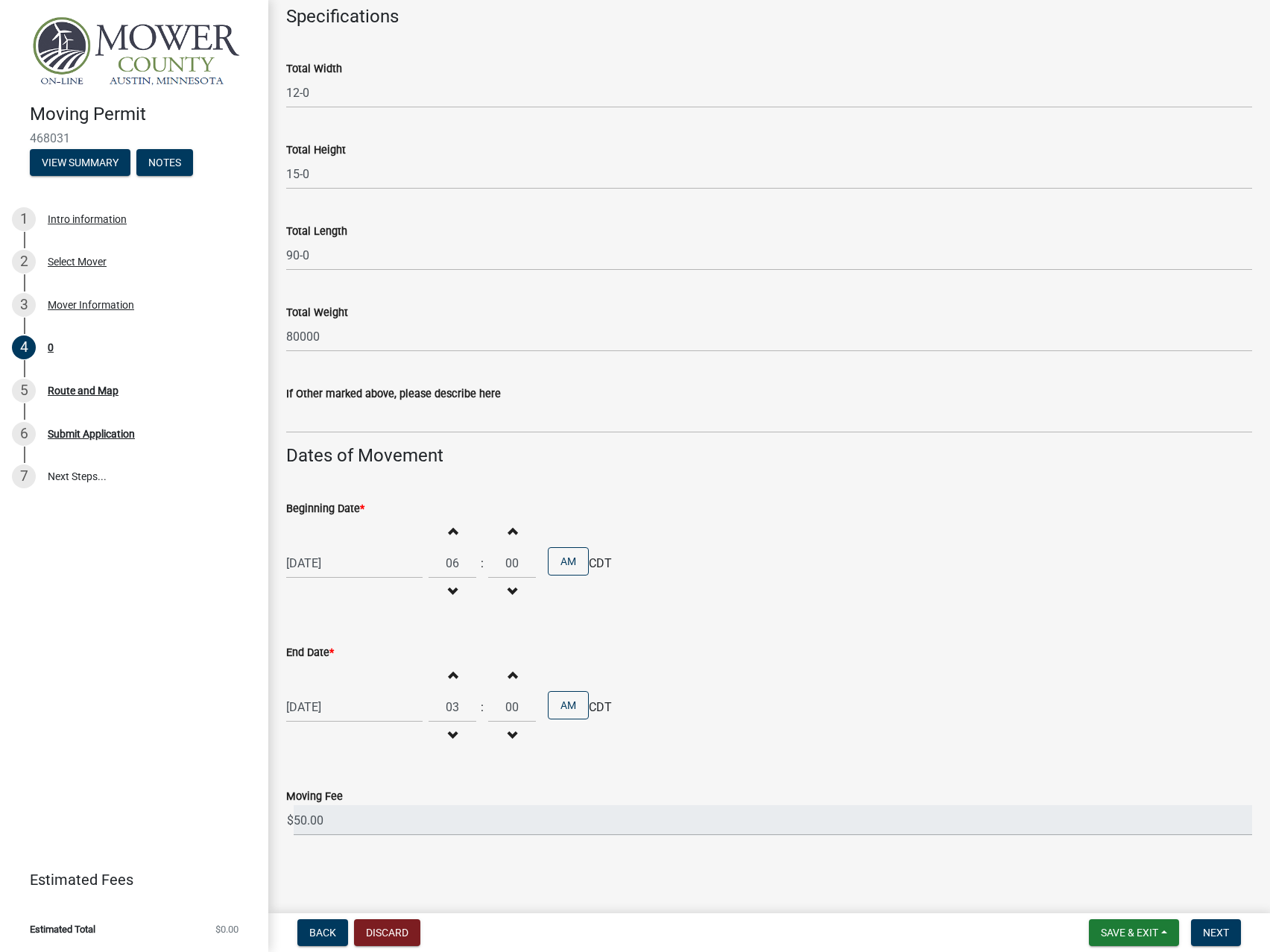
click at [453, 673] on button "Increment hours" at bounding box center [452, 674] width 31 height 27
type input "06"
click at [945, 617] on wm-data-entity-input "Beginning Date * [DATE] Increment hours 06 Decrement hours : Increment minutes …" at bounding box center [769, 550] width 966 height 144
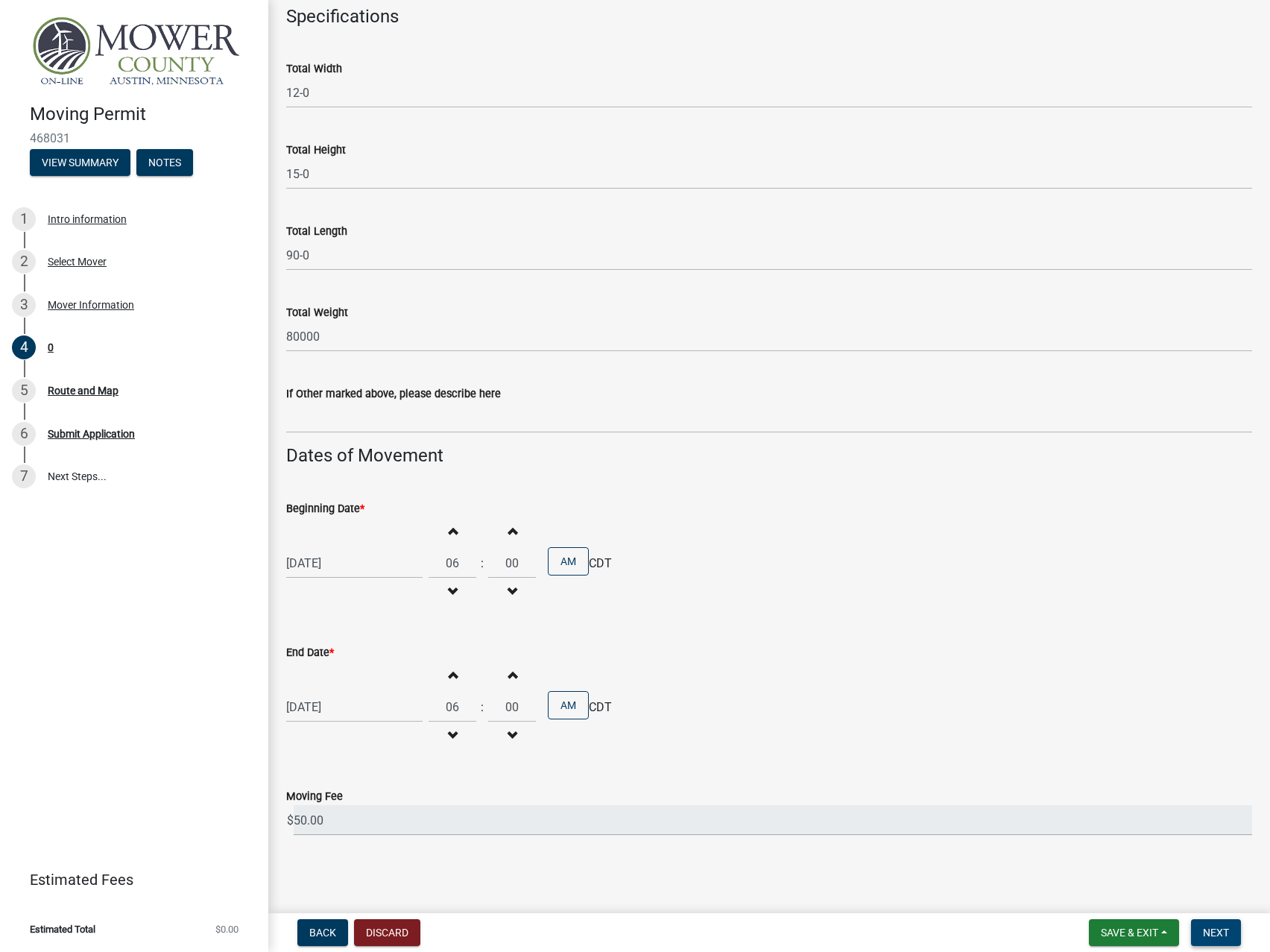
click at [1227, 927] on span "Next" at bounding box center [1216, 933] width 26 height 12
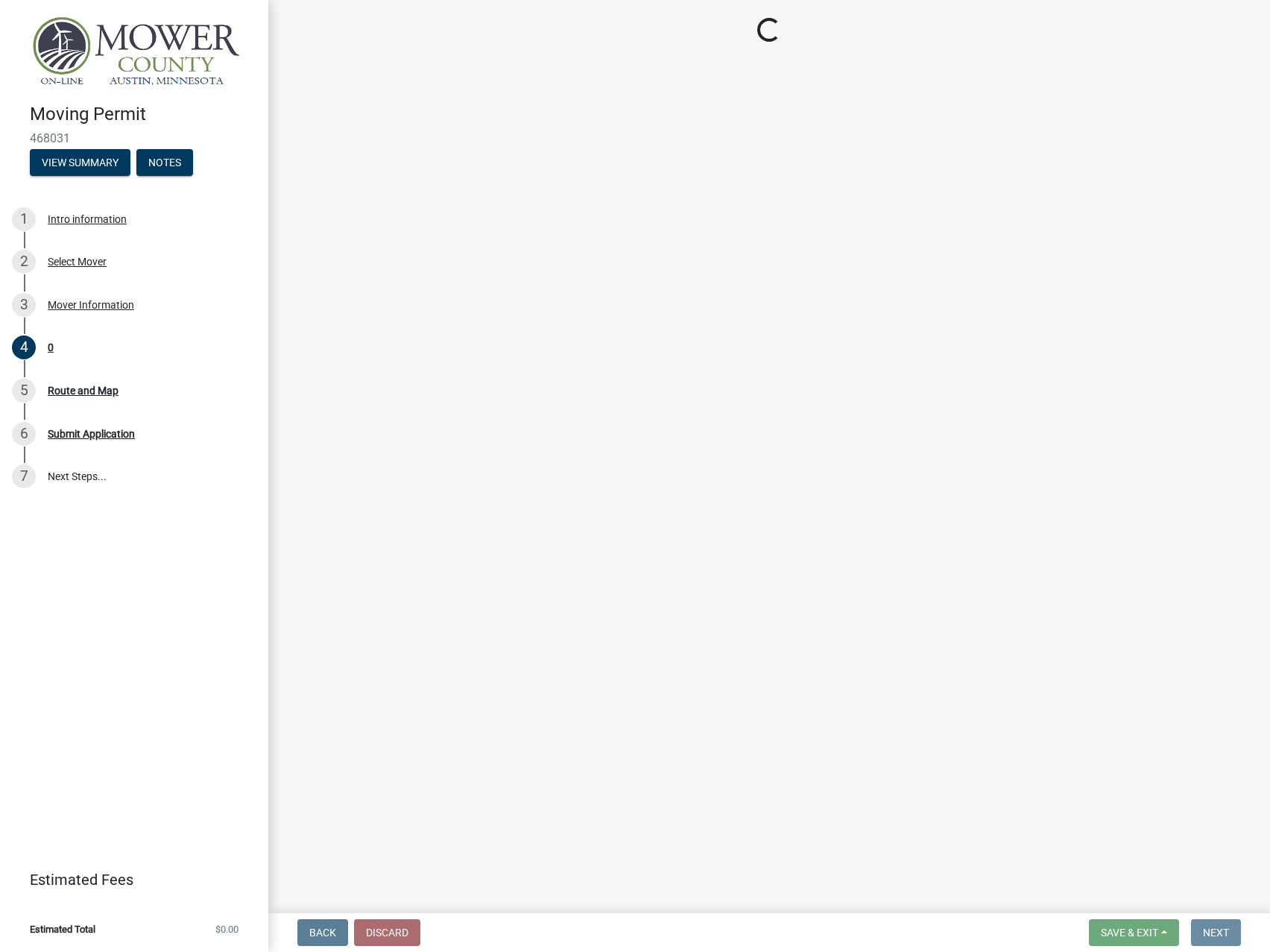
scroll to position [0, 0]
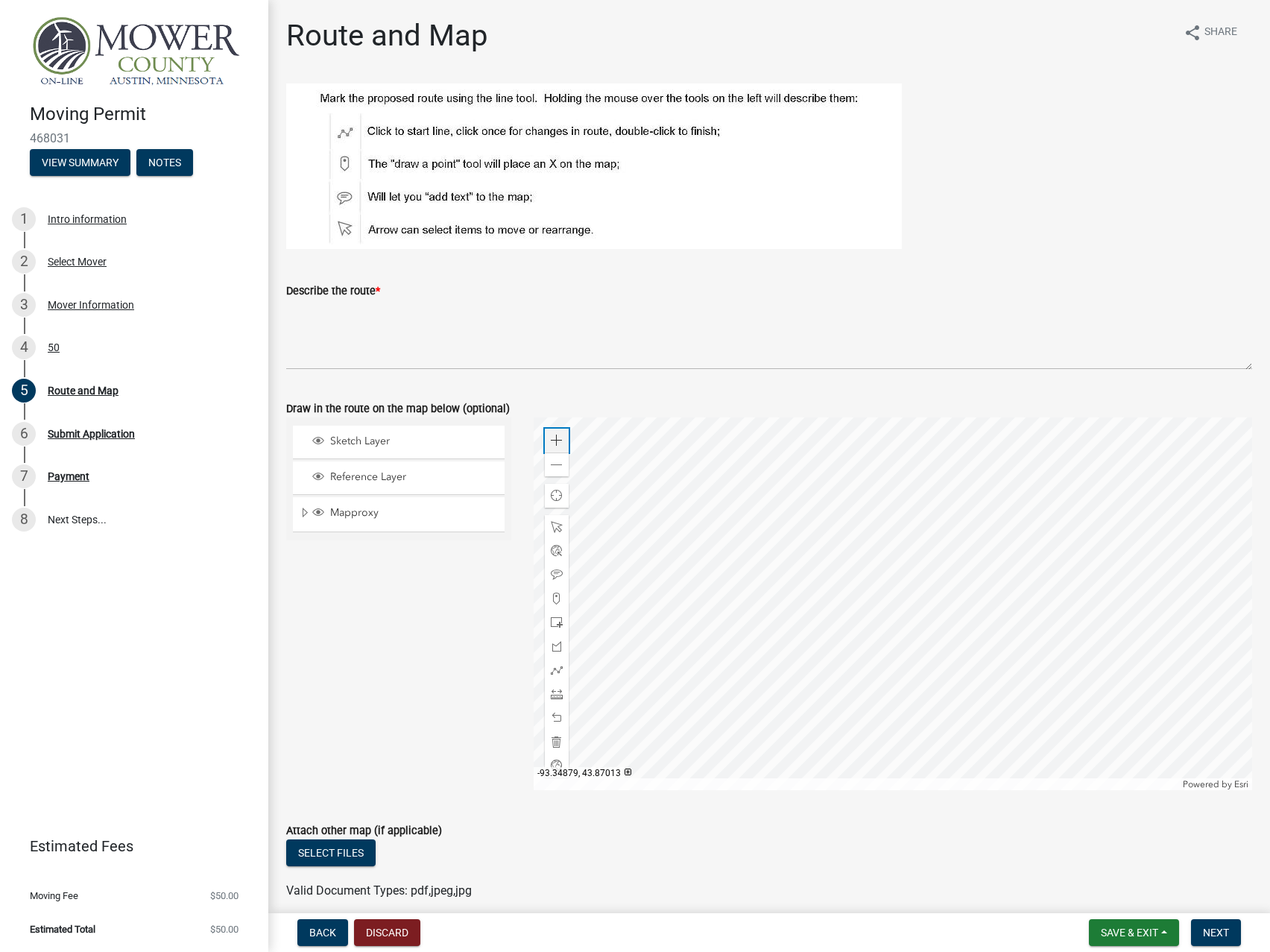
click at [559, 443] on span at bounding box center [557, 440] width 12 height 12
click at [1086, 589] on div at bounding box center [893, 603] width 719 height 372
click at [939, 662] on div at bounding box center [893, 603] width 719 height 372
click at [1010, 617] on div at bounding box center [893, 603] width 719 height 372
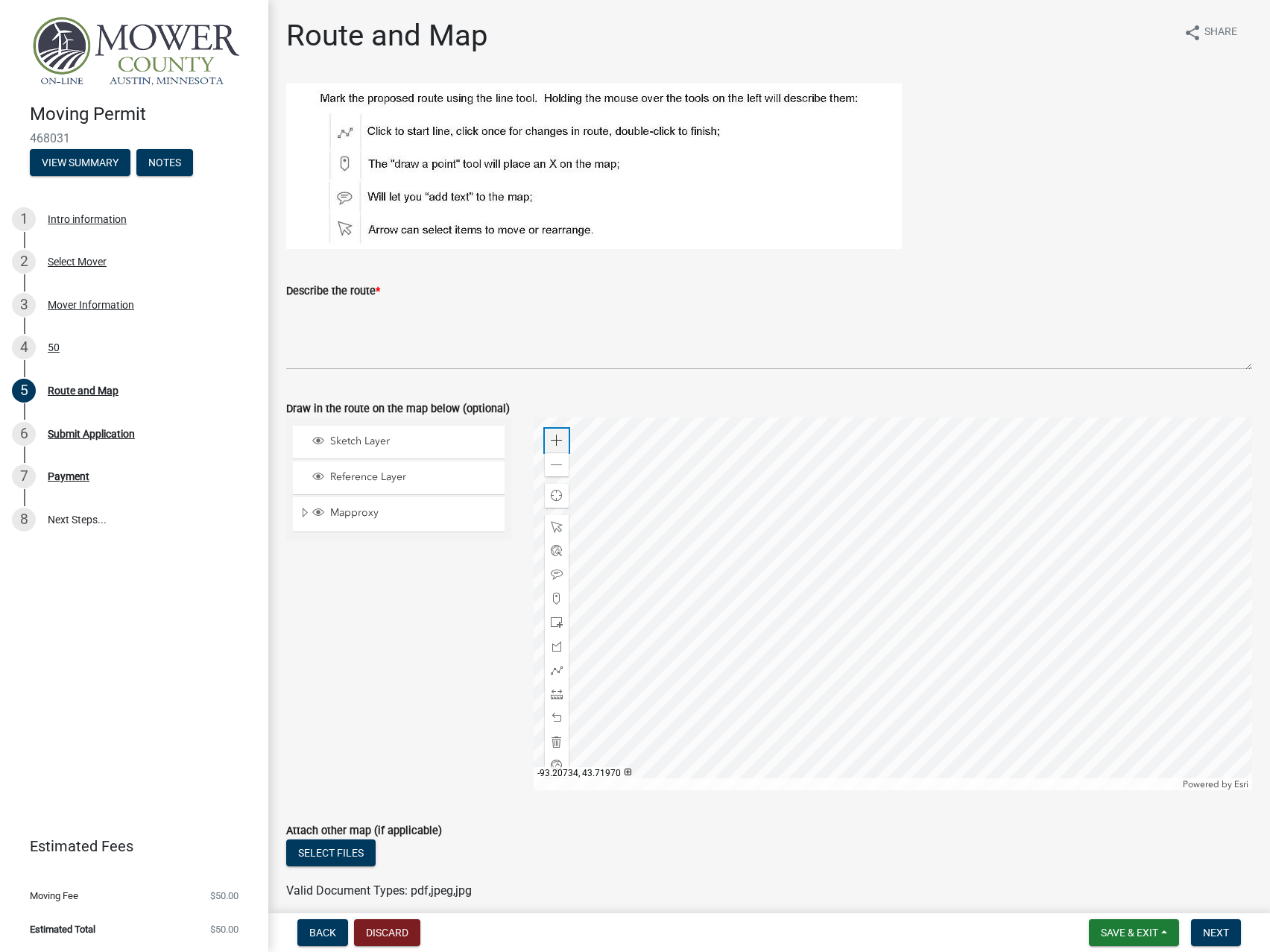
click at [554, 441] on span at bounding box center [557, 440] width 12 height 12
click at [857, 616] on div at bounding box center [893, 603] width 719 height 372
click at [866, 620] on div at bounding box center [893, 603] width 719 height 372
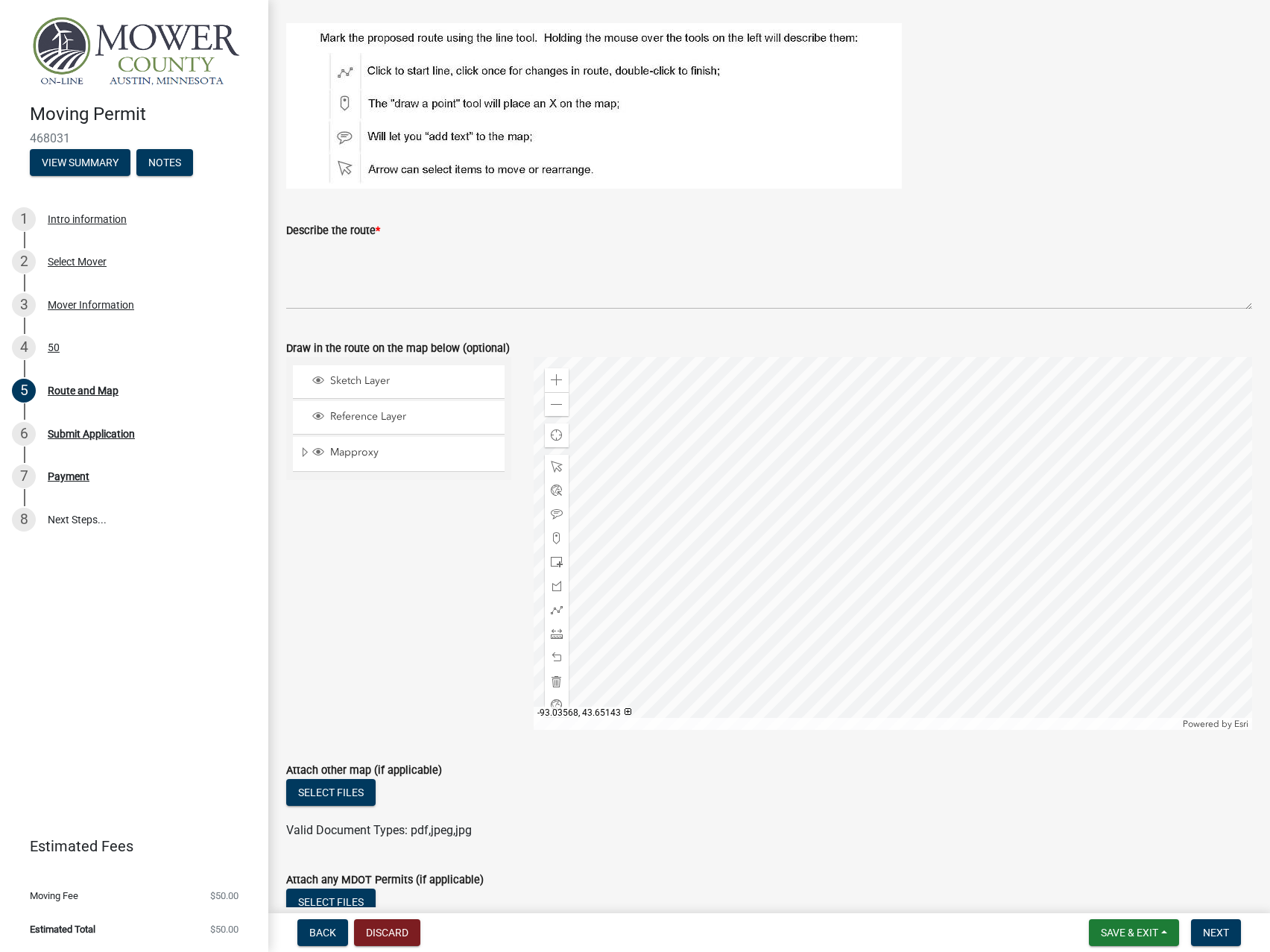
scroll to position [85, 0]
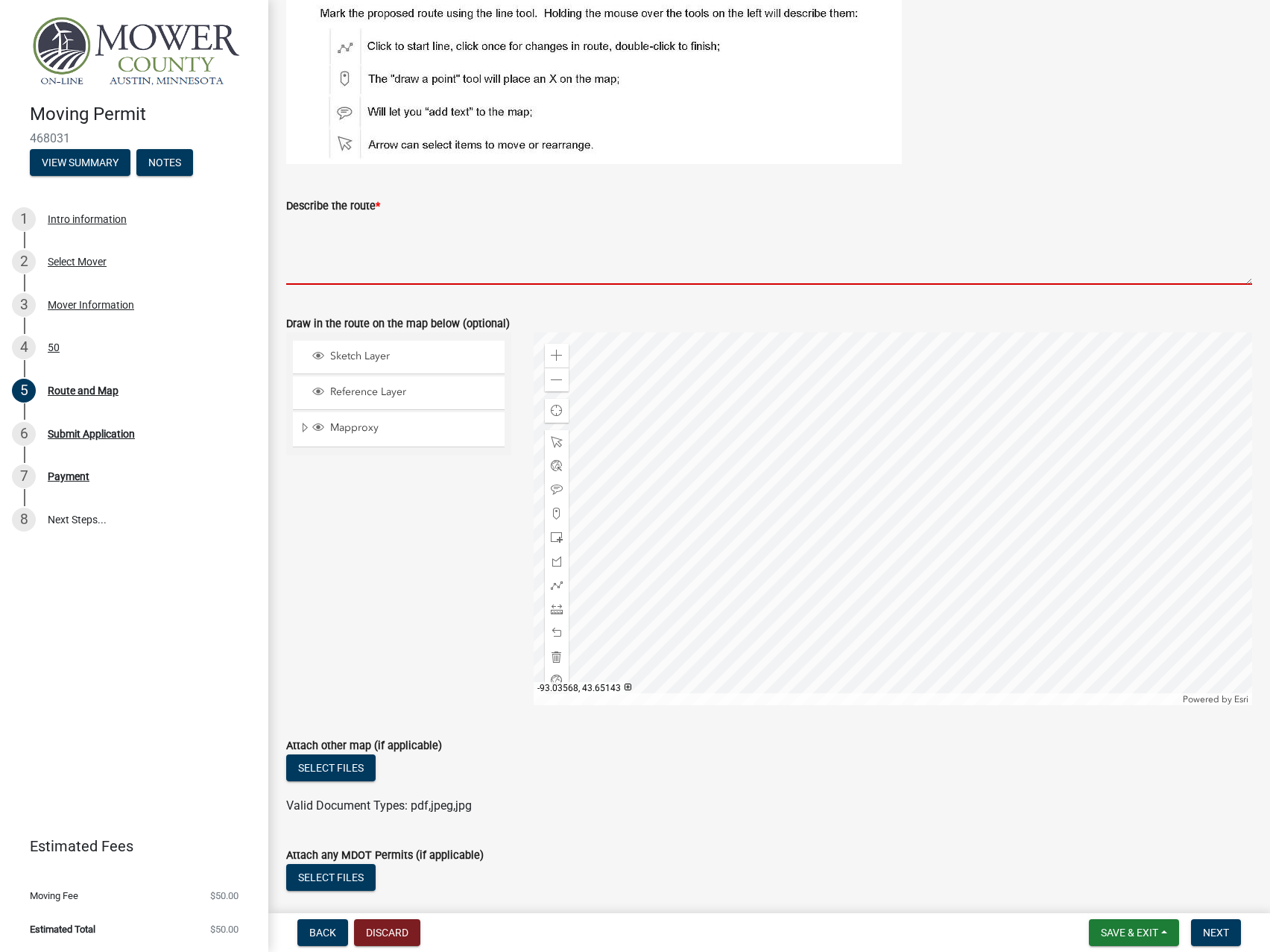
click at [368, 266] on textarea "Describe the route *" at bounding box center [769, 250] width 966 height 70
paste textarea "[GEOGRAPHIC_DATA], [GEOGRAPHIC_DATA], MAIN [GEOGRAPHIC_DATA]"
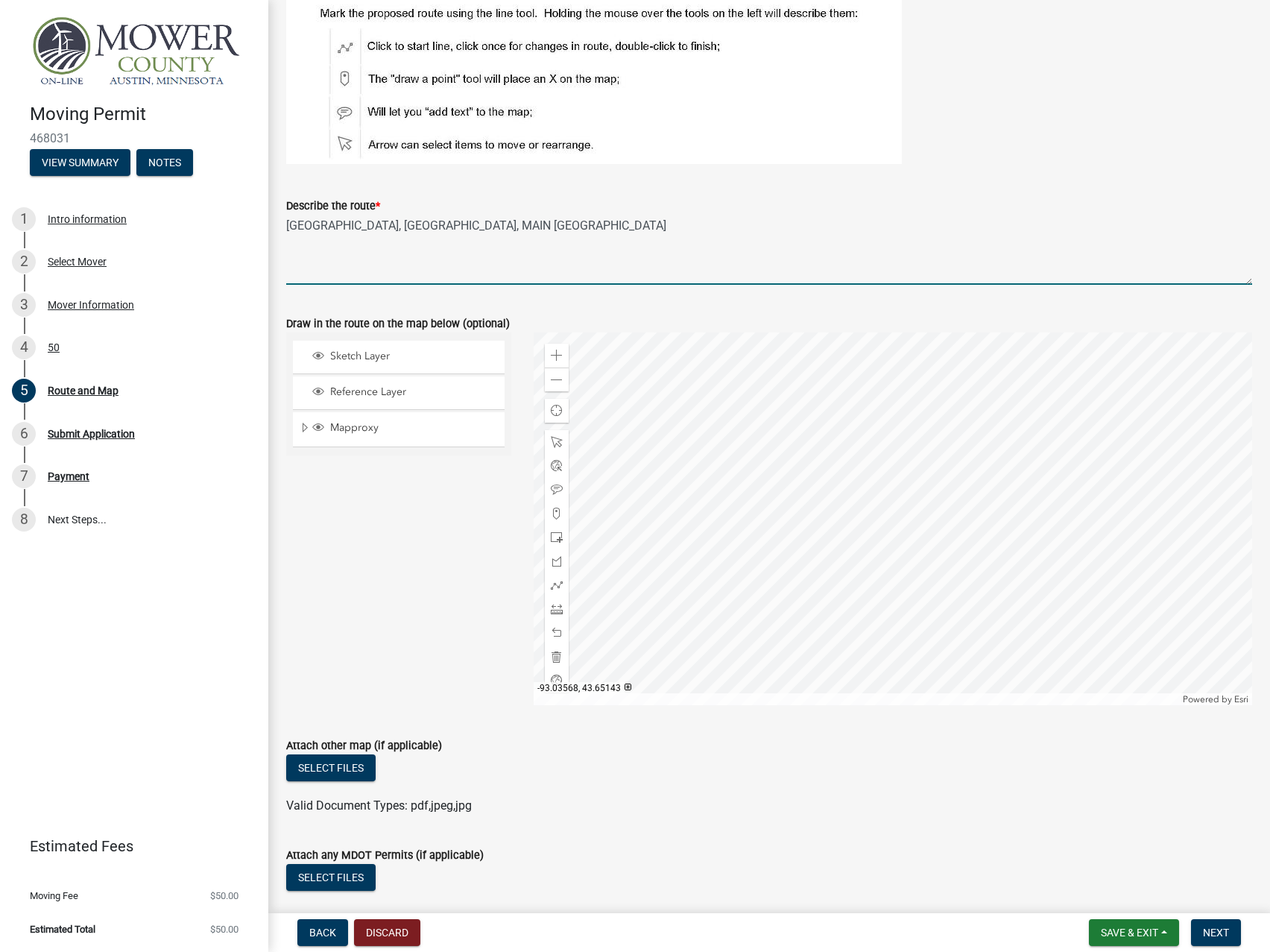
type textarea "[GEOGRAPHIC_DATA], [GEOGRAPHIC_DATA], MAIN [GEOGRAPHIC_DATA]"
click at [524, 698] on div "Zoom in Zoom out Find my location Powered by Esri [GEOGRAPHIC_DATA] Loading..." at bounding box center [893, 519] width 742 height 372
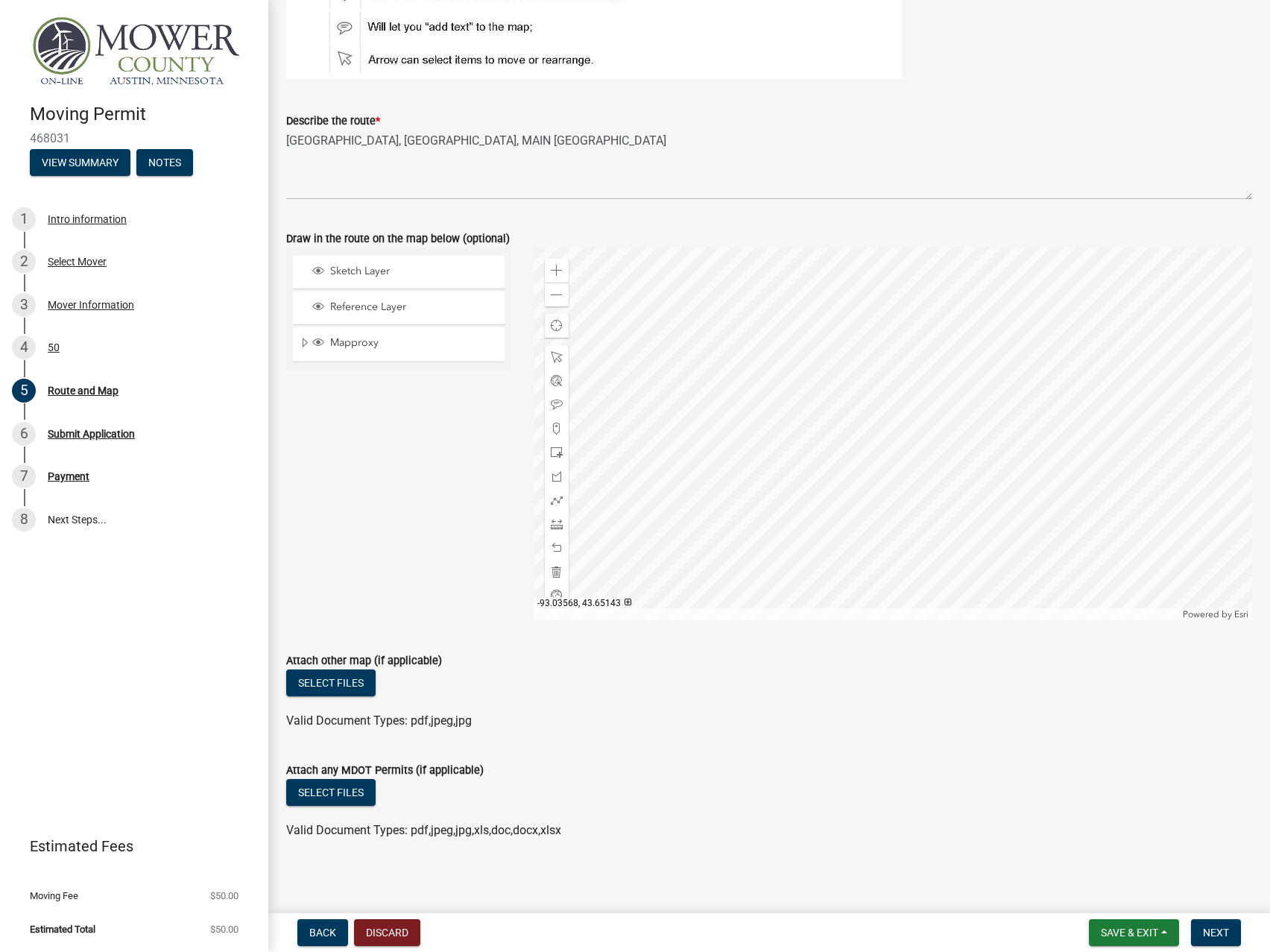
scroll to position [174, 0]
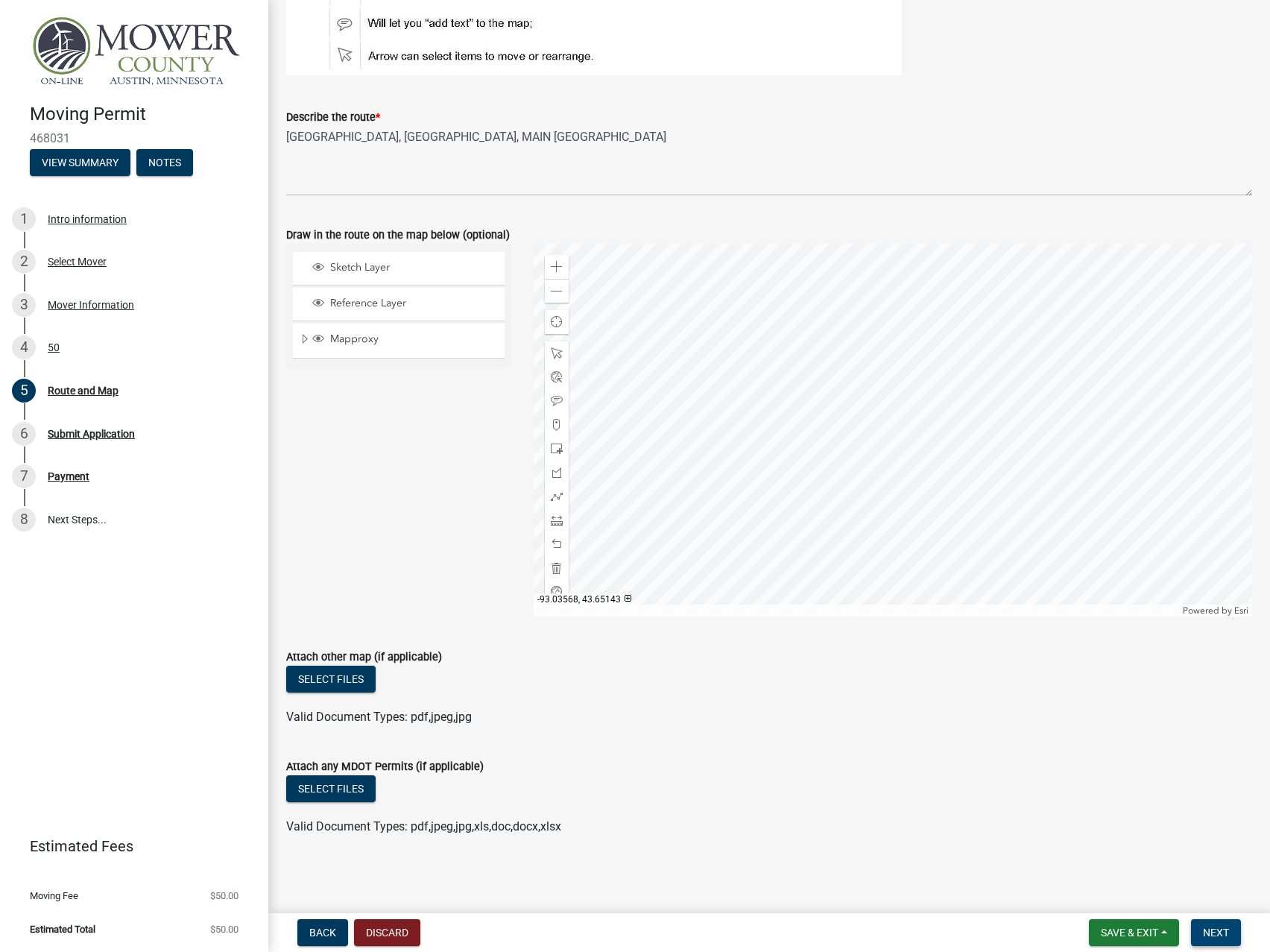
click at [1224, 933] on span "Next" at bounding box center [1216, 933] width 26 height 12
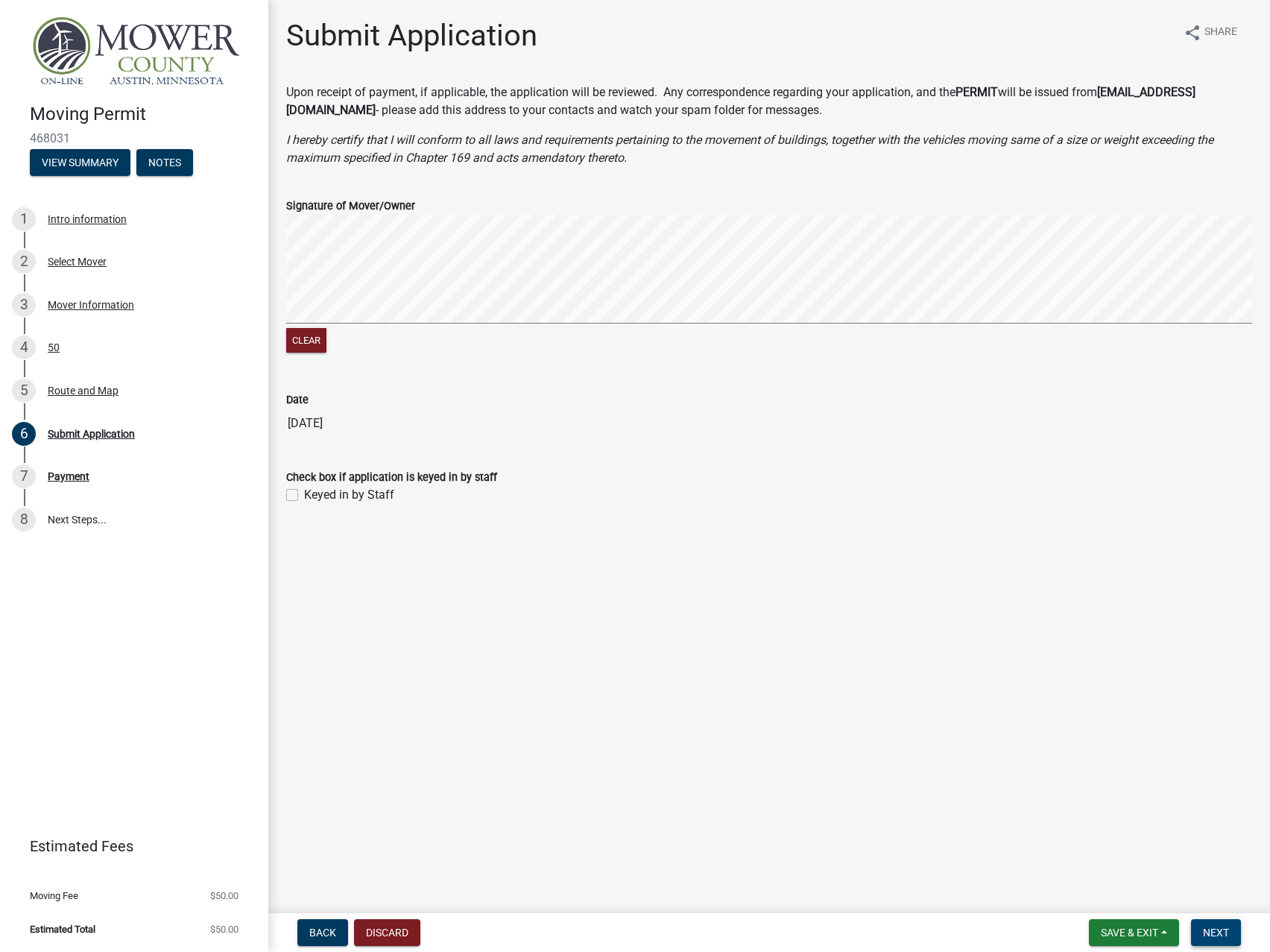
click at [1219, 926] on button "Next" at bounding box center [1216, 933] width 50 height 27
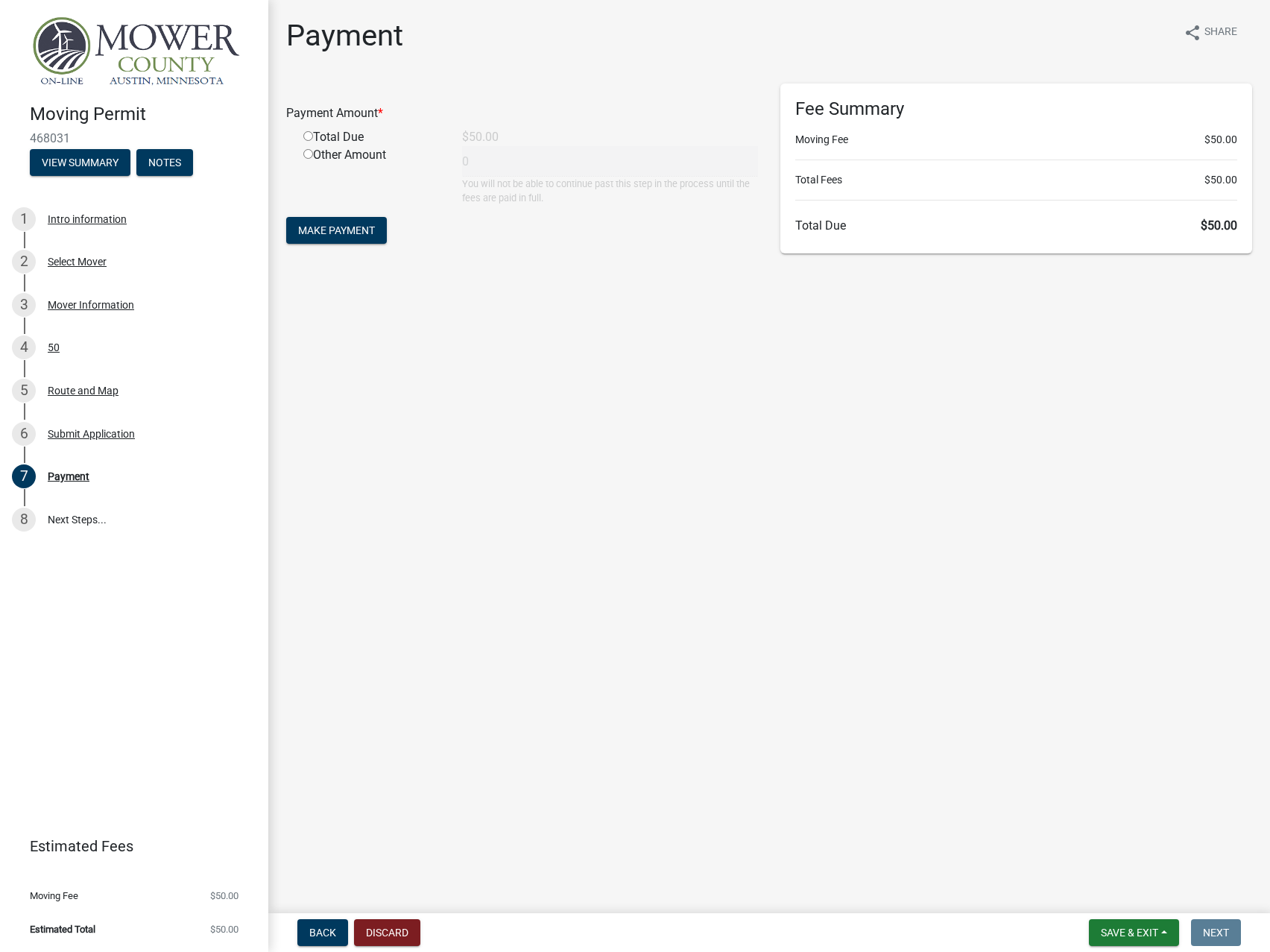
click at [307, 138] on input "radio" at bounding box center [308, 136] width 10 height 10
radio input "true"
type input "50"
click at [351, 239] on button "Make Payment" at bounding box center [337, 231] width 101 height 27
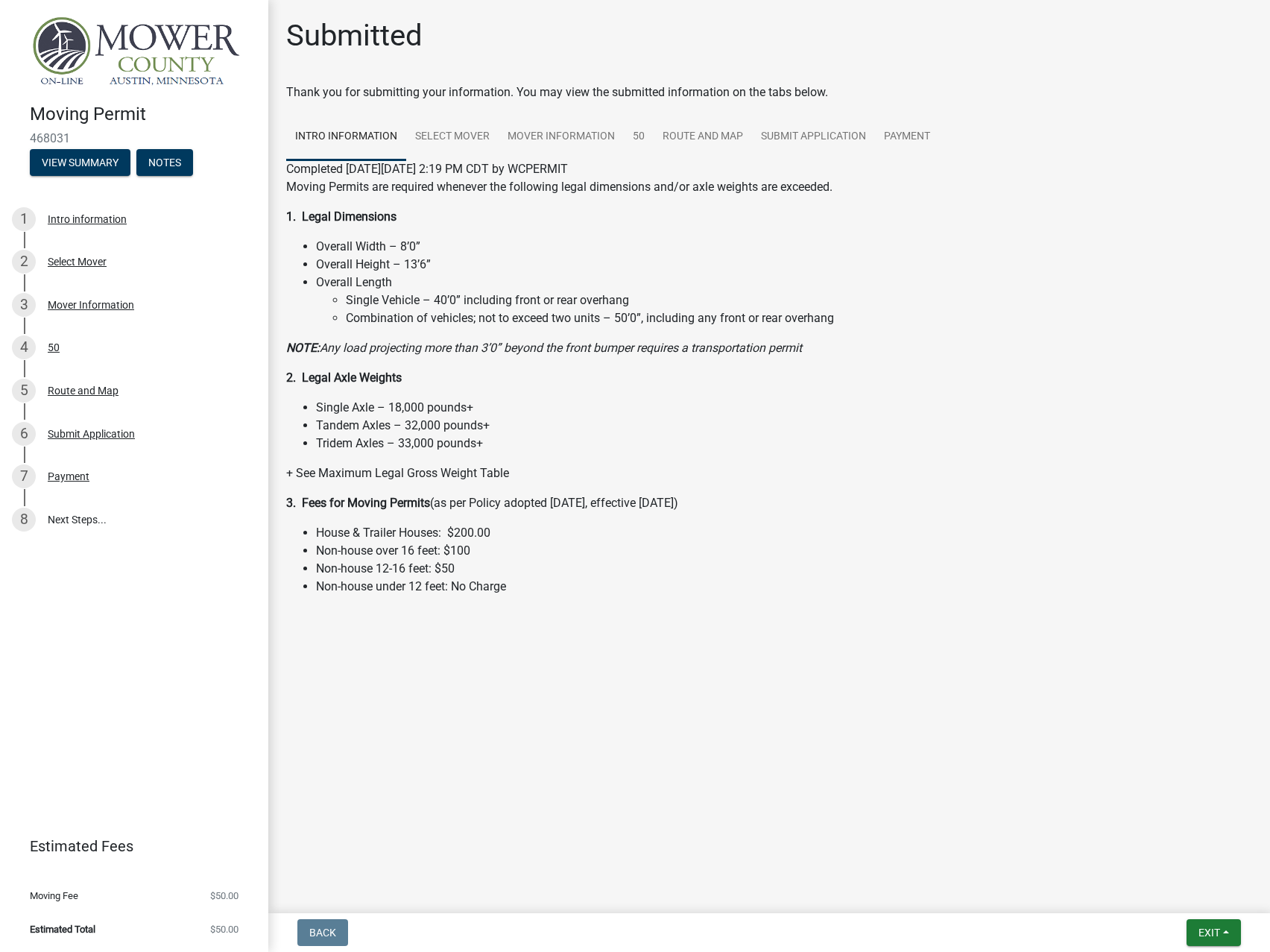
click at [51, 139] on span "468031" at bounding box center [134, 138] width 209 height 14
copy span "468031"
click at [461, 143] on link "Select Mover" at bounding box center [452, 137] width 93 height 48
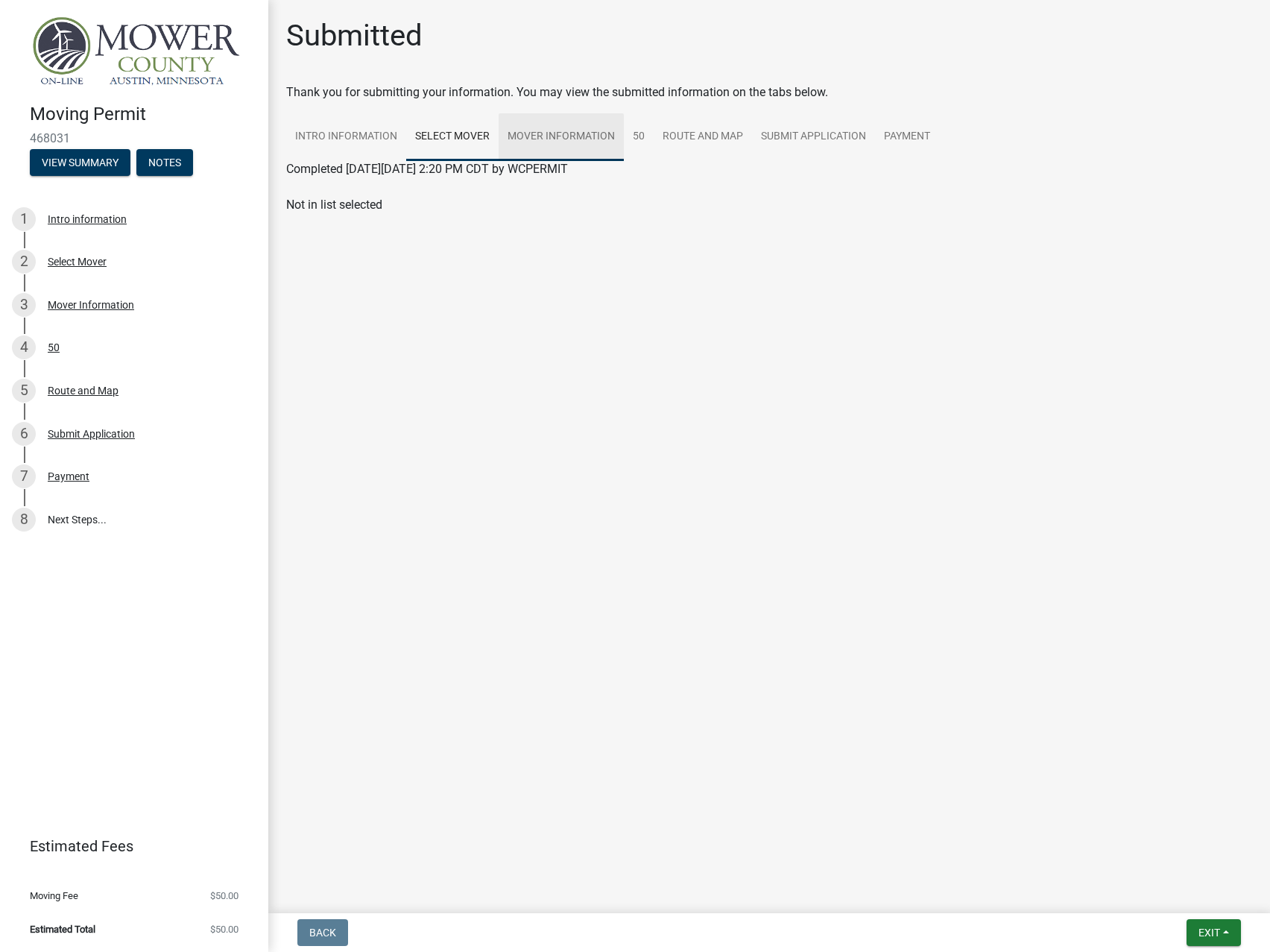
click at [589, 138] on link "Mover Information" at bounding box center [561, 137] width 125 height 48
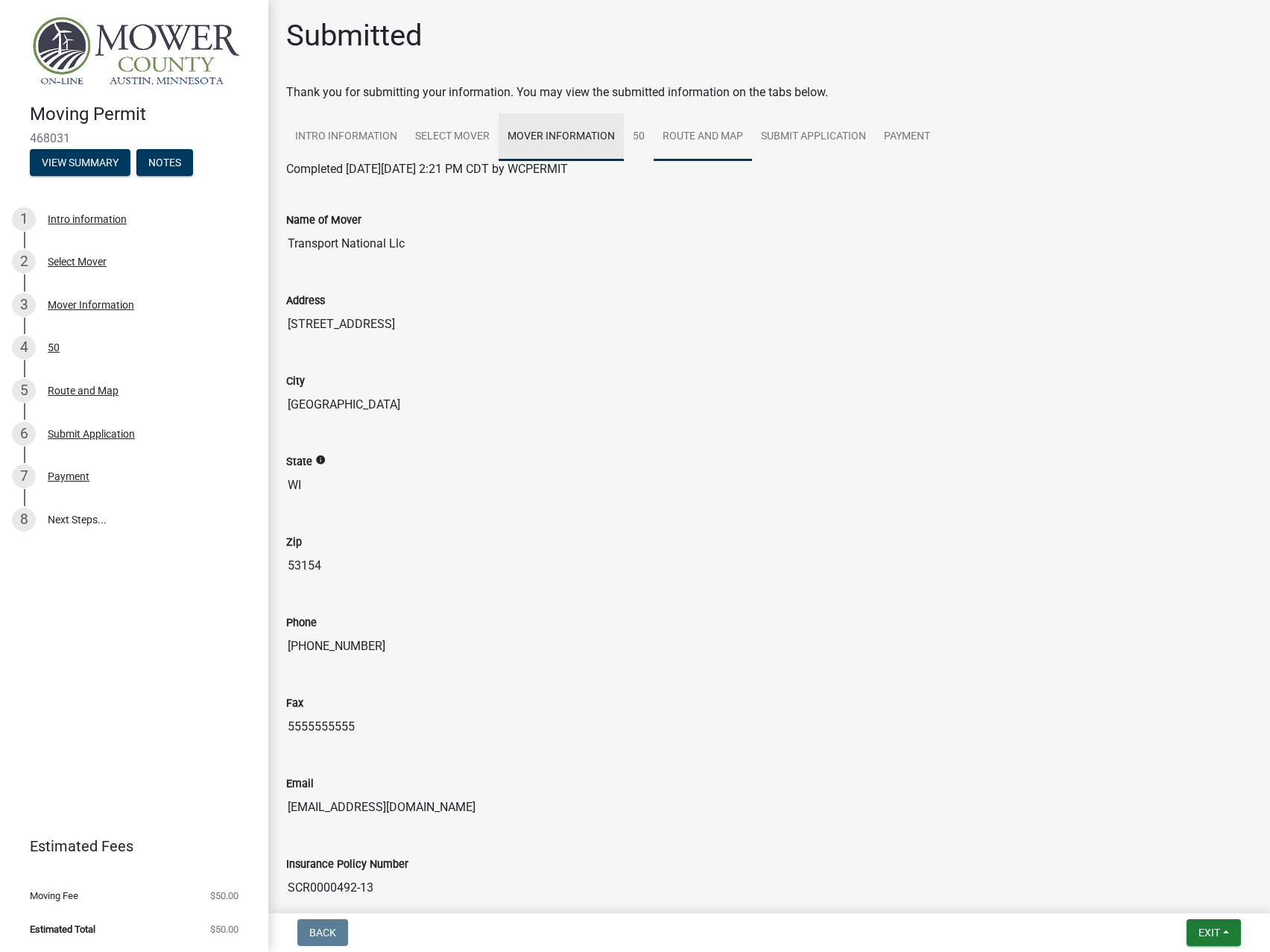
click at [730, 140] on link "Route and Map" at bounding box center [703, 137] width 98 height 48
